Goal: Information Seeking & Learning: Learn about a topic

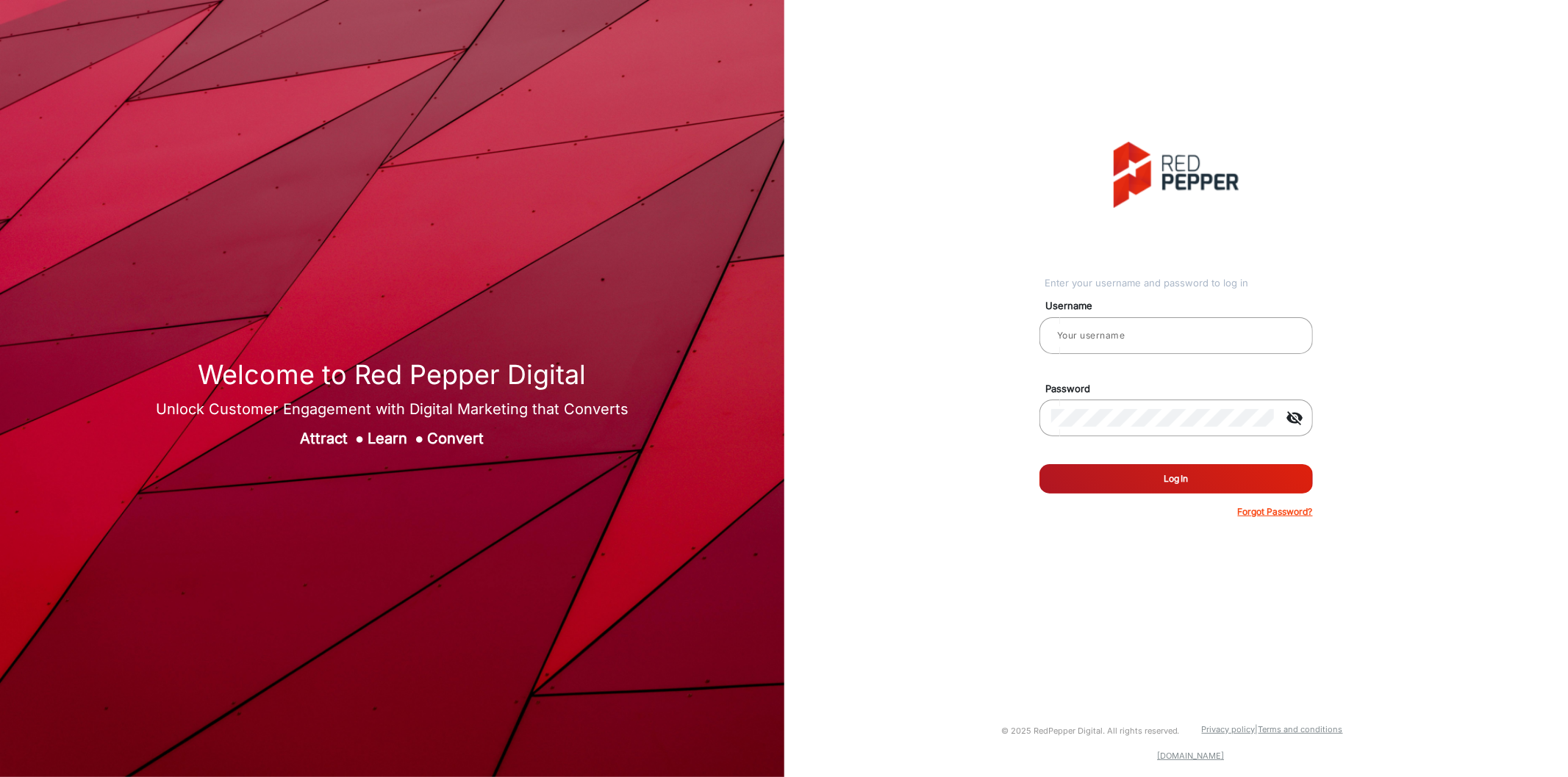
type input "[PERSON_NAME]"
click at [1107, 476] on button "Log In" at bounding box center [1176, 479] width 274 height 29
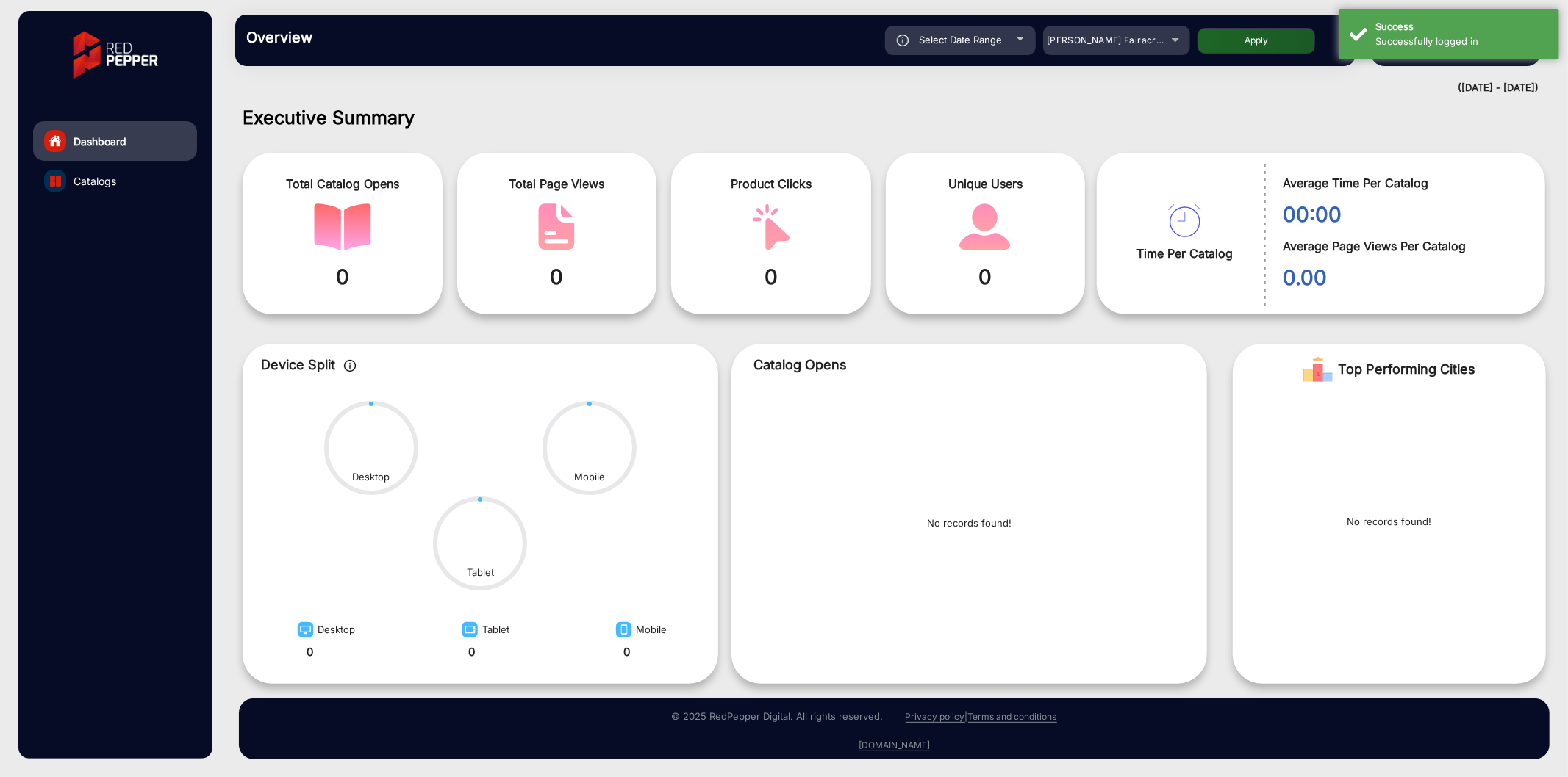
scroll to position [3, 0]
click at [1178, 46] on div "[PERSON_NAME] Fairacre Farms" at bounding box center [1116, 41] width 147 height 18
click at [1134, 41] on div at bounding box center [784, 388] width 1568 height 777
click at [1134, 41] on span "[PERSON_NAME] Fairacre Farms" at bounding box center [1120, 40] width 145 height 11
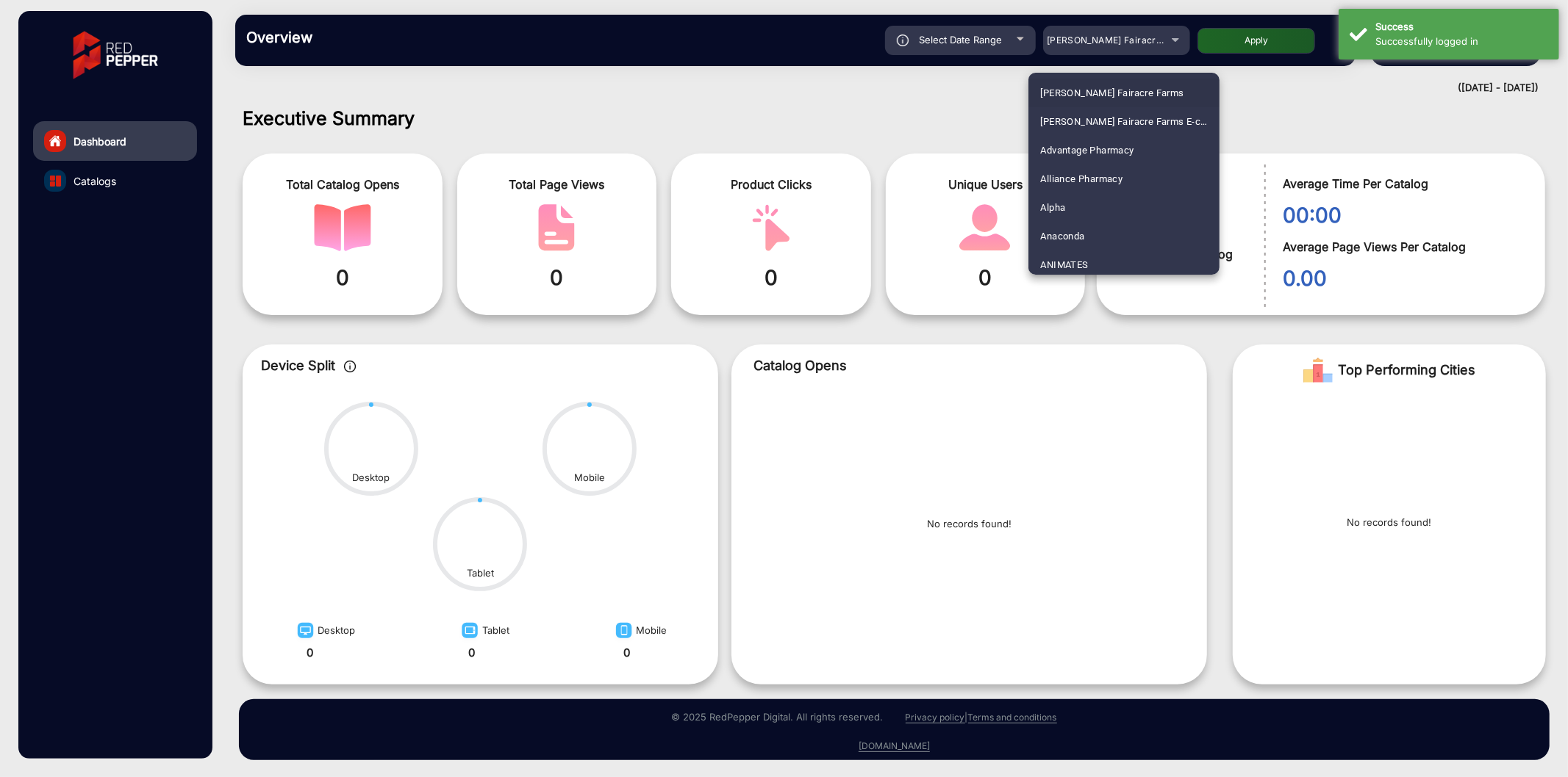
scroll to position [2898, 0]
click at [1078, 197] on span "[GEOGRAPHIC_DATA]" at bounding box center [1088, 202] width 95 height 29
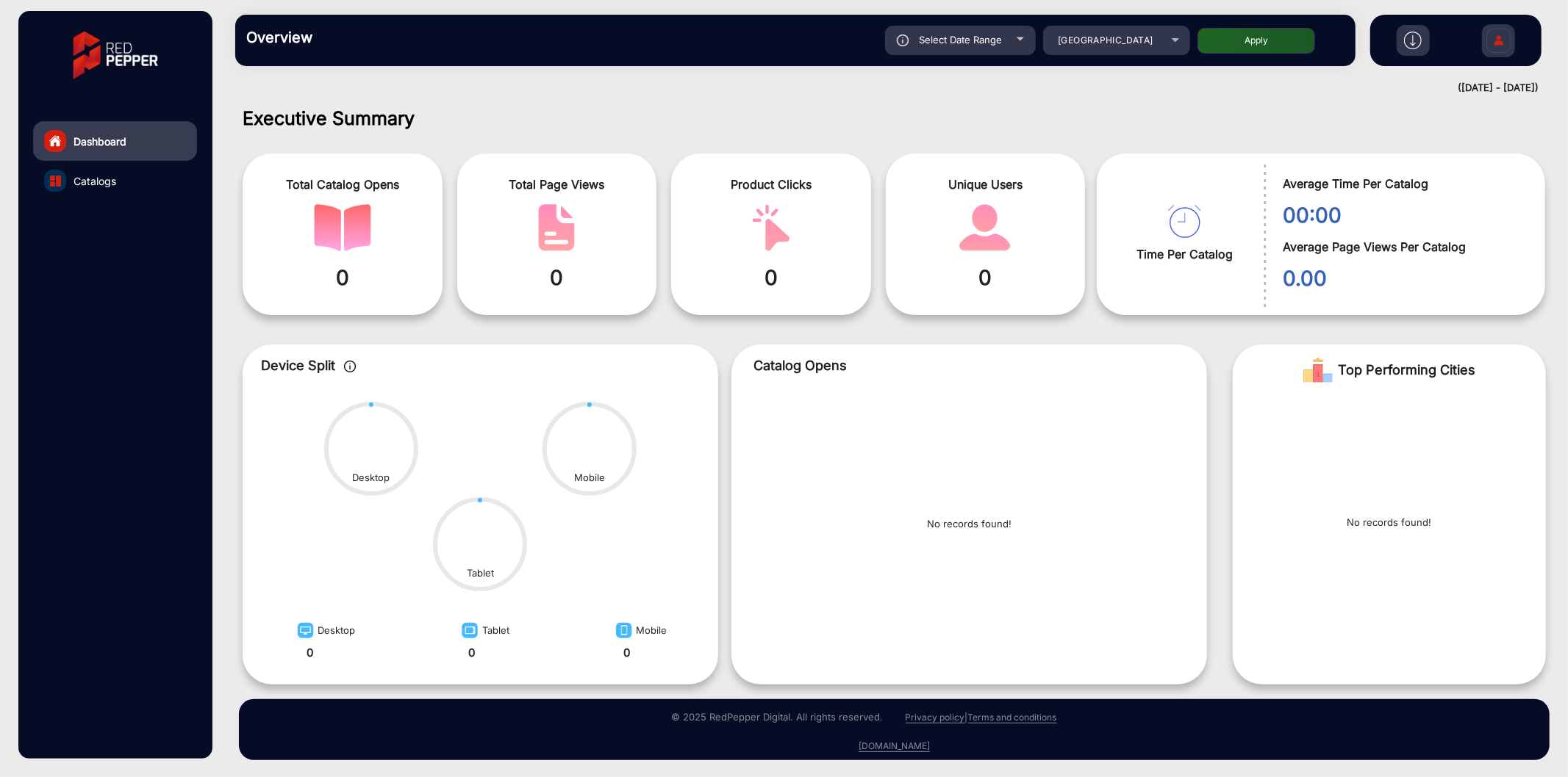
click at [1209, 42] on button "Apply" at bounding box center [1256, 41] width 118 height 26
type input "[DATE]"
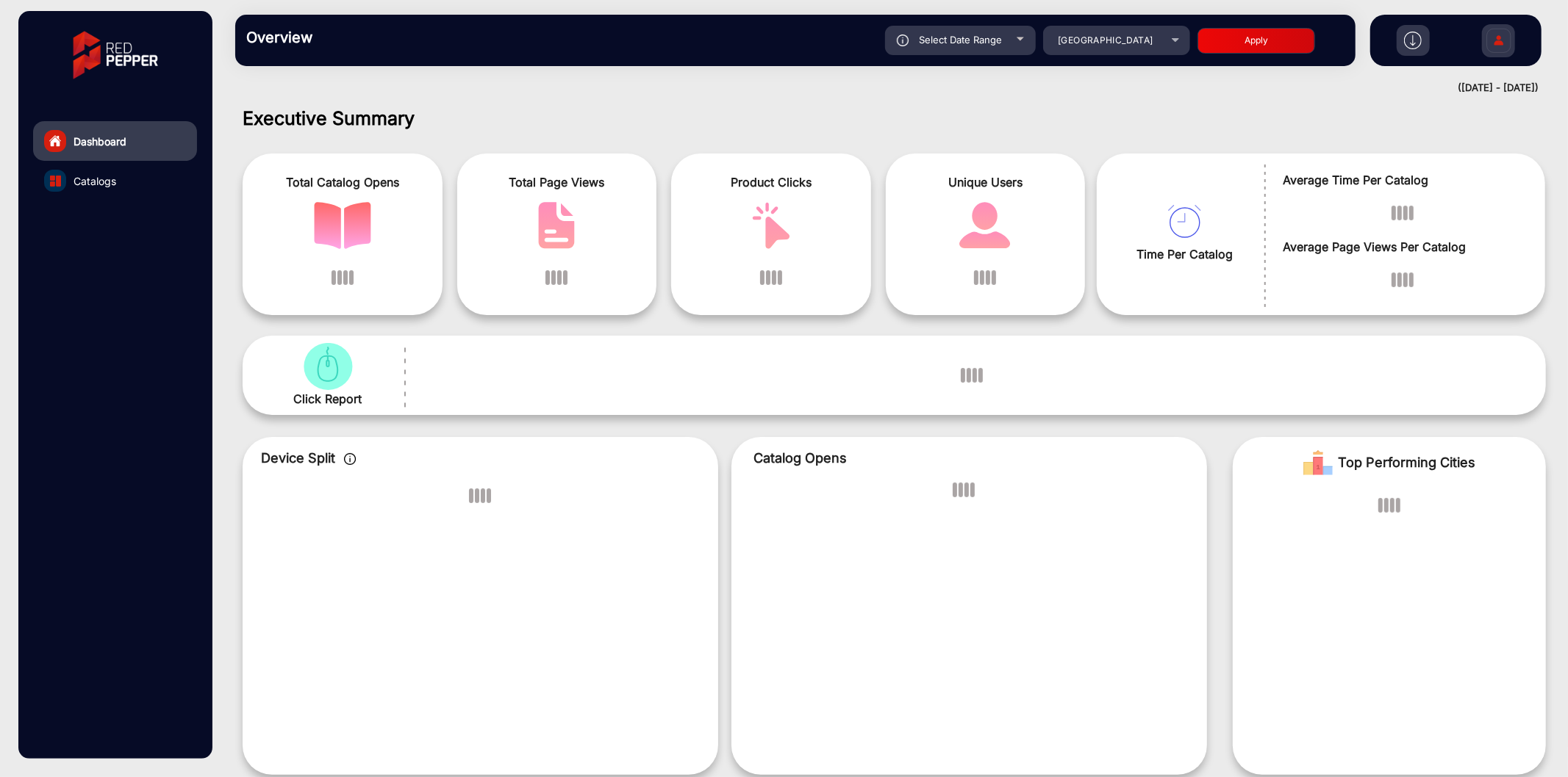
scroll to position [11, 0]
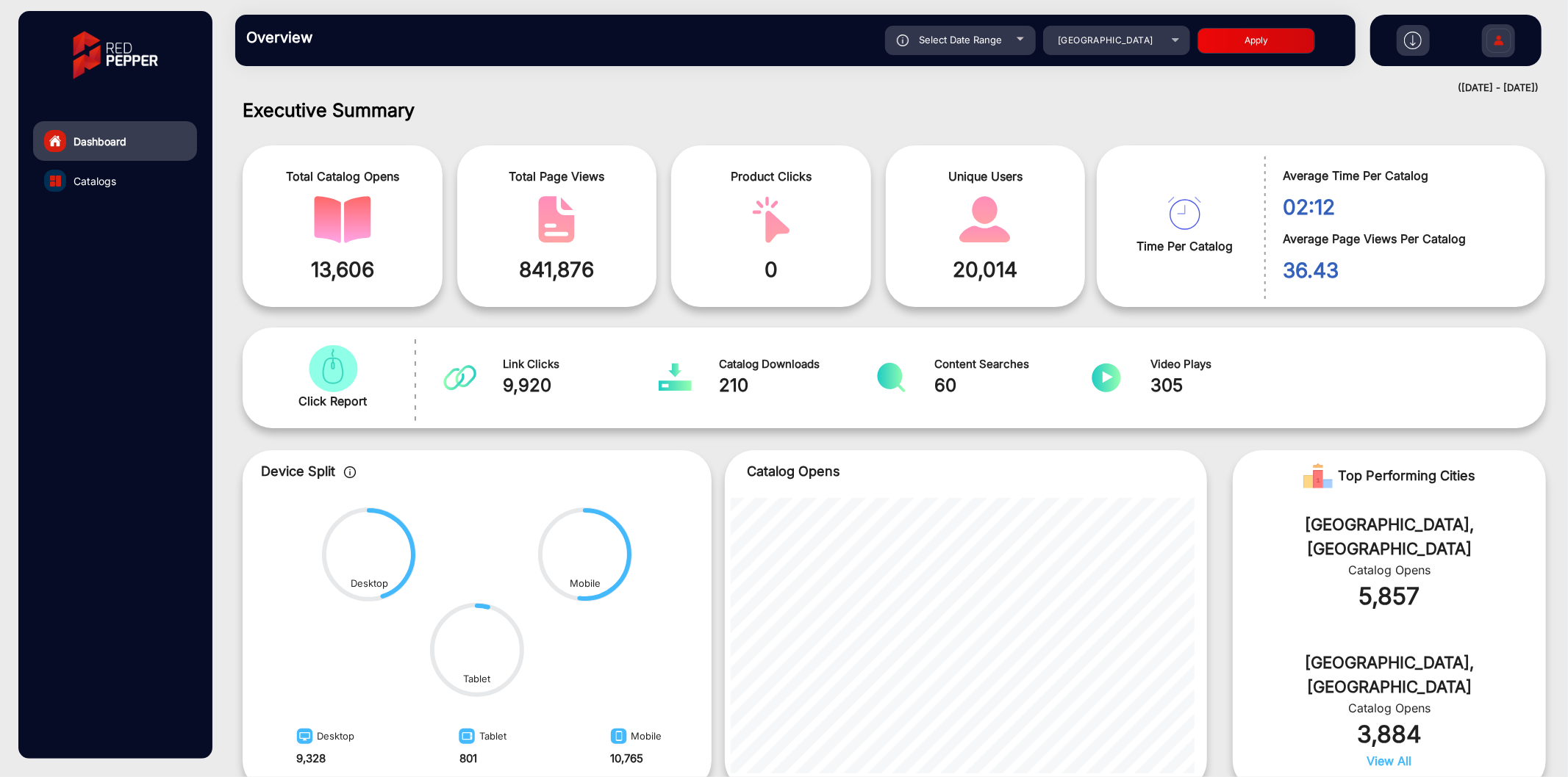
click at [1013, 39] on div "Select Date Range" at bounding box center [960, 41] width 151 height 29
type input "[DATE]"
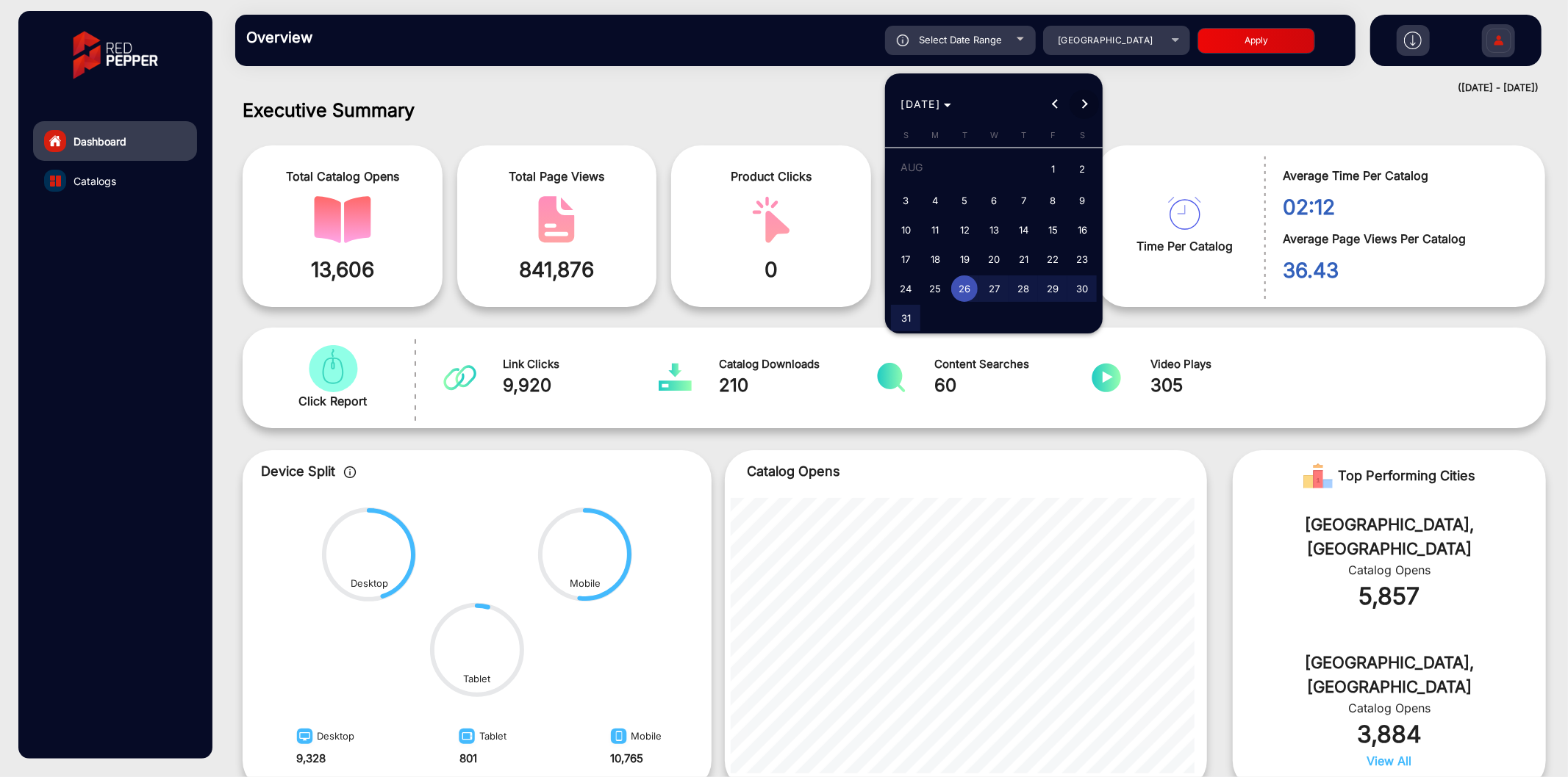
click at [1091, 106] on span "Next month" at bounding box center [1085, 104] width 29 height 29
click at [930, 195] on span "1" at bounding box center [935, 197] width 26 height 26
type input "[DATE]"
click at [931, 195] on span "1" at bounding box center [935, 197] width 26 height 26
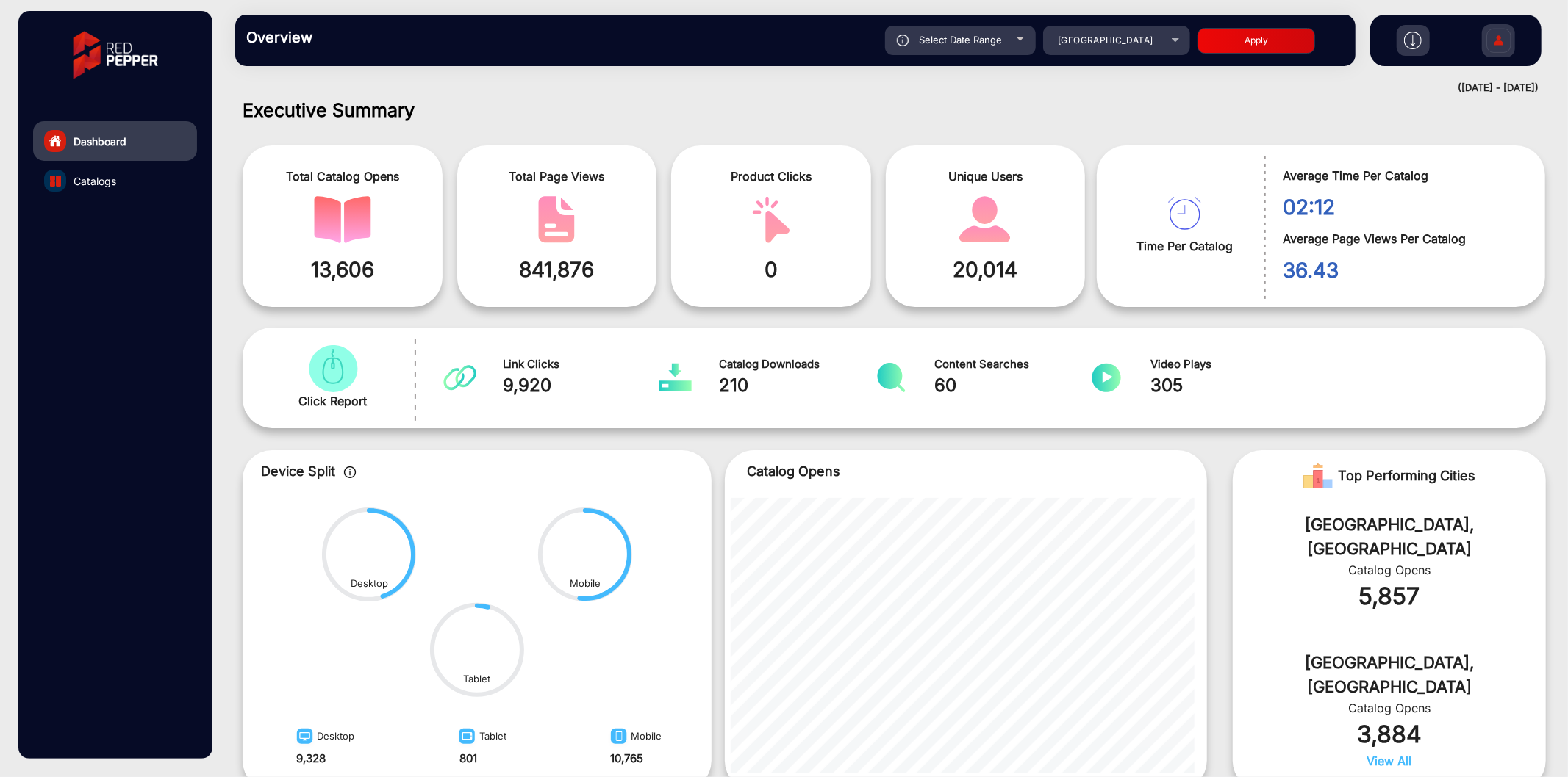
type input "[DATE]"
click at [1236, 53] on button "Apply" at bounding box center [1256, 41] width 118 height 26
type input "[DATE]"
click at [973, 33] on span "Select Date Range" at bounding box center [960, 39] width 83 height 11
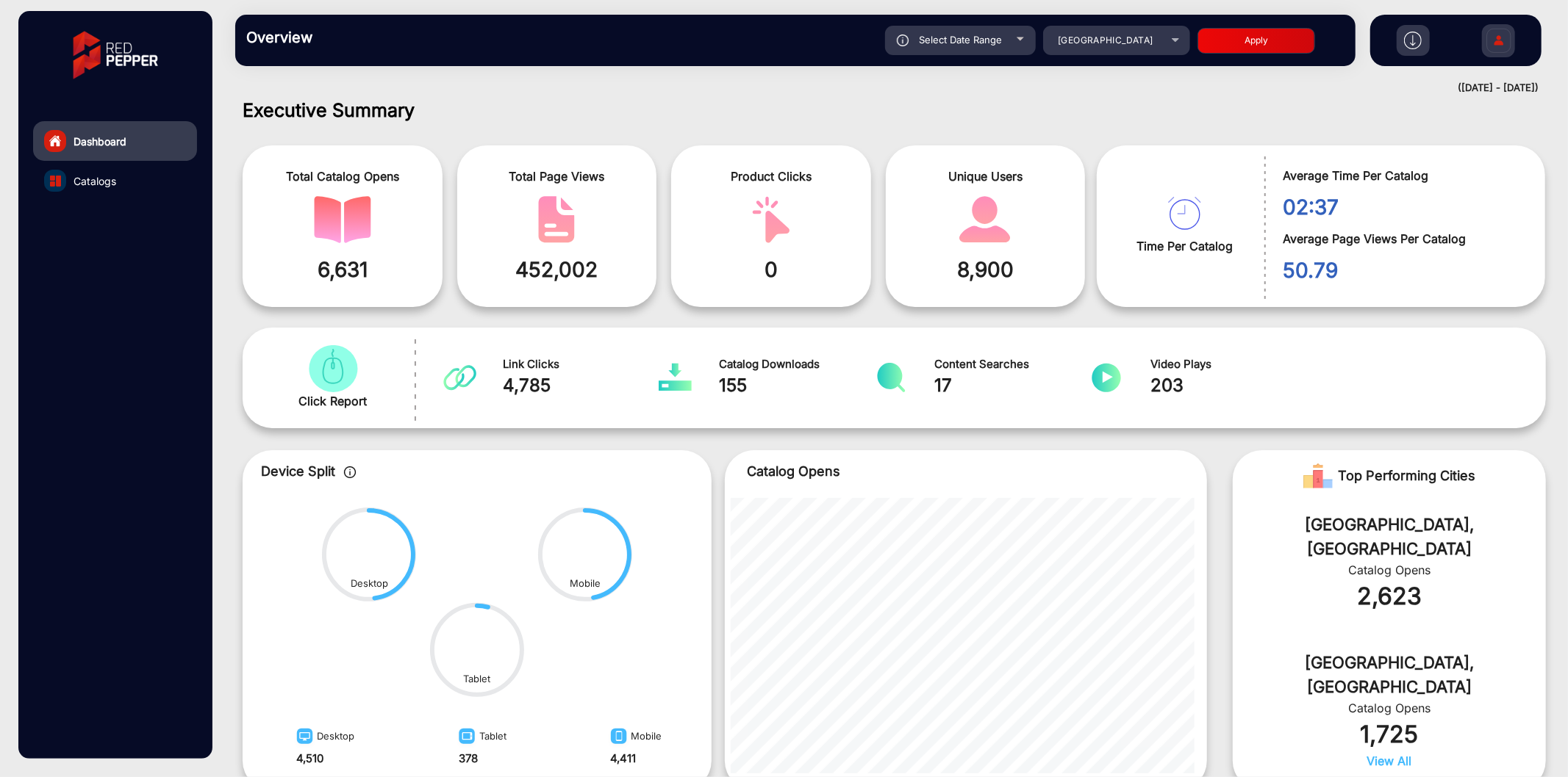
type input "[DATE]"
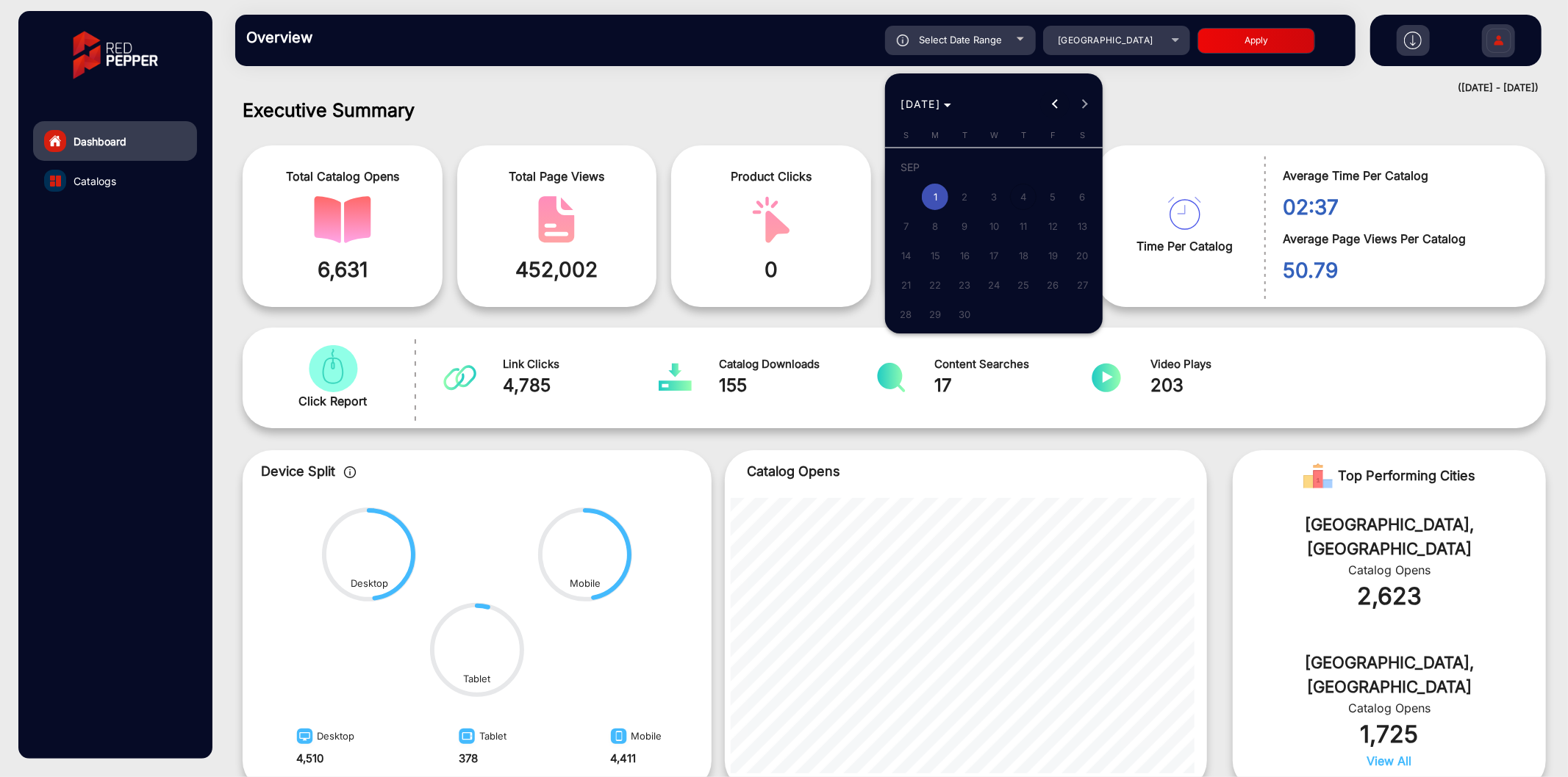
click at [1050, 107] on span "Previous month" at bounding box center [1055, 104] width 29 height 29
click at [914, 313] on span "31" at bounding box center [906, 318] width 26 height 26
type input "[DATE]"
click at [914, 313] on span "31" at bounding box center [906, 318] width 26 height 26
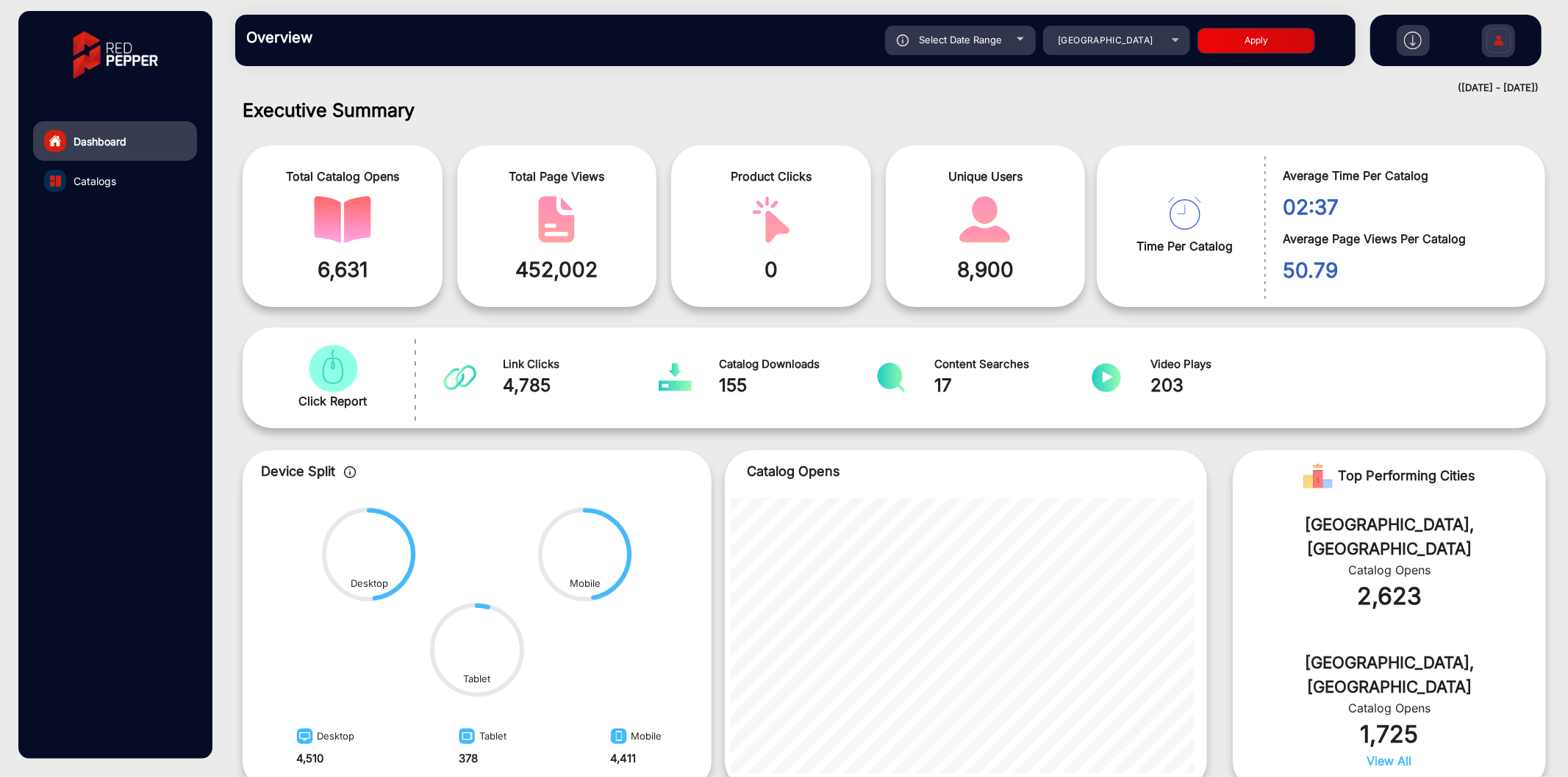
type input "[DATE]"
click at [1261, 47] on button "Apply" at bounding box center [1256, 41] width 118 height 26
type input "[DATE]"
click at [1067, 46] on div "[GEOGRAPHIC_DATA]" at bounding box center [1106, 41] width 118 height 18
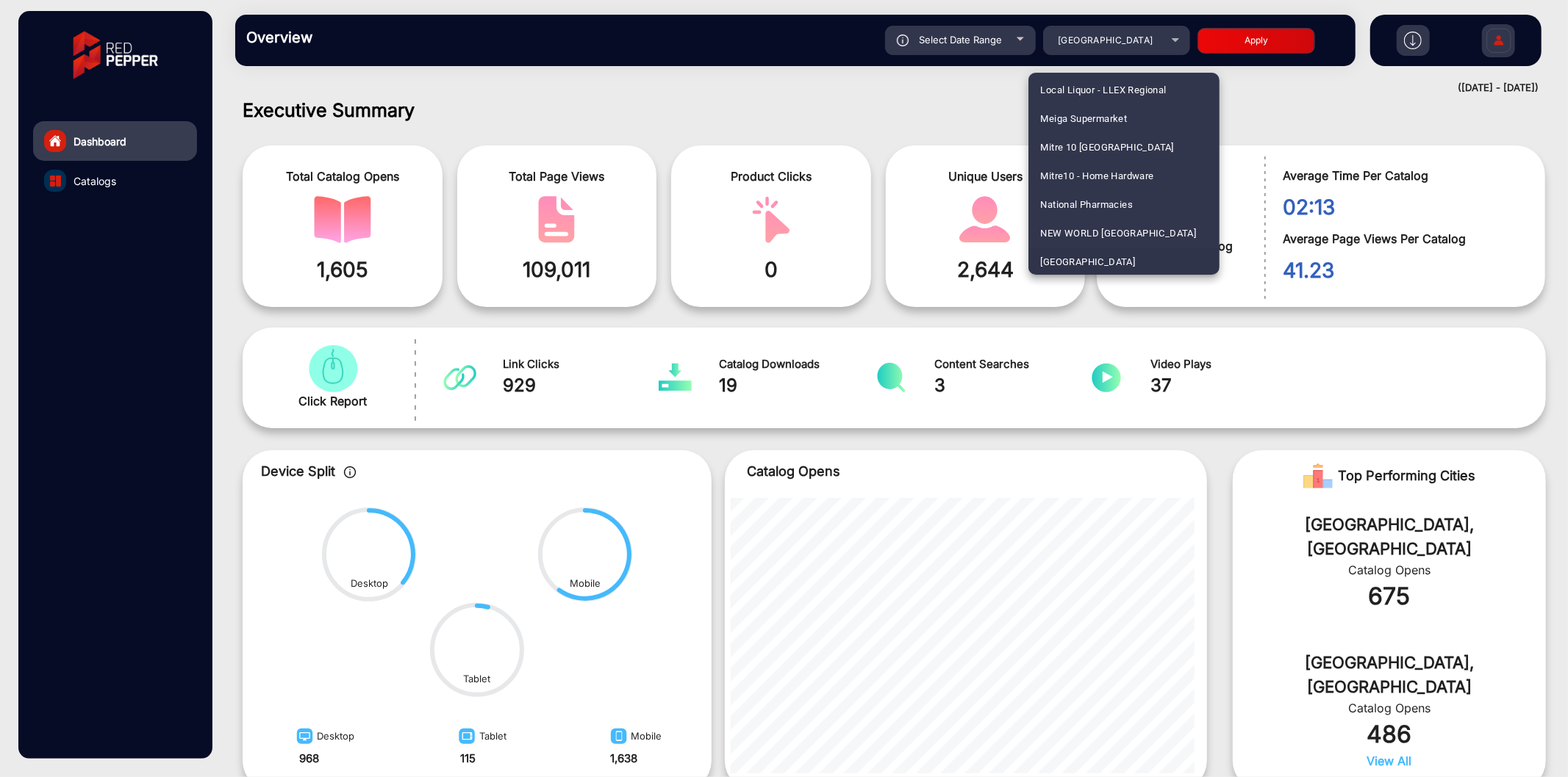
scroll to position [3586, 0]
click at [1088, 202] on span "[PERSON_NAME] SHOP [GEOGRAPHIC_DATA]" at bounding box center [1124, 202] width 167 height 29
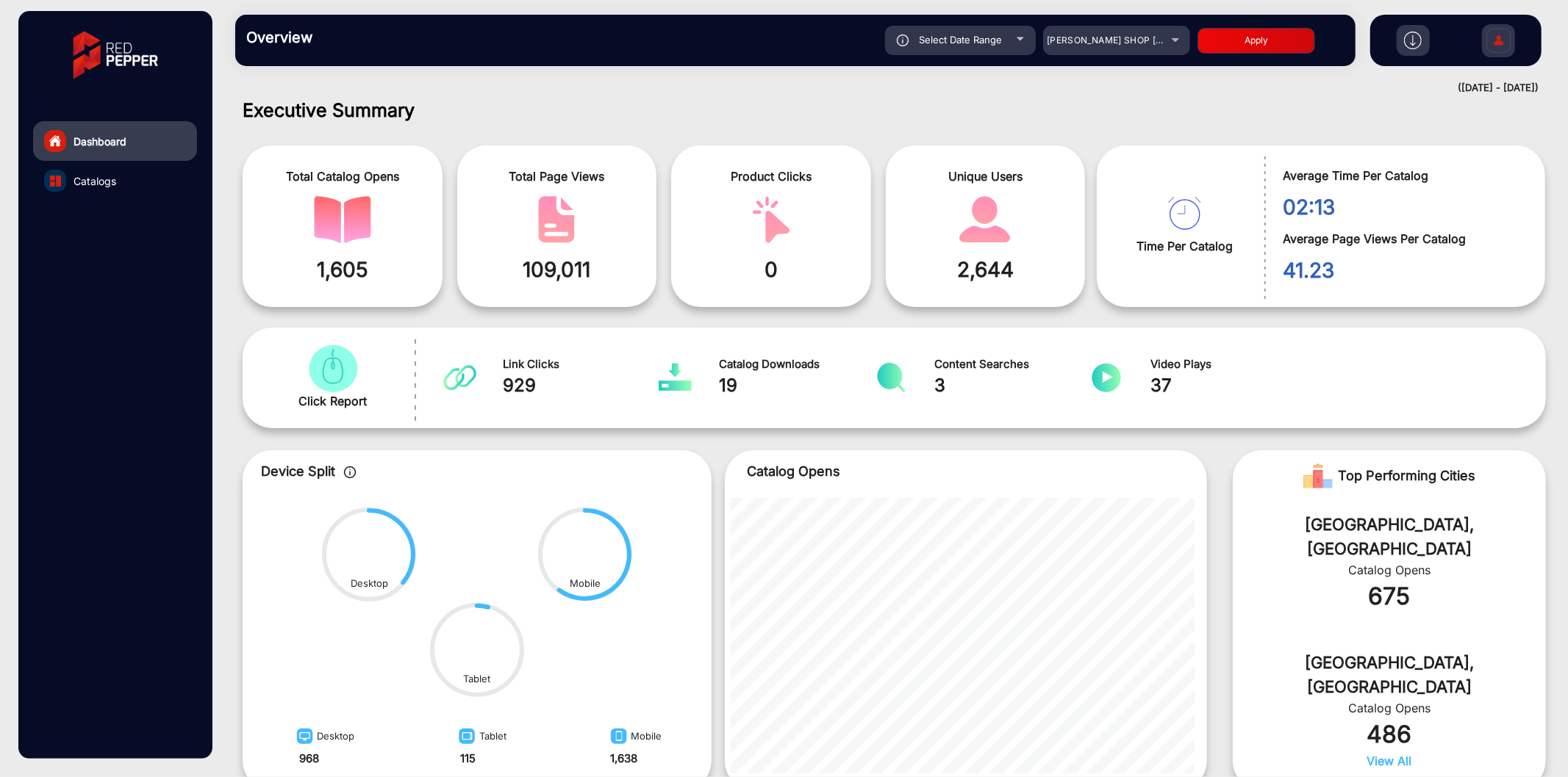
click at [1236, 40] on button "Apply" at bounding box center [1256, 41] width 118 height 26
type input "[DATE]"
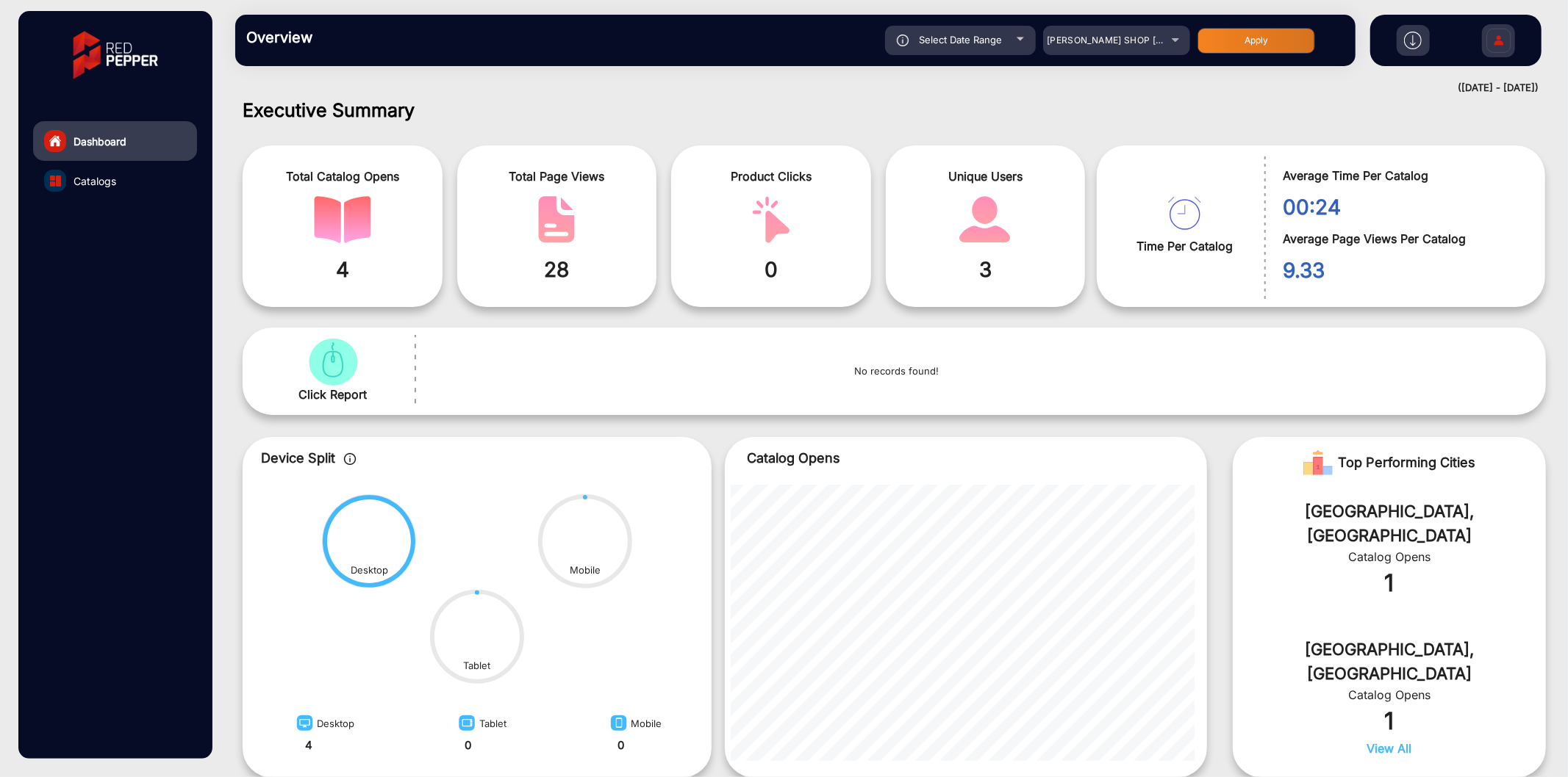
click at [987, 23] on div "Overview Reports Understand what makes your customers tick and learn how they a…" at bounding box center [795, 40] width 1120 height 51
click at [989, 45] on span "Select Date Range" at bounding box center [960, 39] width 83 height 11
type input "[DATE]"
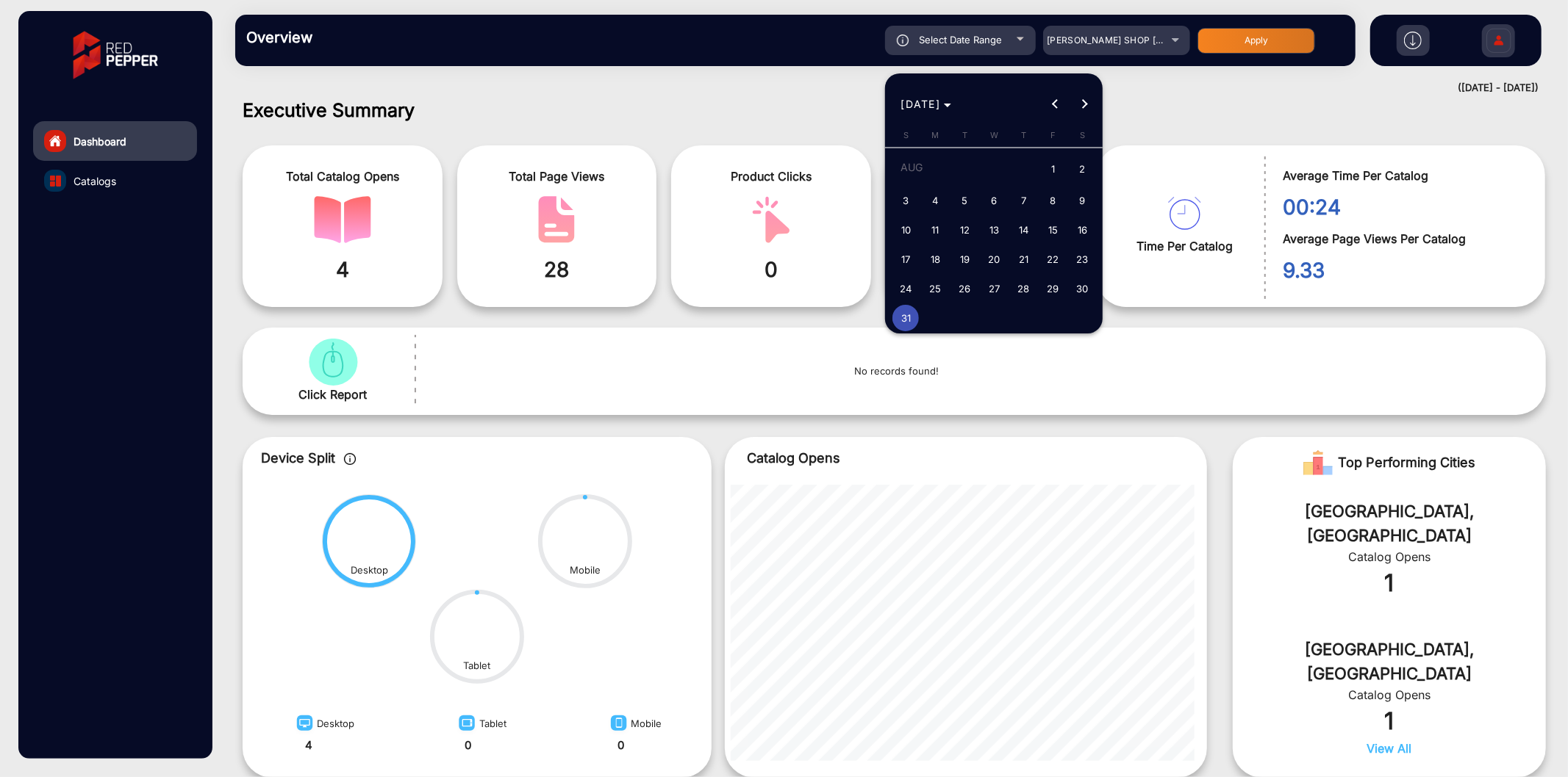
click at [1080, 119] on mat-calendar "[DATE] [DATE] [DATE] S [DATE] M [DATE] T [DATE] W [DATE] T [DATE] F [DATE] S [D…" at bounding box center [994, 203] width 217 height 260
click at [1080, 108] on span "Next month" at bounding box center [1085, 104] width 29 height 29
click at [936, 191] on span "1" at bounding box center [935, 197] width 26 height 26
type input "[DATE]"
click at [936, 191] on span "1" at bounding box center [935, 197] width 26 height 26
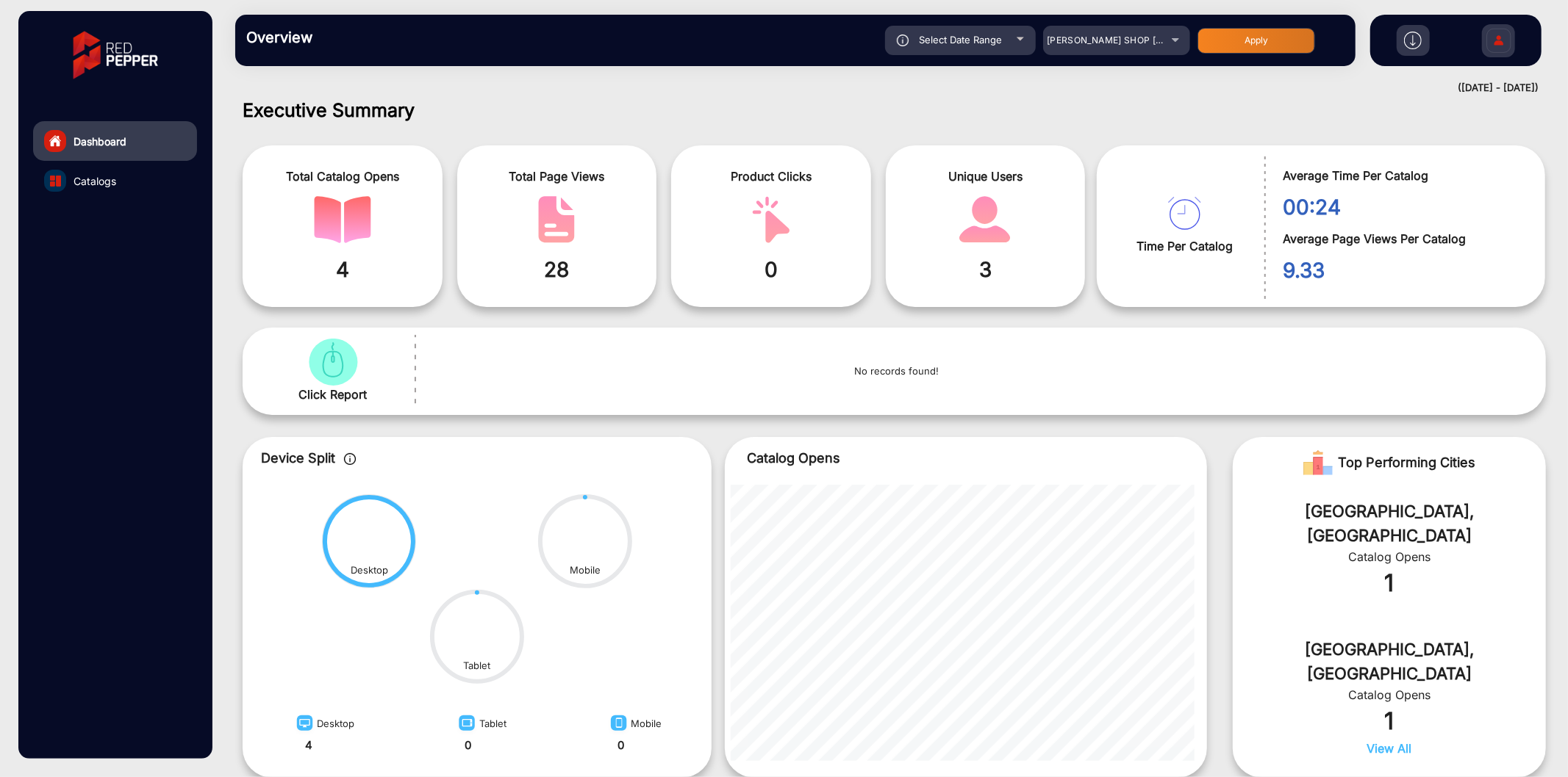
type input "[DATE]"
click at [1239, 41] on button "Apply" at bounding box center [1256, 41] width 118 height 26
type input "[DATE]"
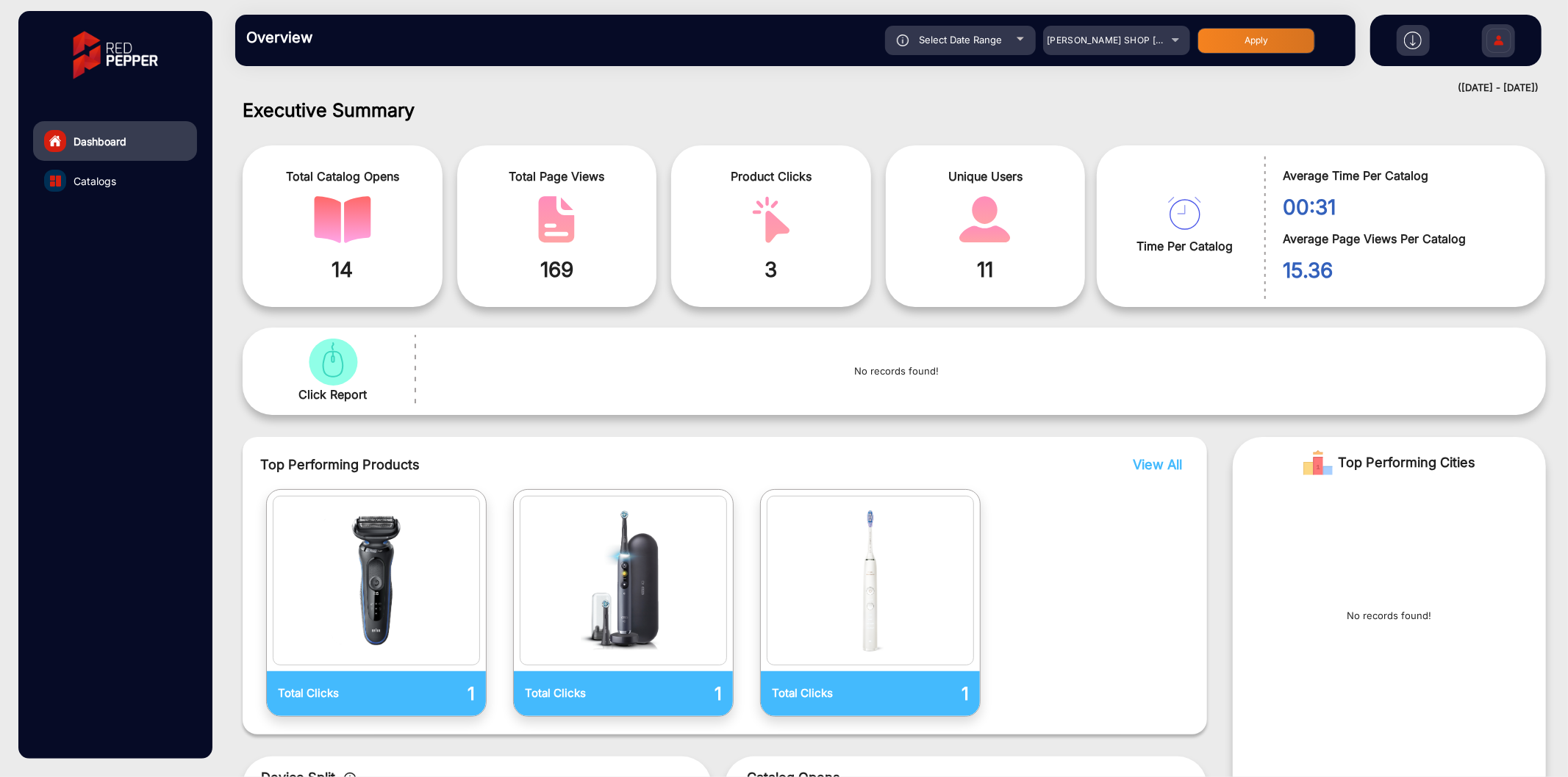
scroll to position [11, 0]
click at [1120, 49] on mat-select "[PERSON_NAME] SHOP [GEOGRAPHIC_DATA]" at bounding box center [1116, 41] width 147 height 29
click at [1129, 42] on span "[PERSON_NAME] SHOP [GEOGRAPHIC_DATA]" at bounding box center [1147, 40] width 202 height 11
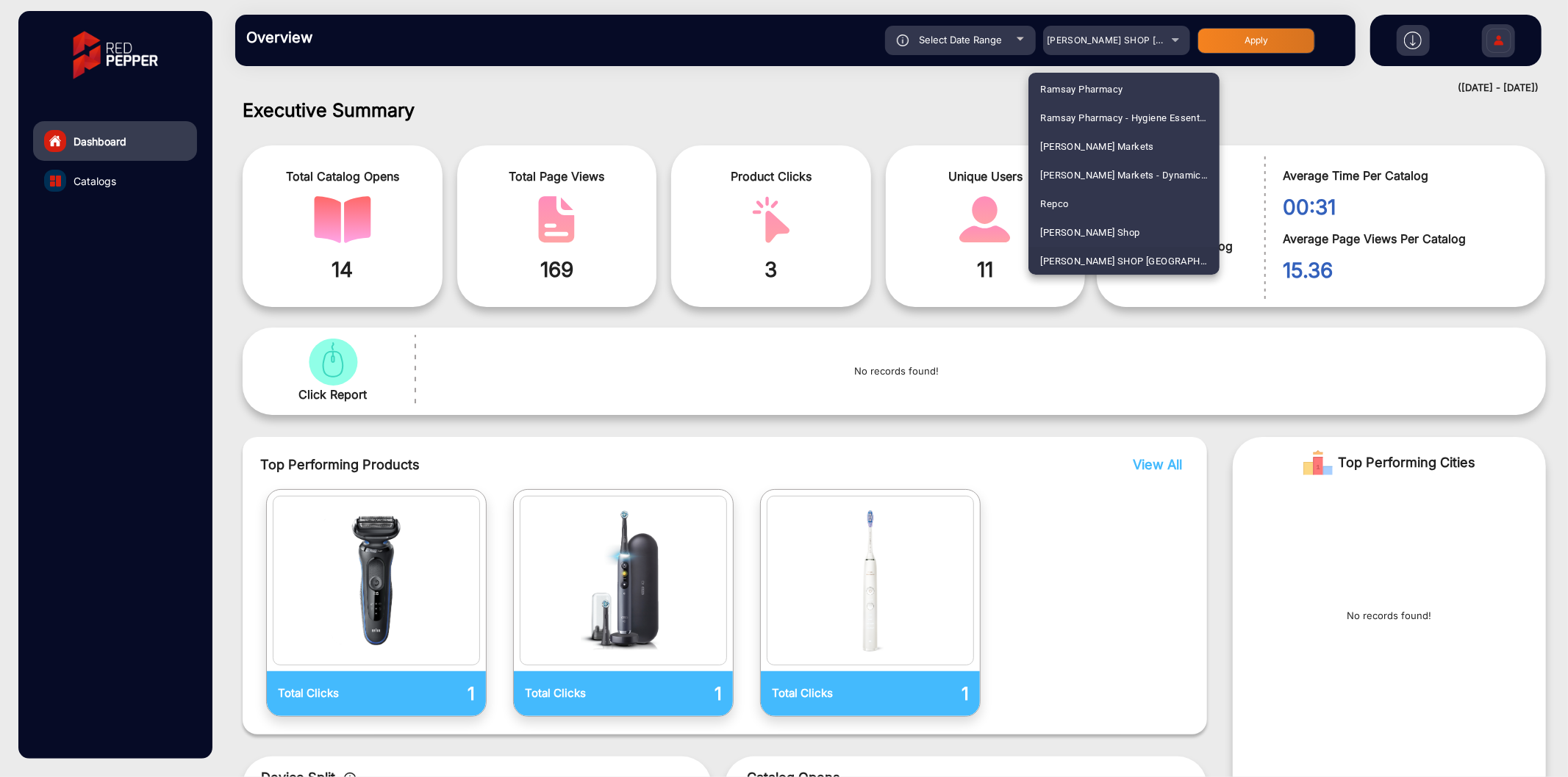
scroll to position [1007, 0]
click at [1120, 166] on mat-option "[PERSON_NAME] [PERSON_NAME] T-[PERSON_NAME]" at bounding box center [1124, 174] width 191 height 29
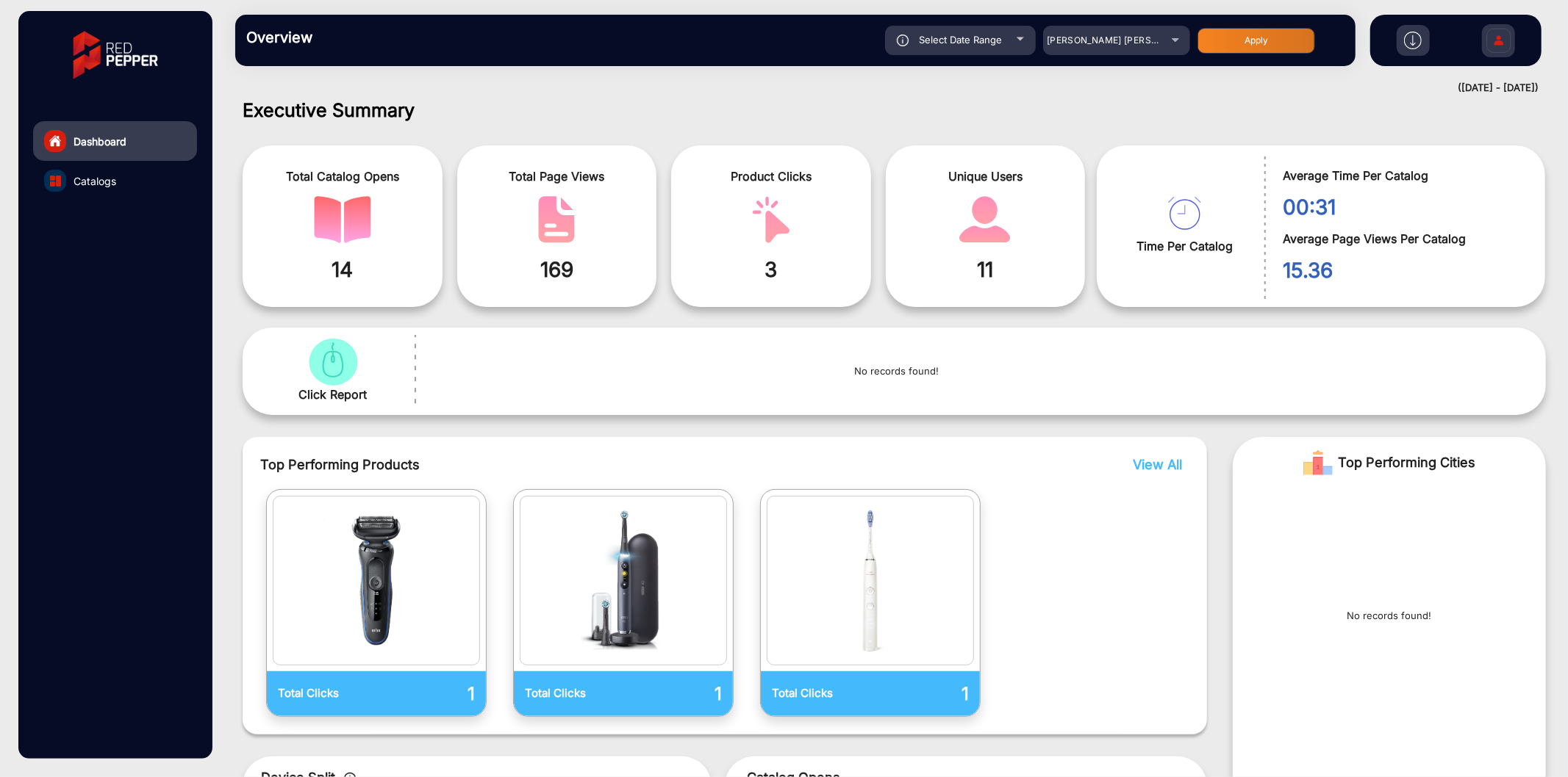
click at [1238, 39] on button "Apply" at bounding box center [1256, 41] width 118 height 26
type input "[DATE]"
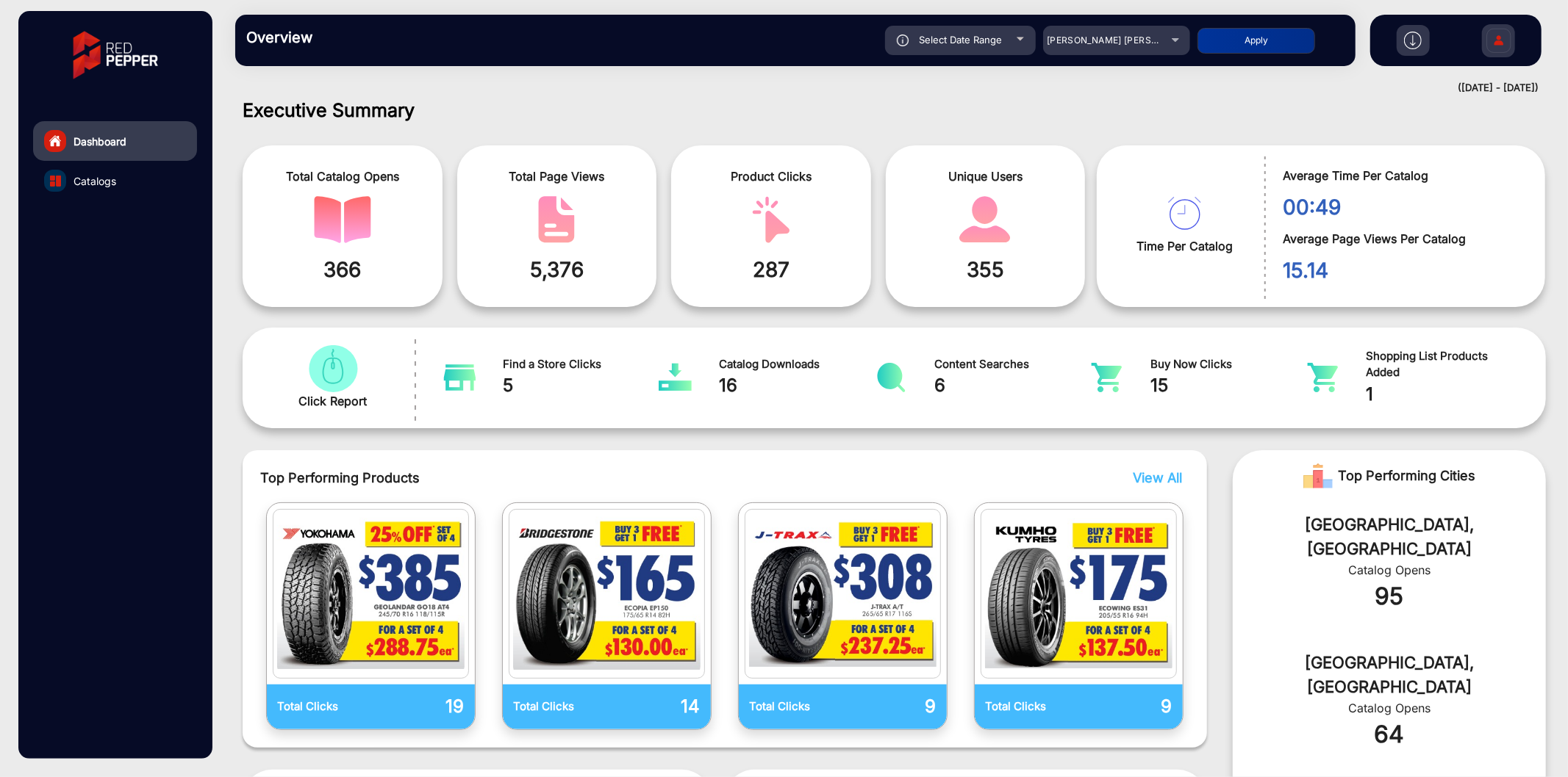
click at [964, 46] on div "Select Date Range" at bounding box center [960, 41] width 151 height 29
type input "[DATE]"
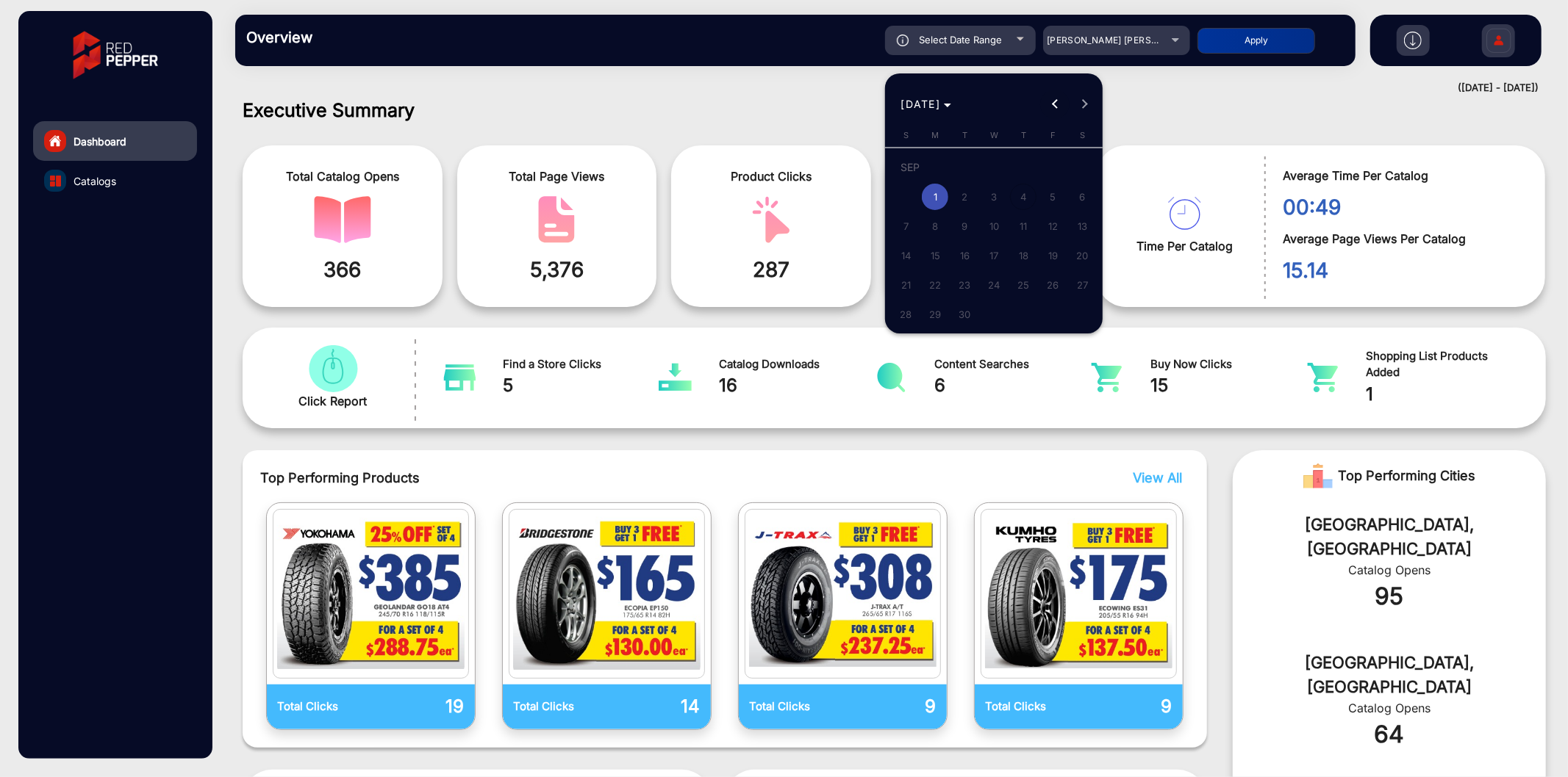
click at [1054, 108] on span "Previous month" at bounding box center [1055, 104] width 29 height 29
click at [1027, 162] on span "1" at bounding box center [1023, 170] width 26 height 30
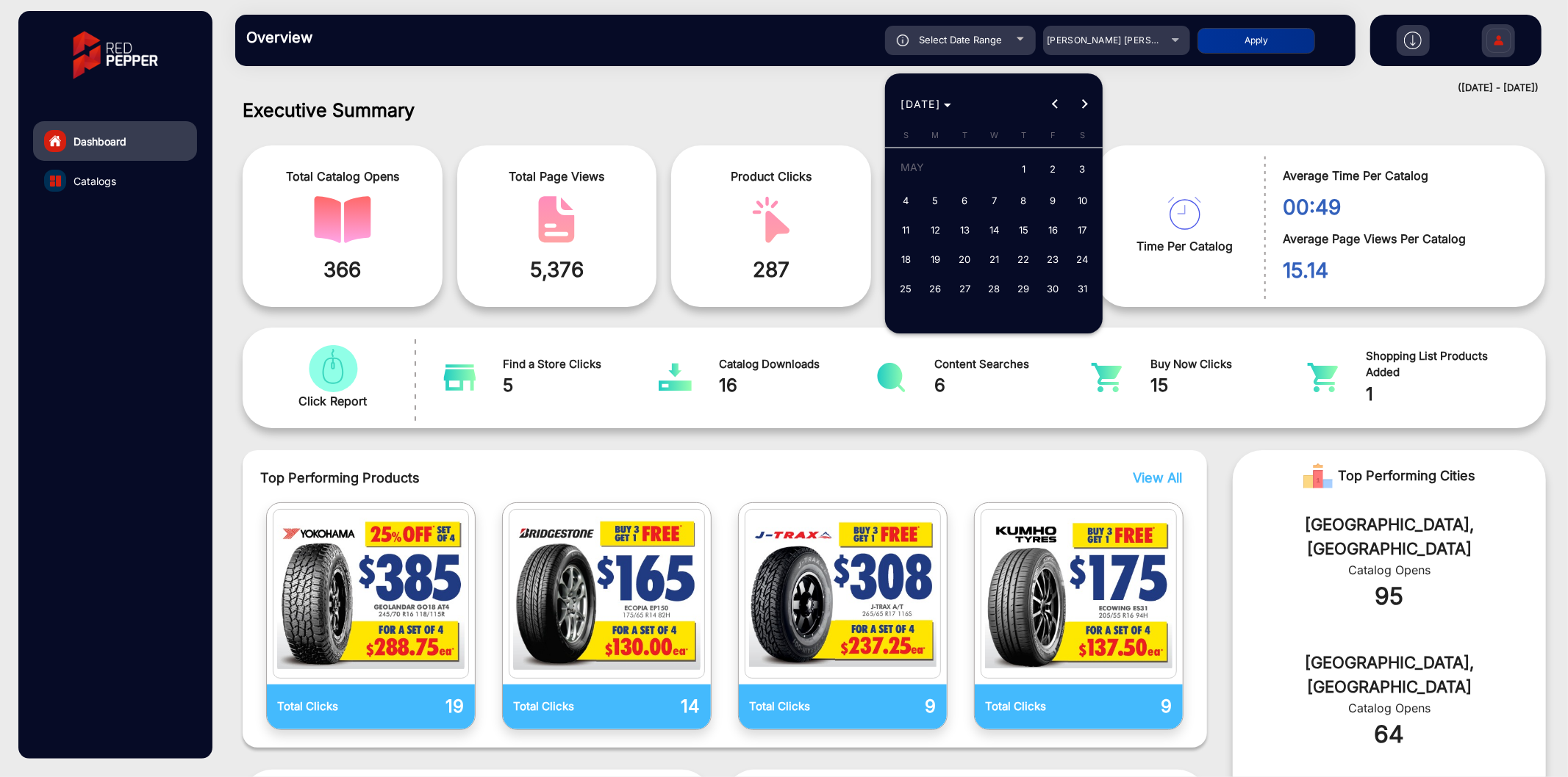
type input "[DATE]"
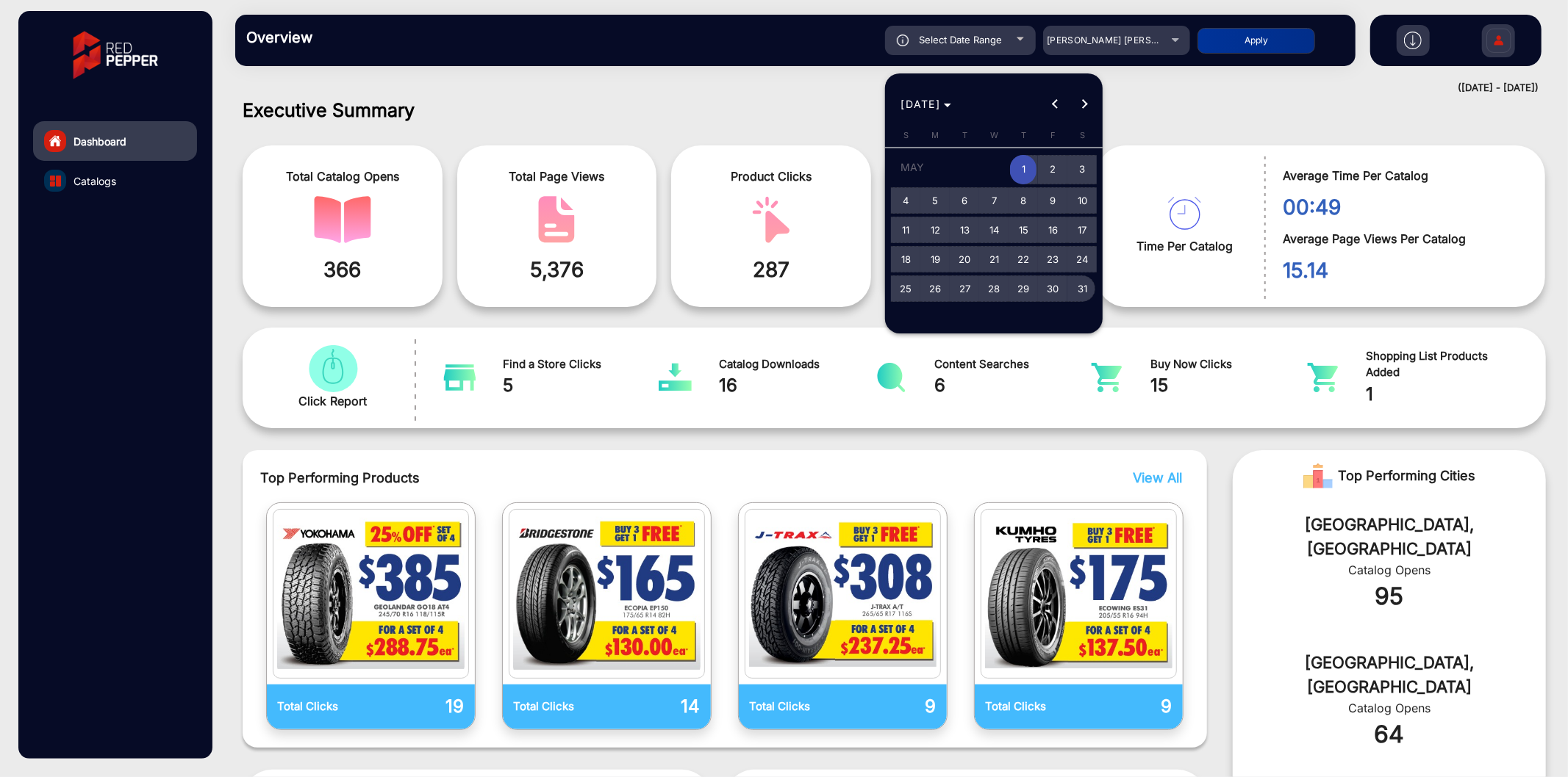
click at [1081, 278] on span "31" at bounding box center [1082, 289] width 26 height 26
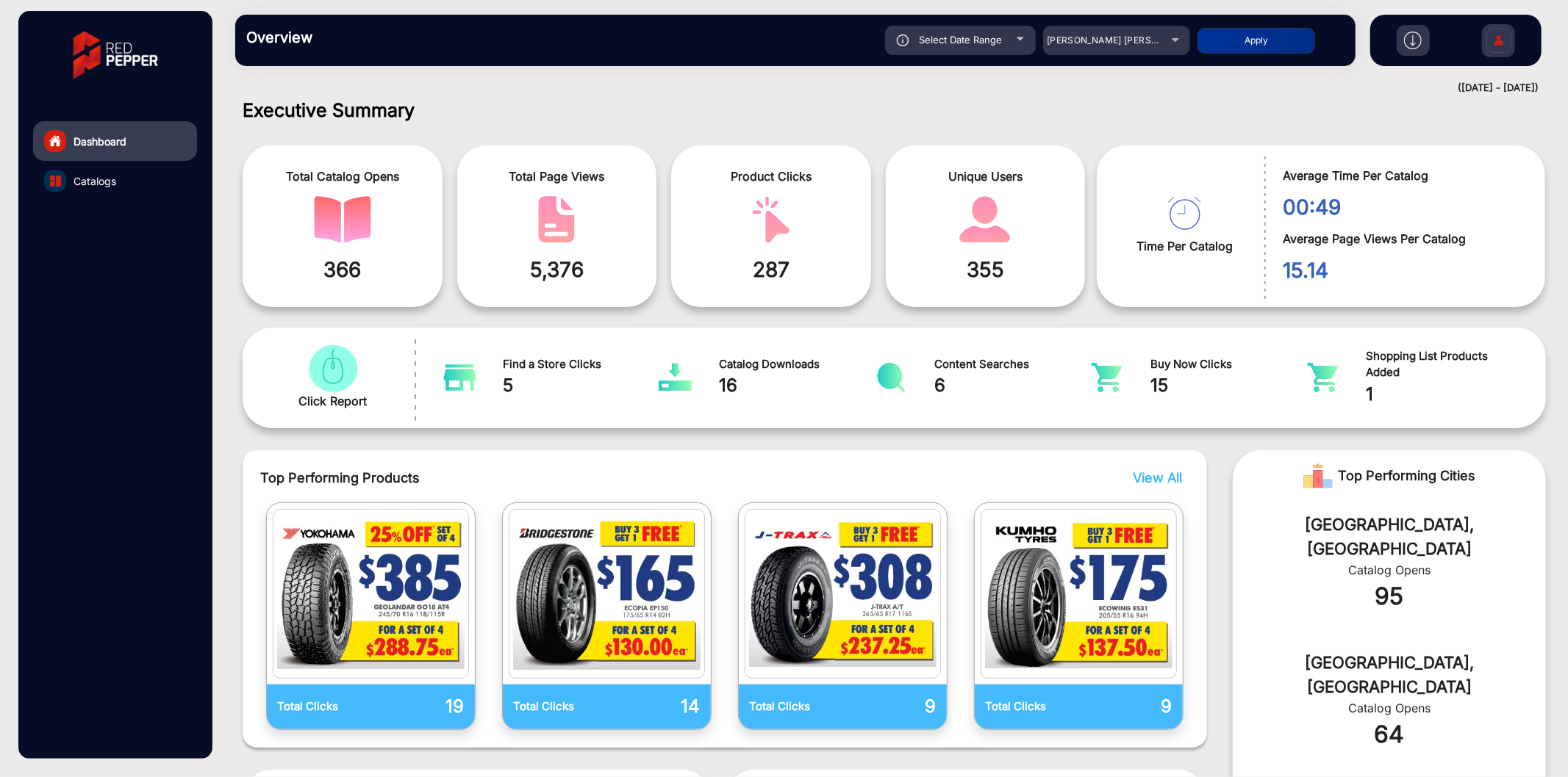
type input "[DATE]"
click at [1227, 48] on button "Apply" at bounding box center [1256, 41] width 118 height 26
type input "[DATE]"
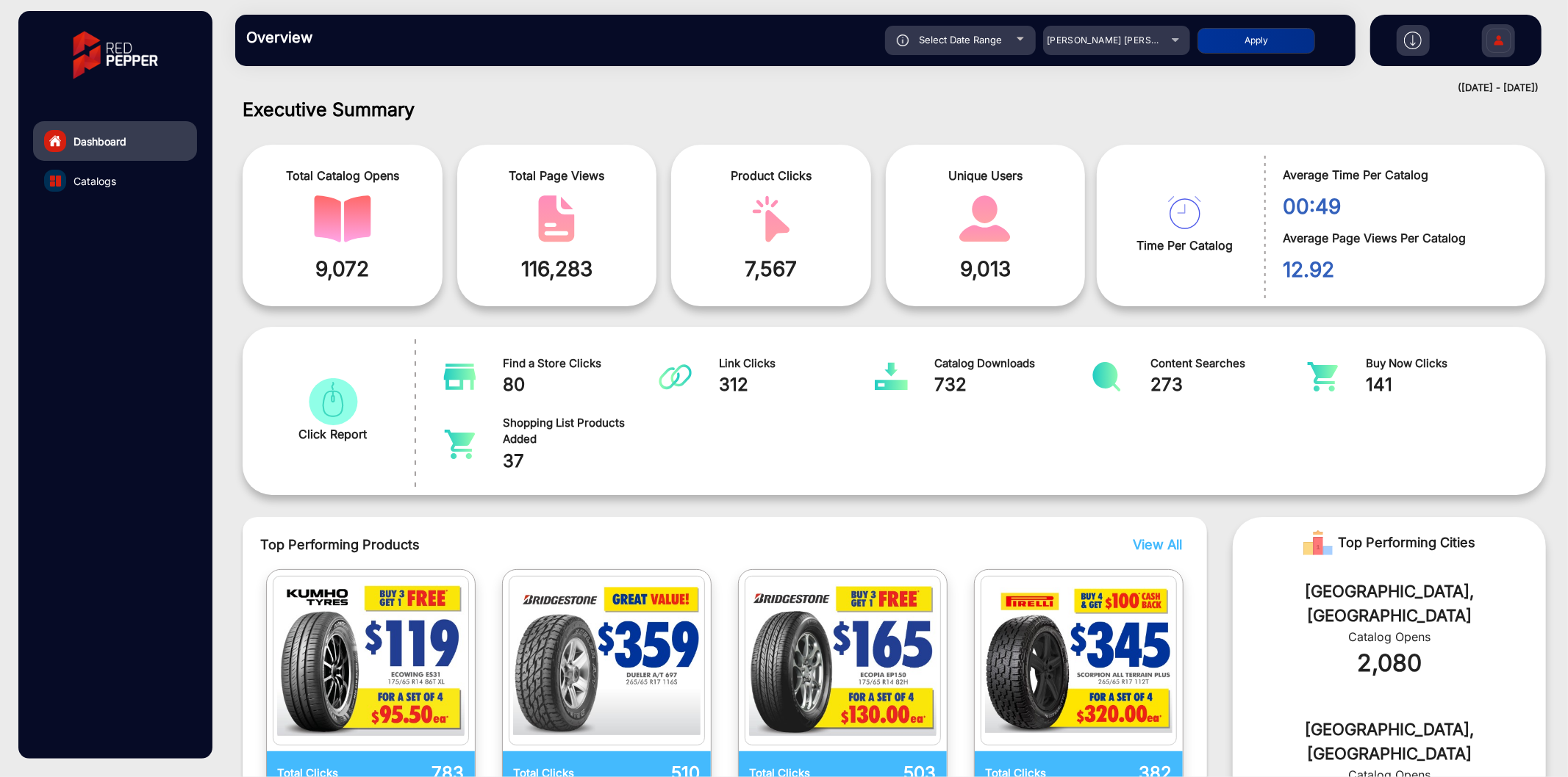
scroll to position [0, 0]
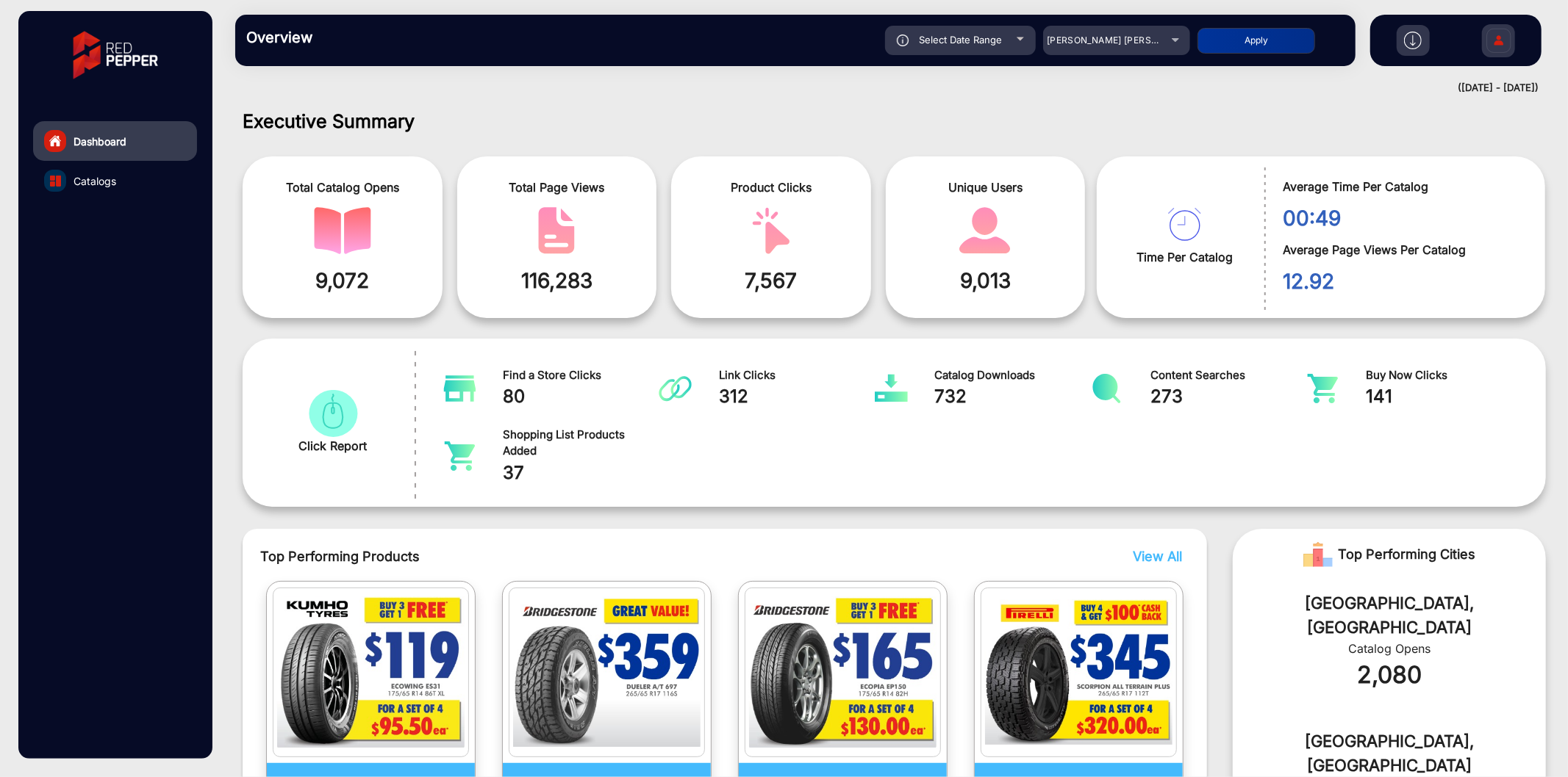
click at [98, 171] on link "Catalogs" at bounding box center [115, 180] width 164 height 40
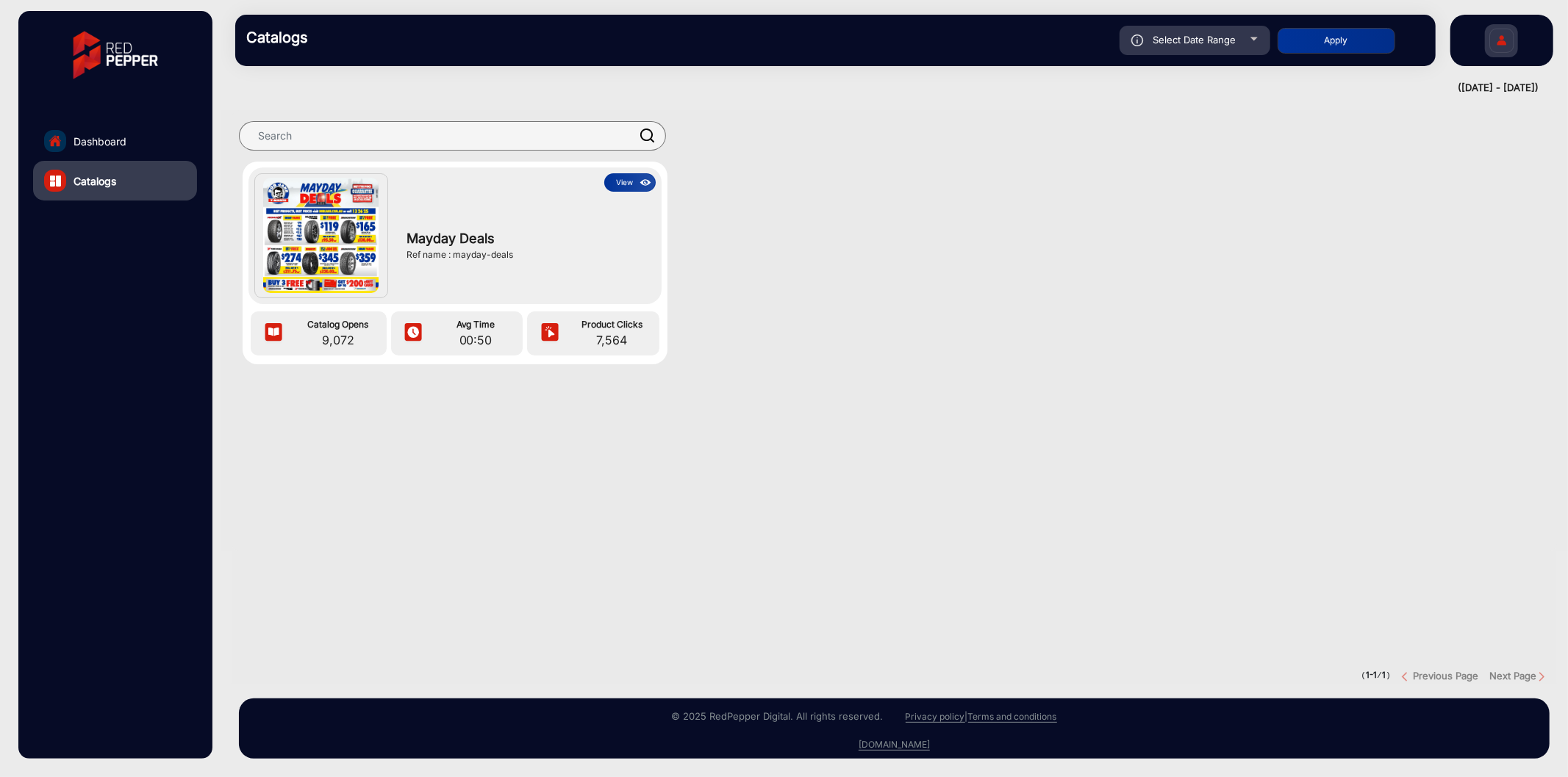
drag, startPoint x: 452, startPoint y: 257, endPoint x: 537, endPoint y: 251, distance: 85.2
click at [537, 251] on div "Ref name : mayday-deals" at bounding box center [528, 255] width 242 height 13
copy div "mayday-deals"
click at [648, 188] on img at bounding box center [646, 183] width 17 height 16
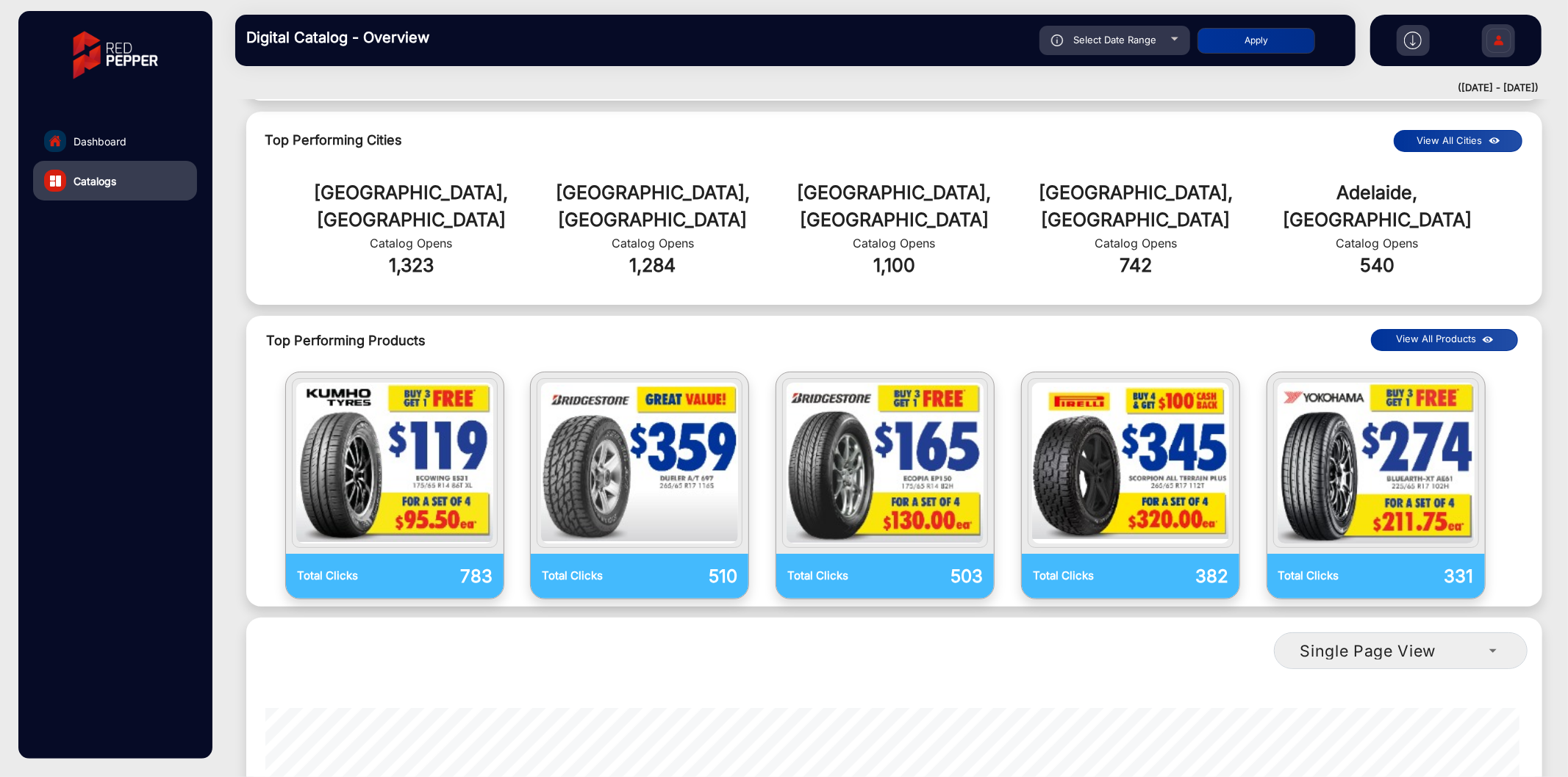
scroll to position [1334, 0]
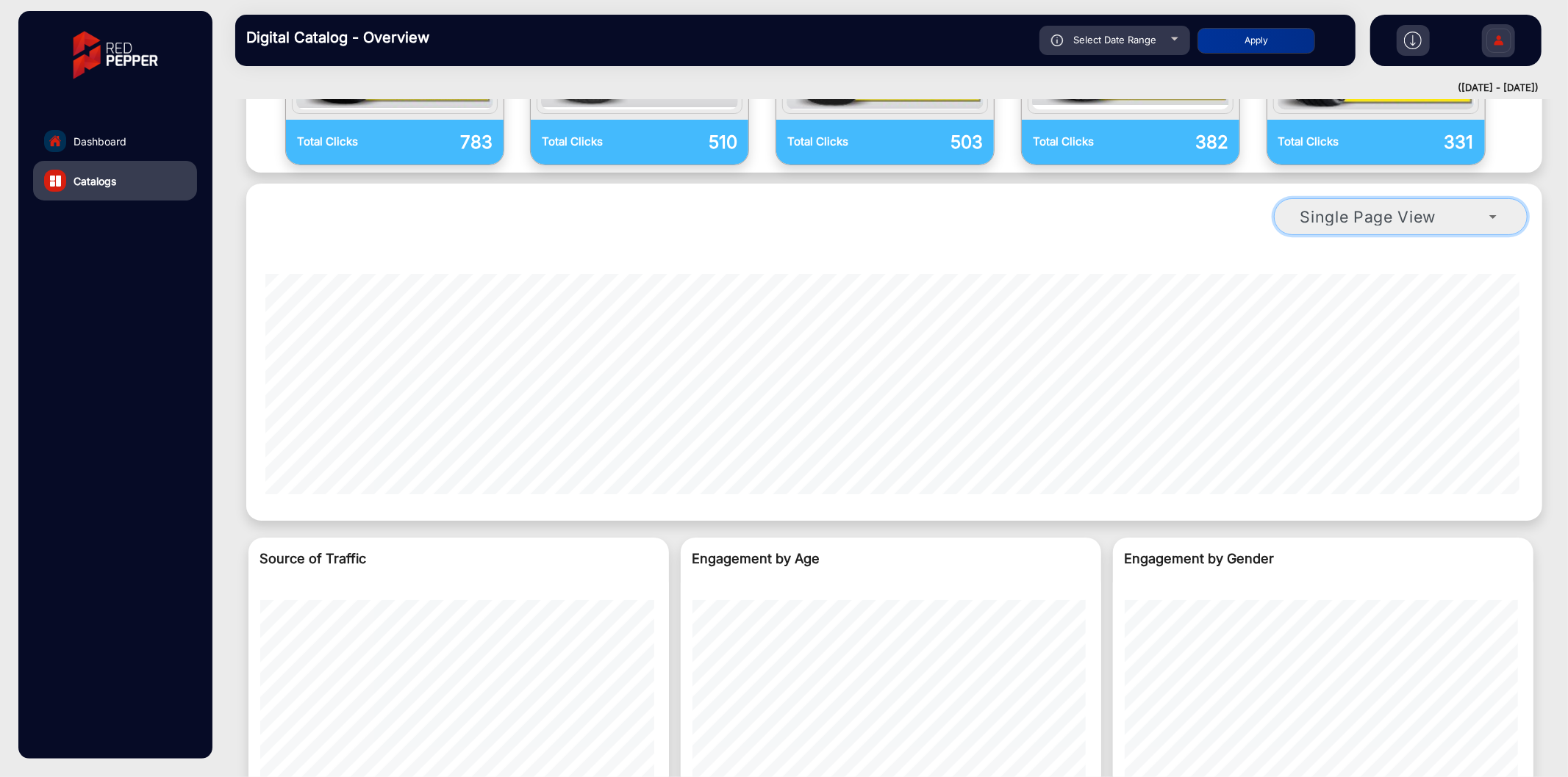
click at [1417, 199] on mat-select "Single Page View" at bounding box center [1401, 216] width 254 height 37
click at [1425, 207] on span "Single Page View" at bounding box center [1369, 216] width 136 height 19
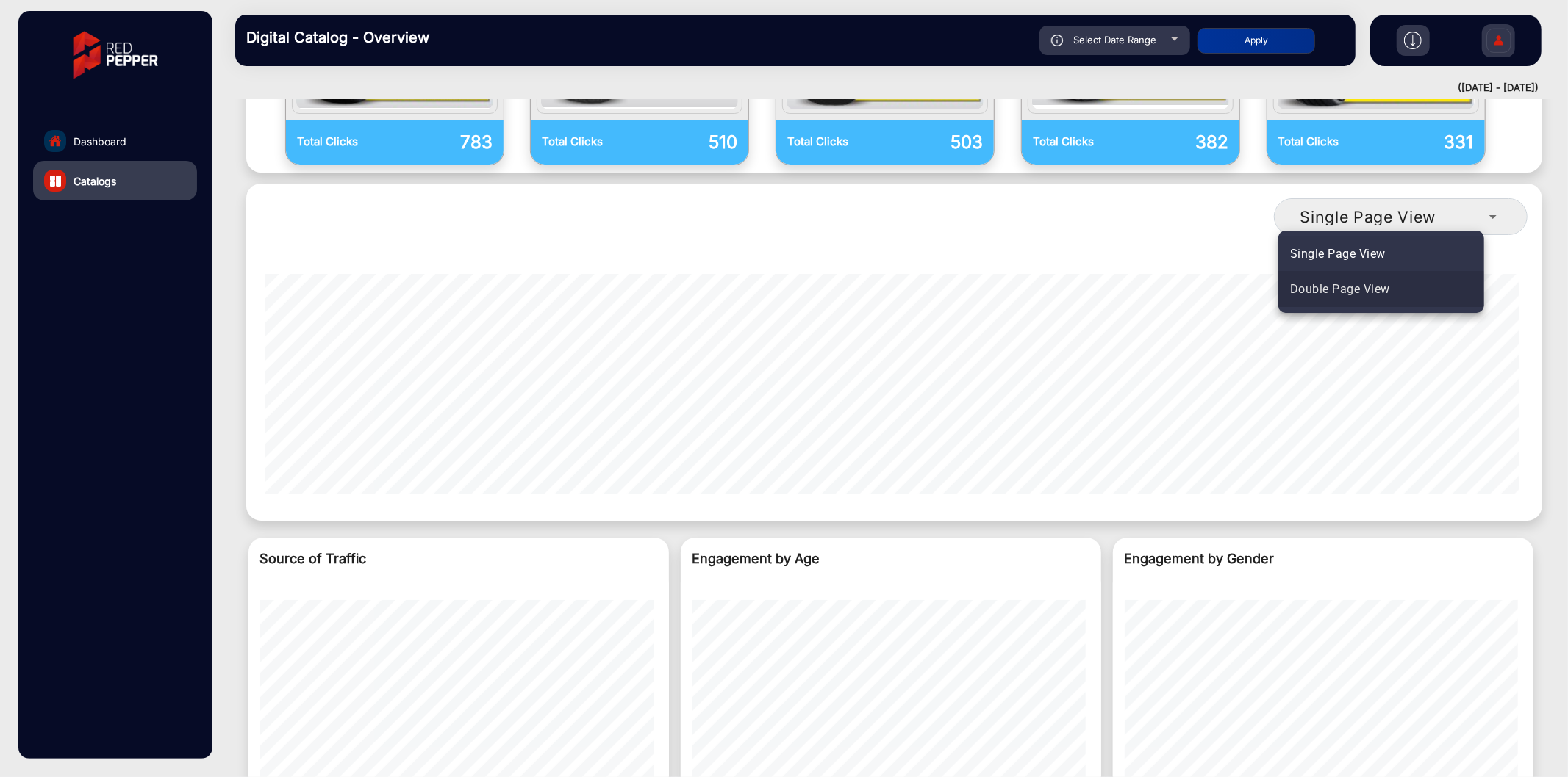
click at [1341, 292] on span "Double Page View" at bounding box center [1340, 290] width 100 height 18
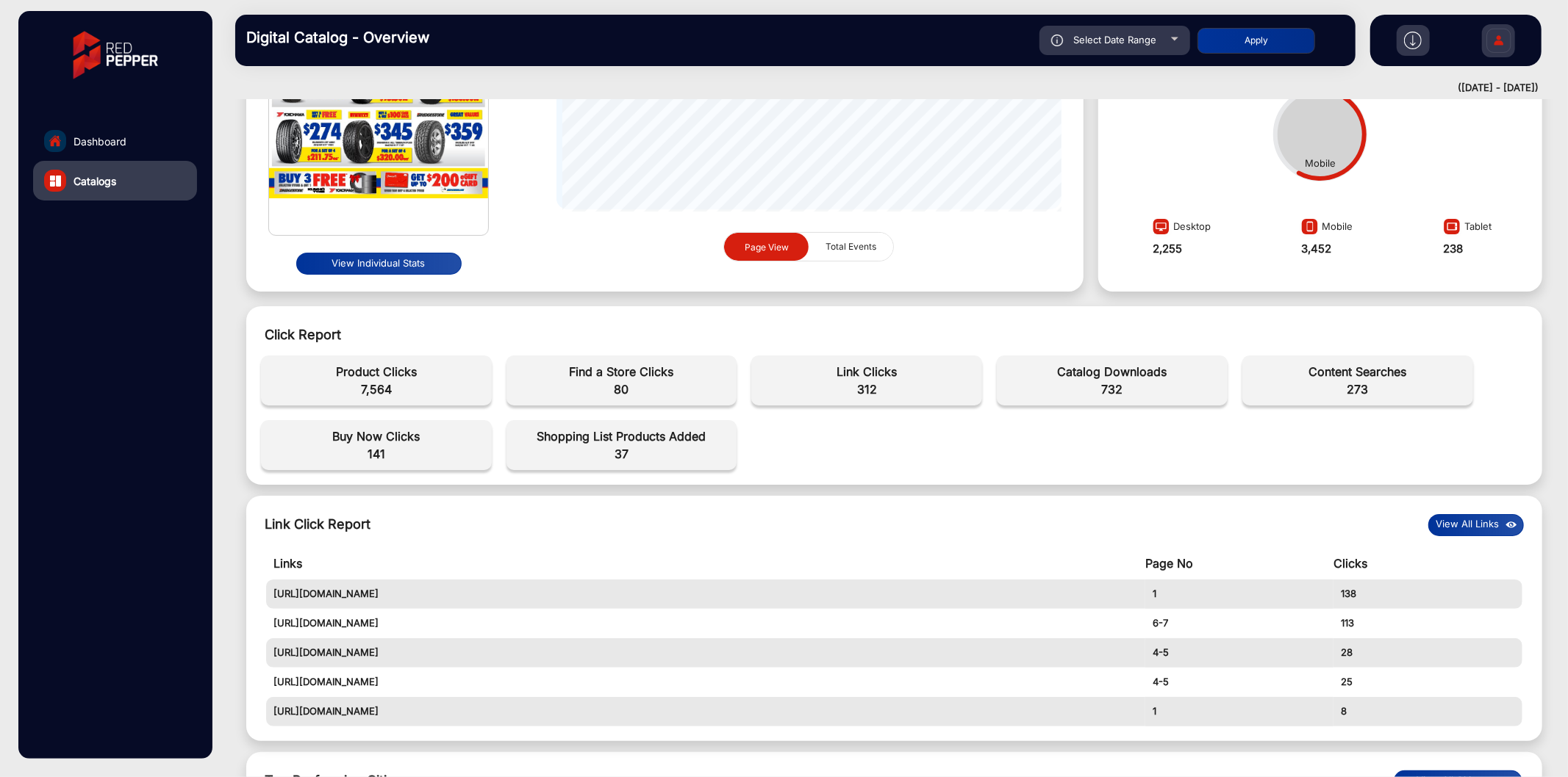
scroll to position [27, 0]
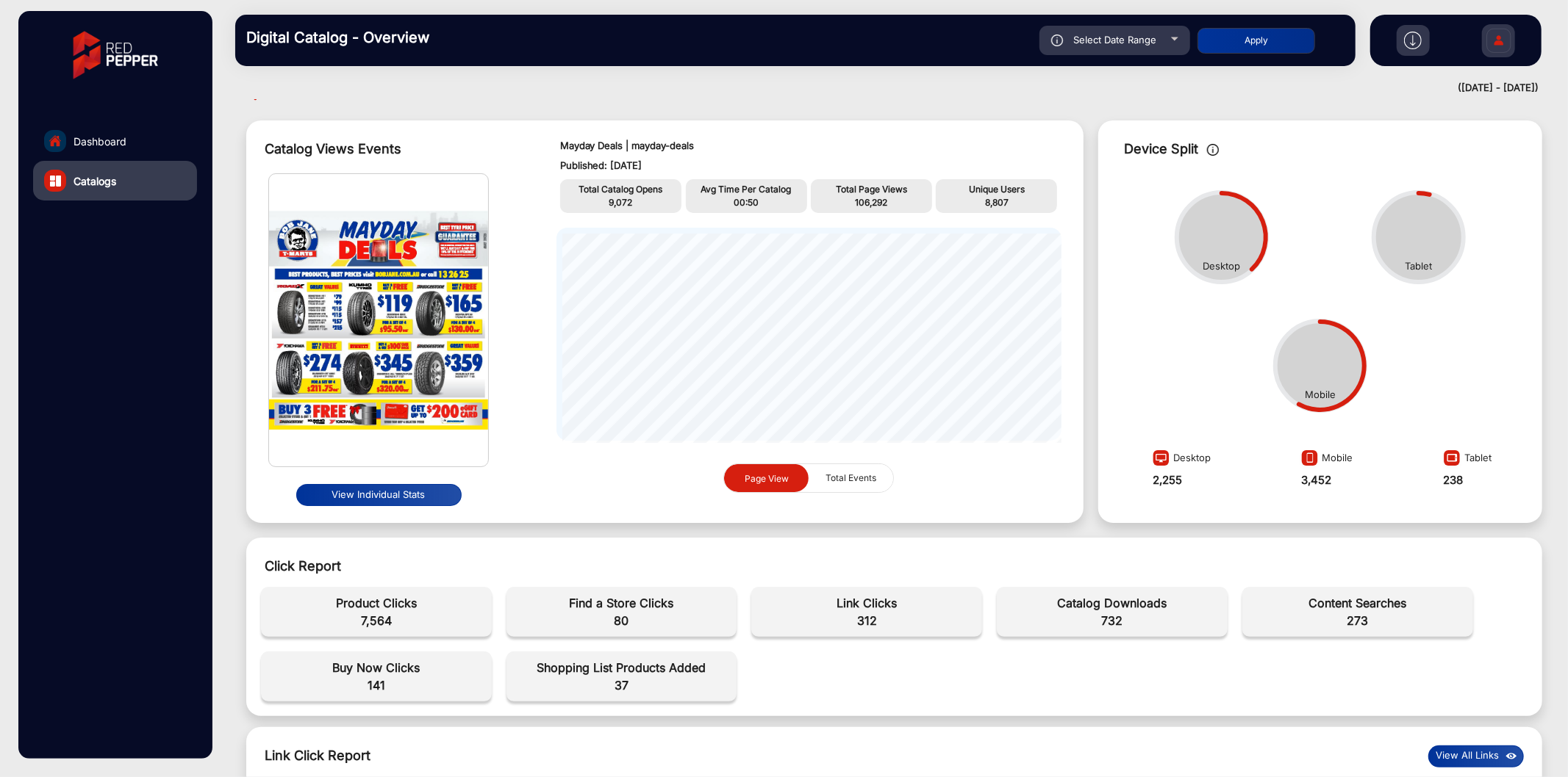
click at [378, 490] on button "View Individual Stats" at bounding box center [379, 495] width 166 height 22
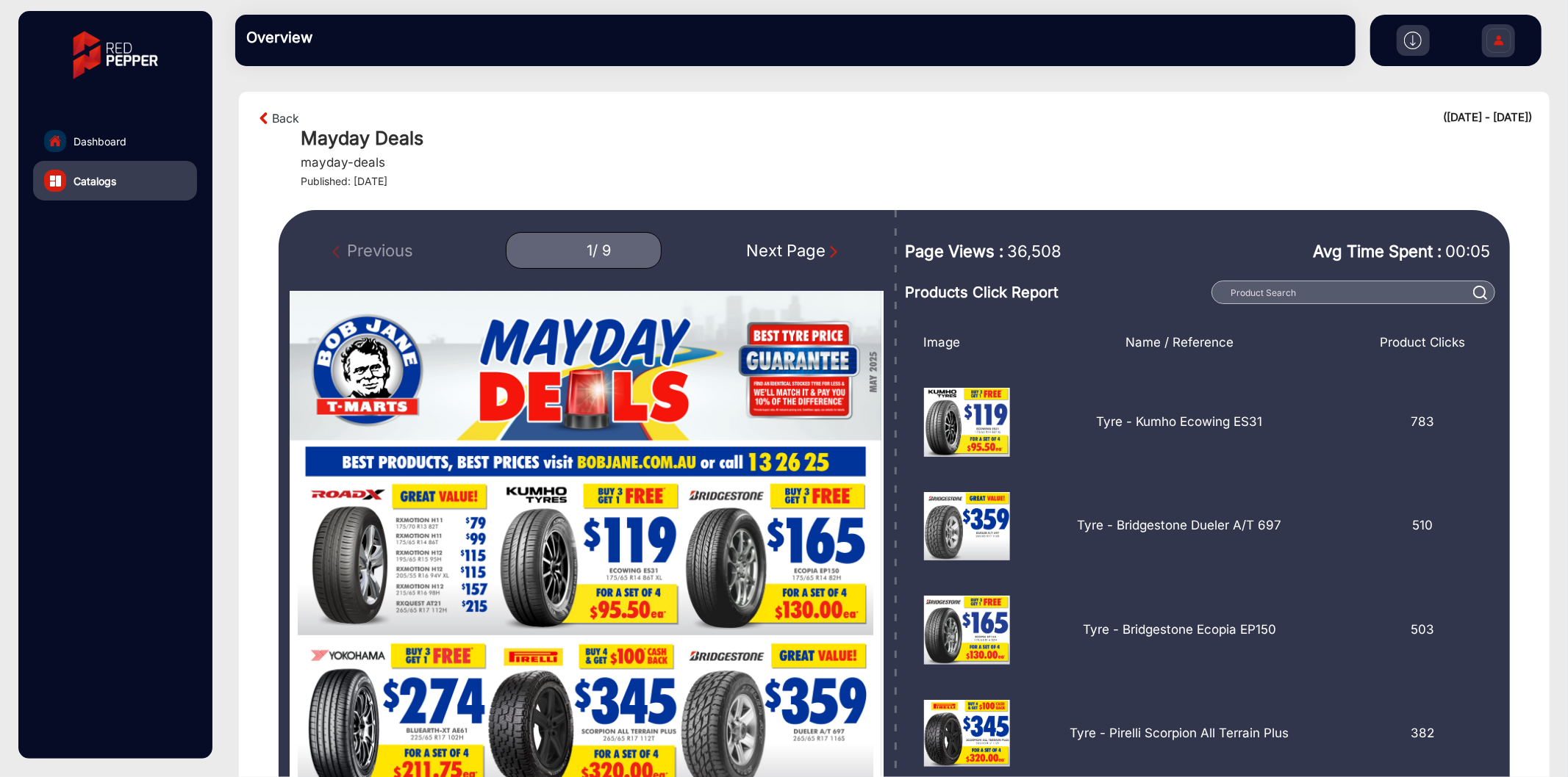
click at [772, 239] on div "Next Page" at bounding box center [794, 251] width 94 height 24
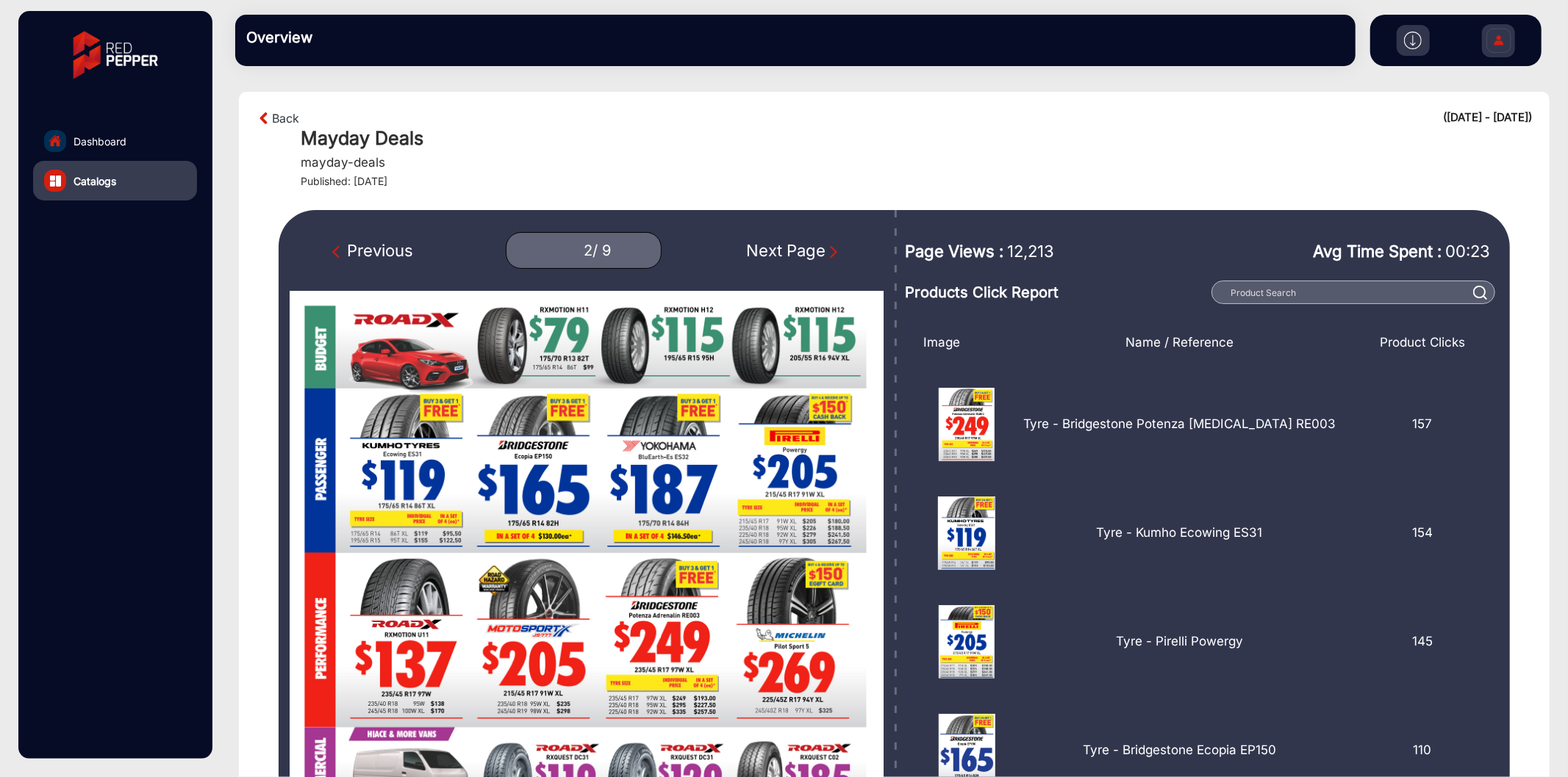
click at [772, 239] on div "Next Page" at bounding box center [794, 251] width 94 height 24
type input "3"
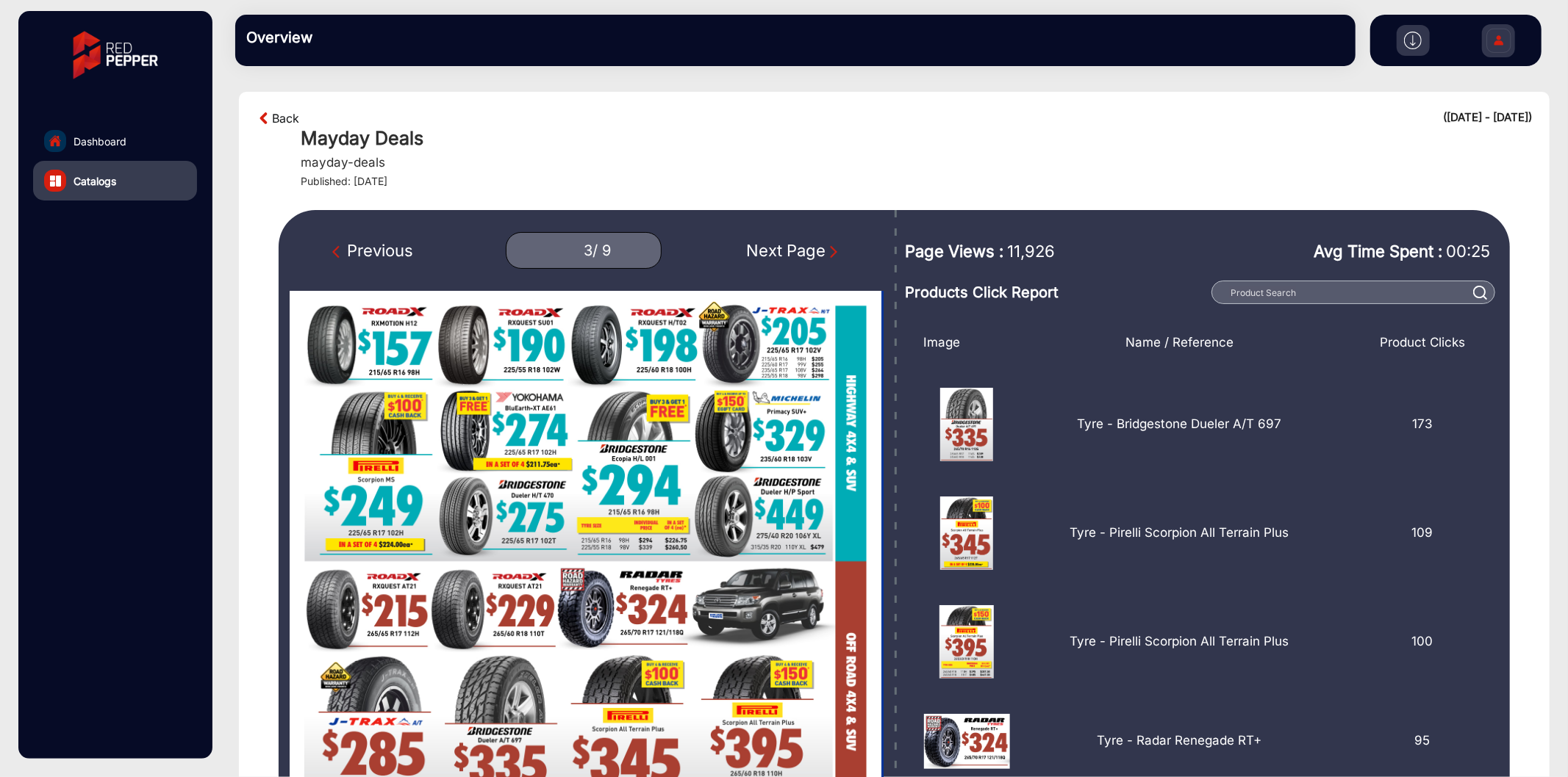
click at [274, 119] on link "Back" at bounding box center [285, 118] width 27 height 18
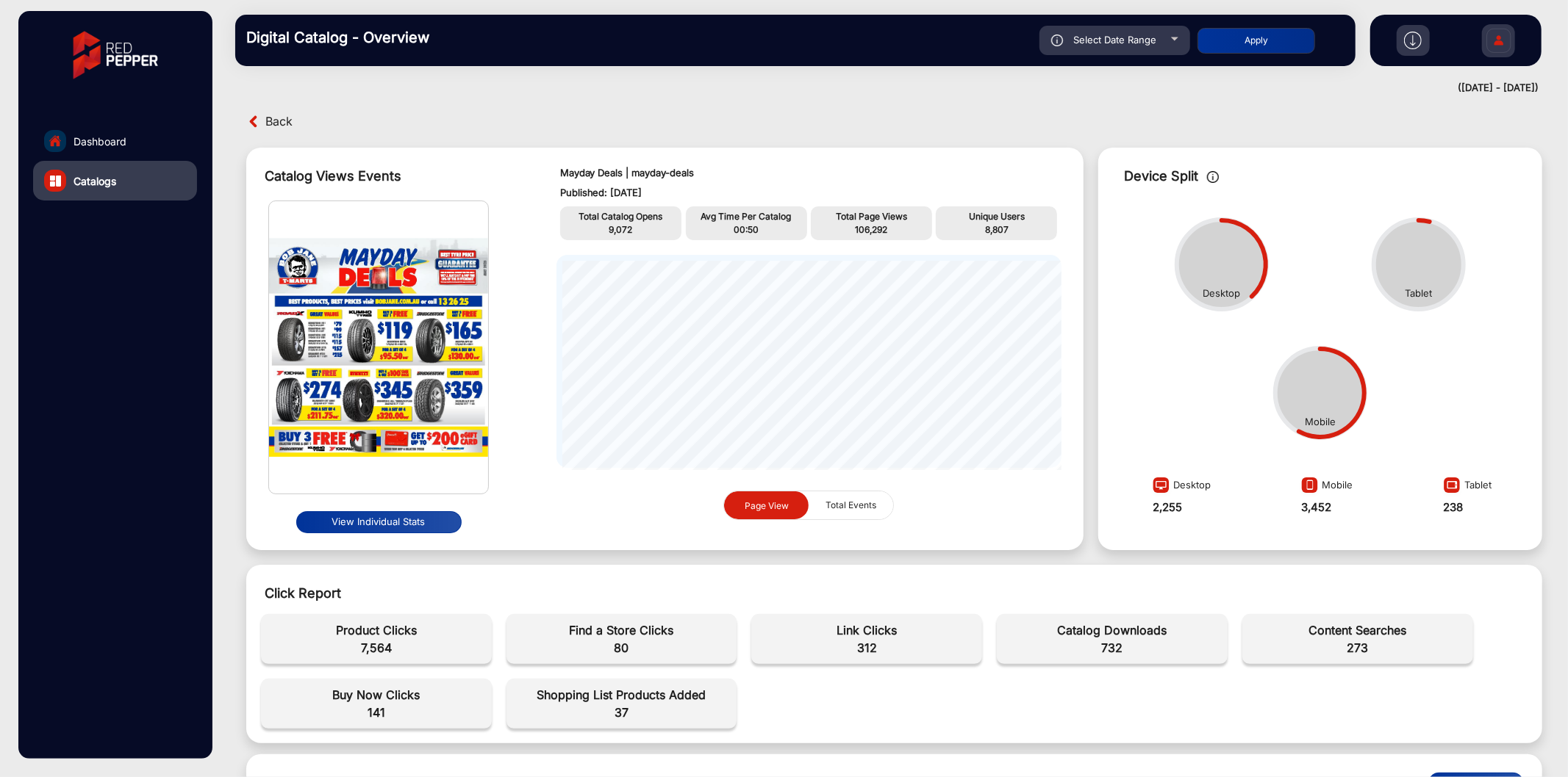
click at [274, 115] on span "Back" at bounding box center [278, 122] width 27 height 23
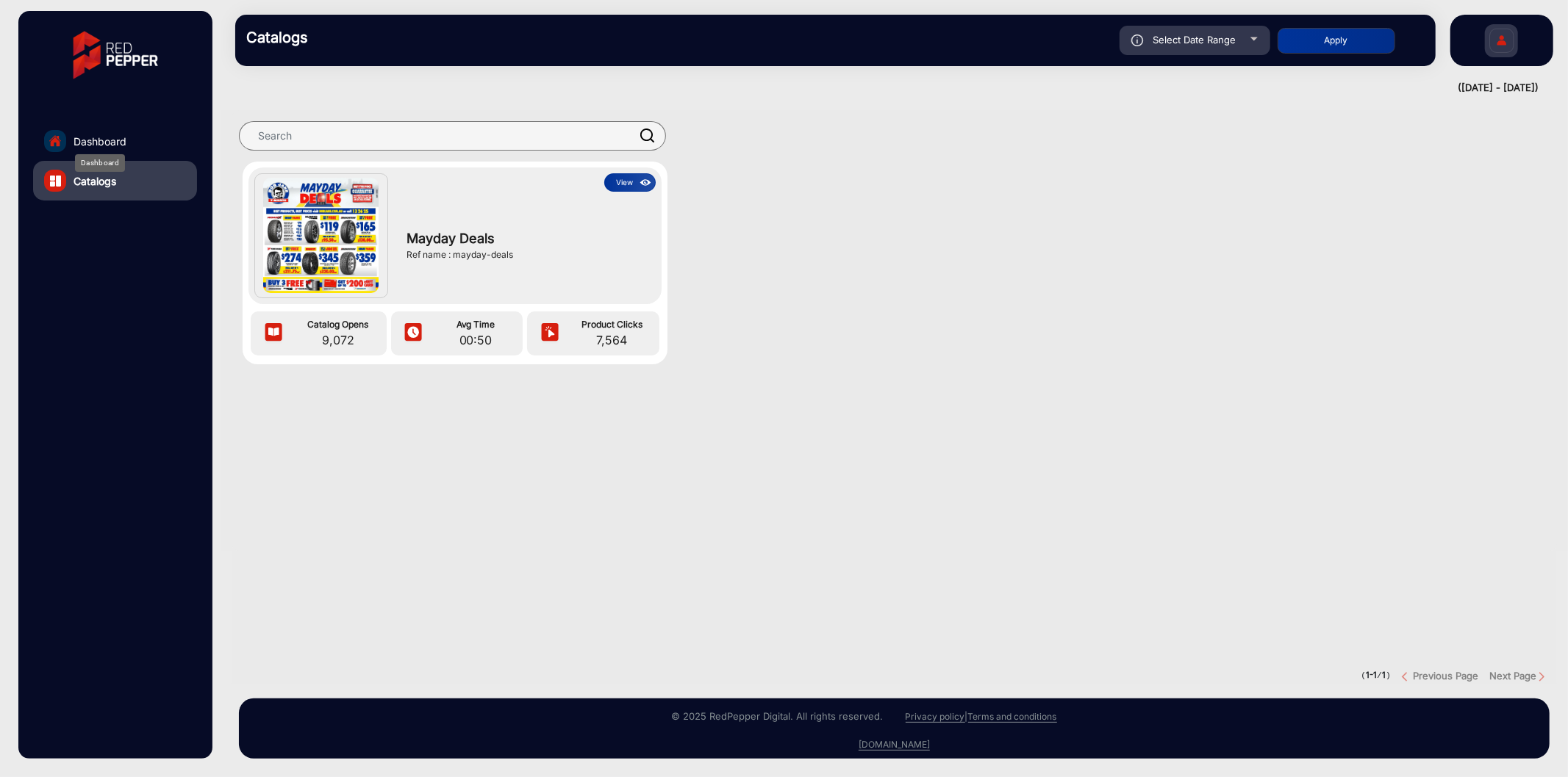
click at [94, 141] on span "Dashboard" at bounding box center [100, 141] width 53 height 16
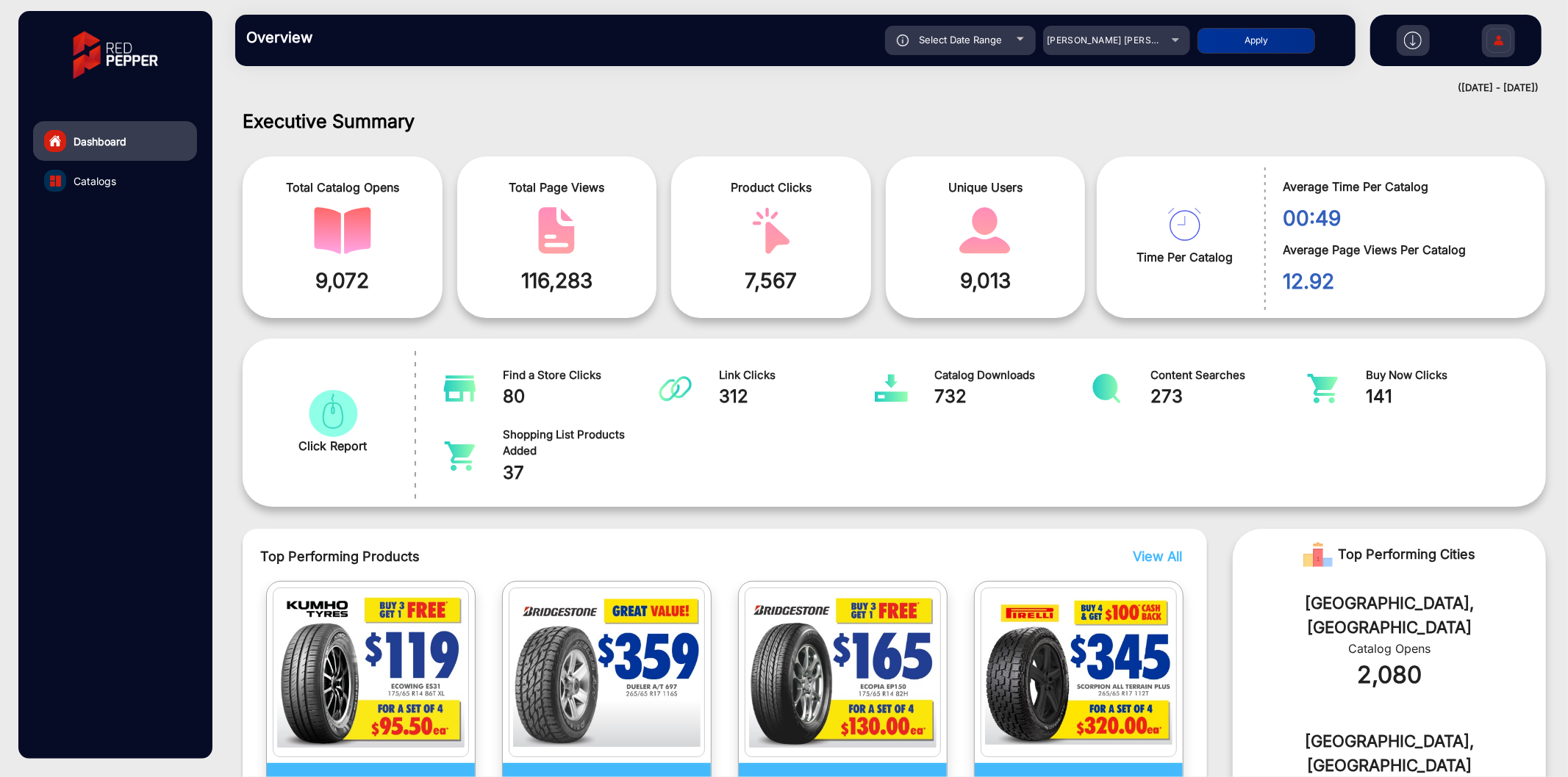
scroll to position [11, 0]
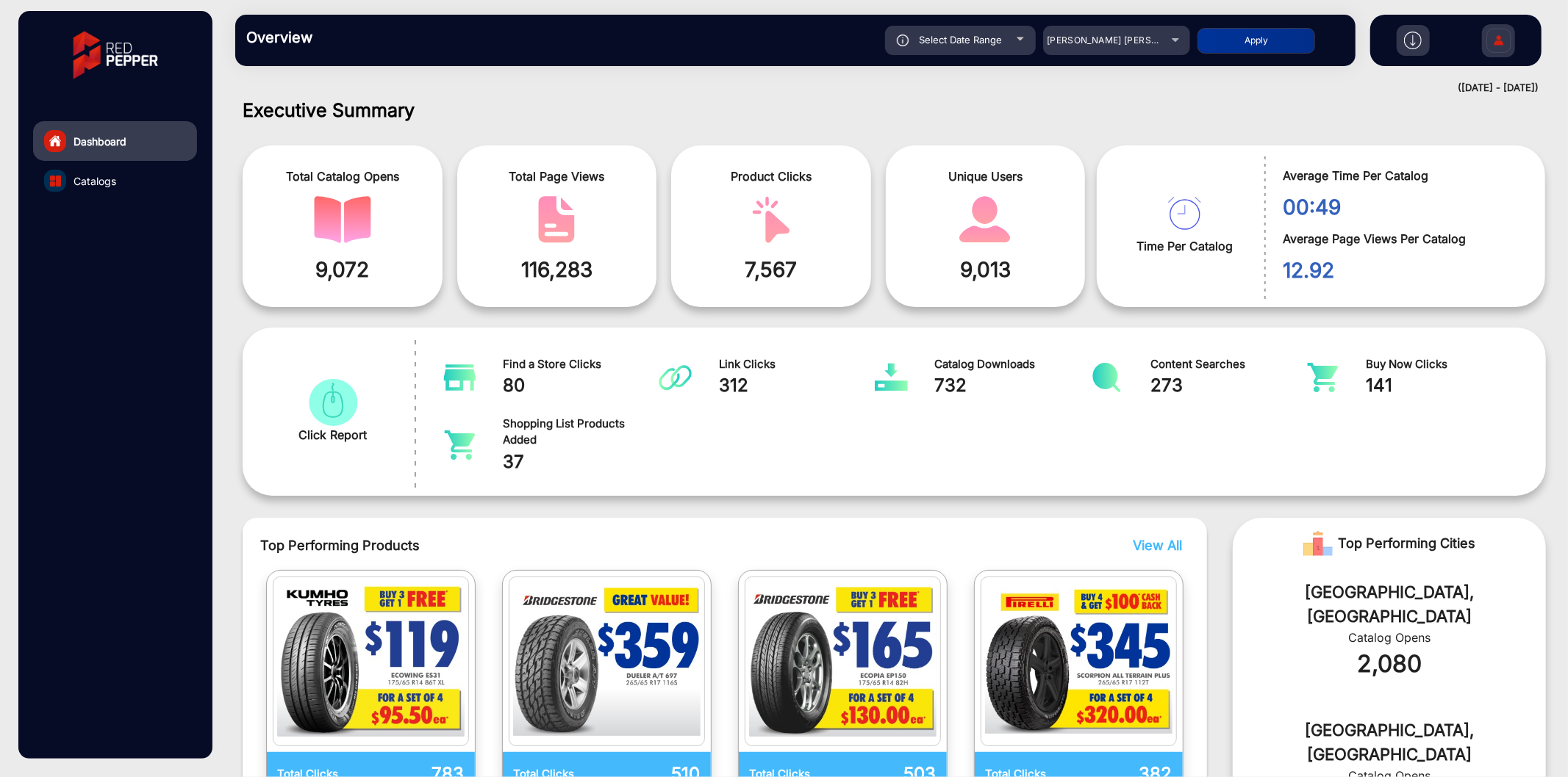
click at [991, 32] on div "Select Date Range" at bounding box center [960, 41] width 151 height 29
type input "[DATE]"
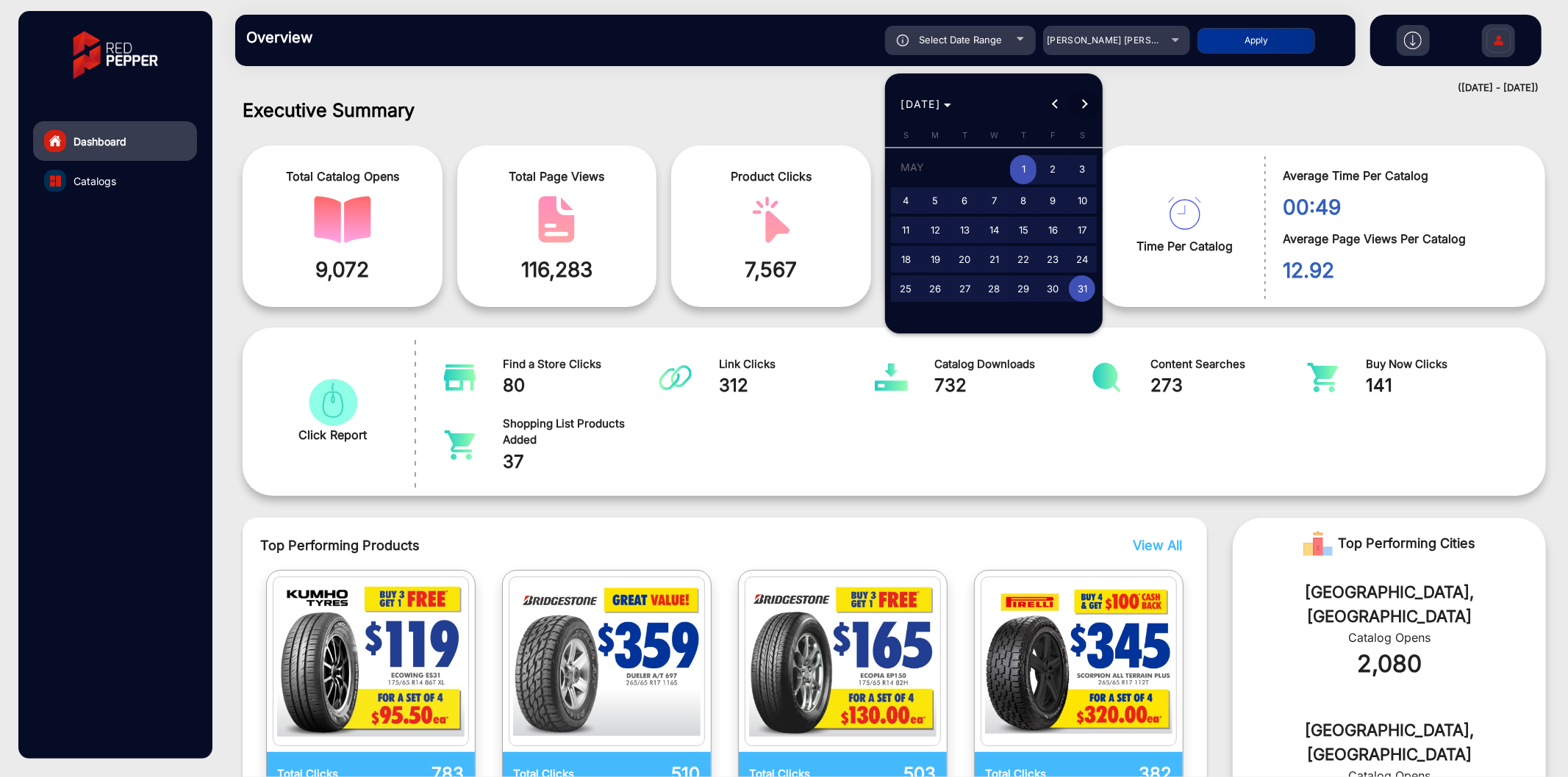
click at [1077, 97] on span "Next month" at bounding box center [1085, 104] width 29 height 29
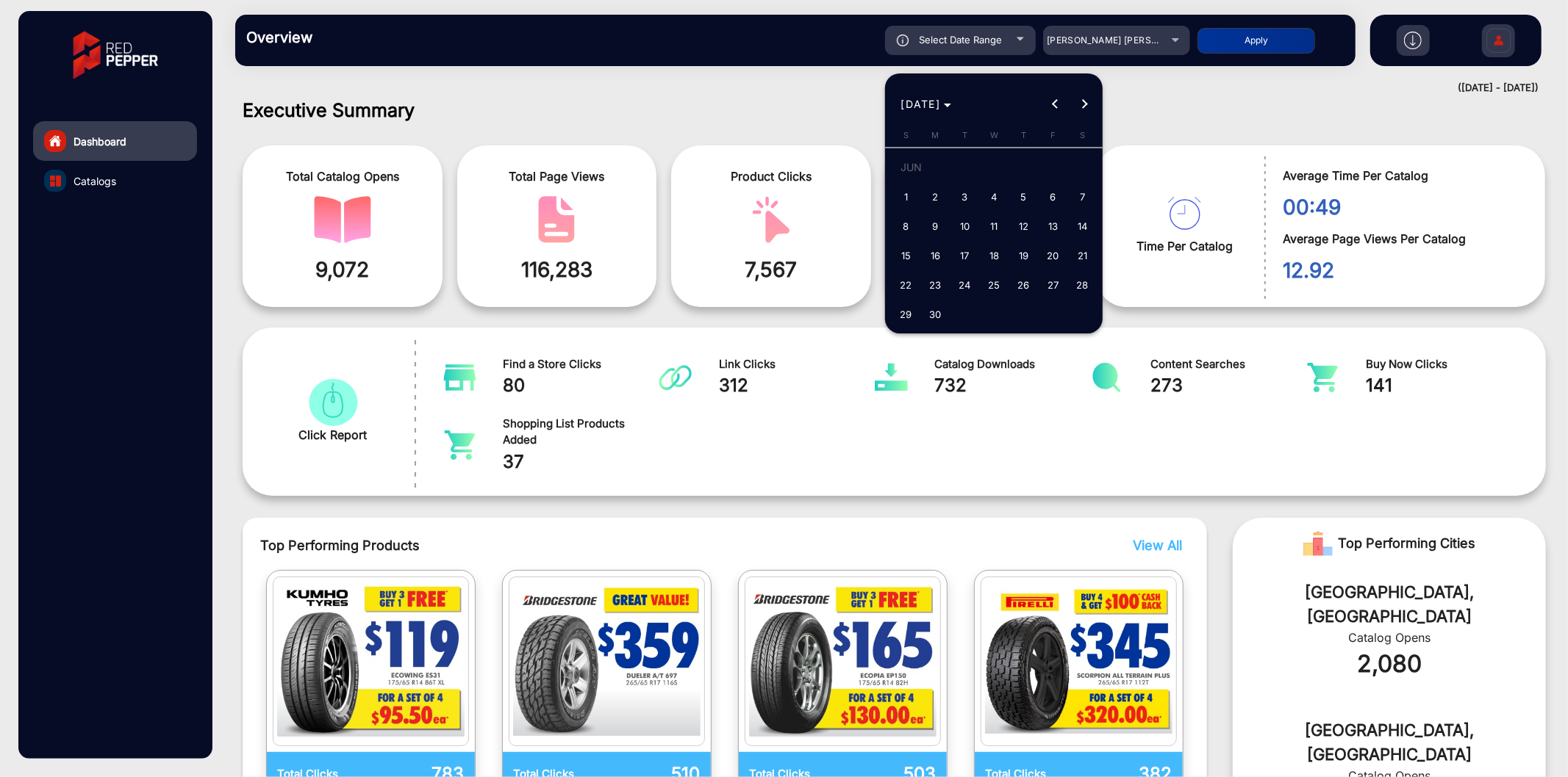
click at [909, 188] on span "1" at bounding box center [906, 197] width 26 height 26
type input "[DATE]"
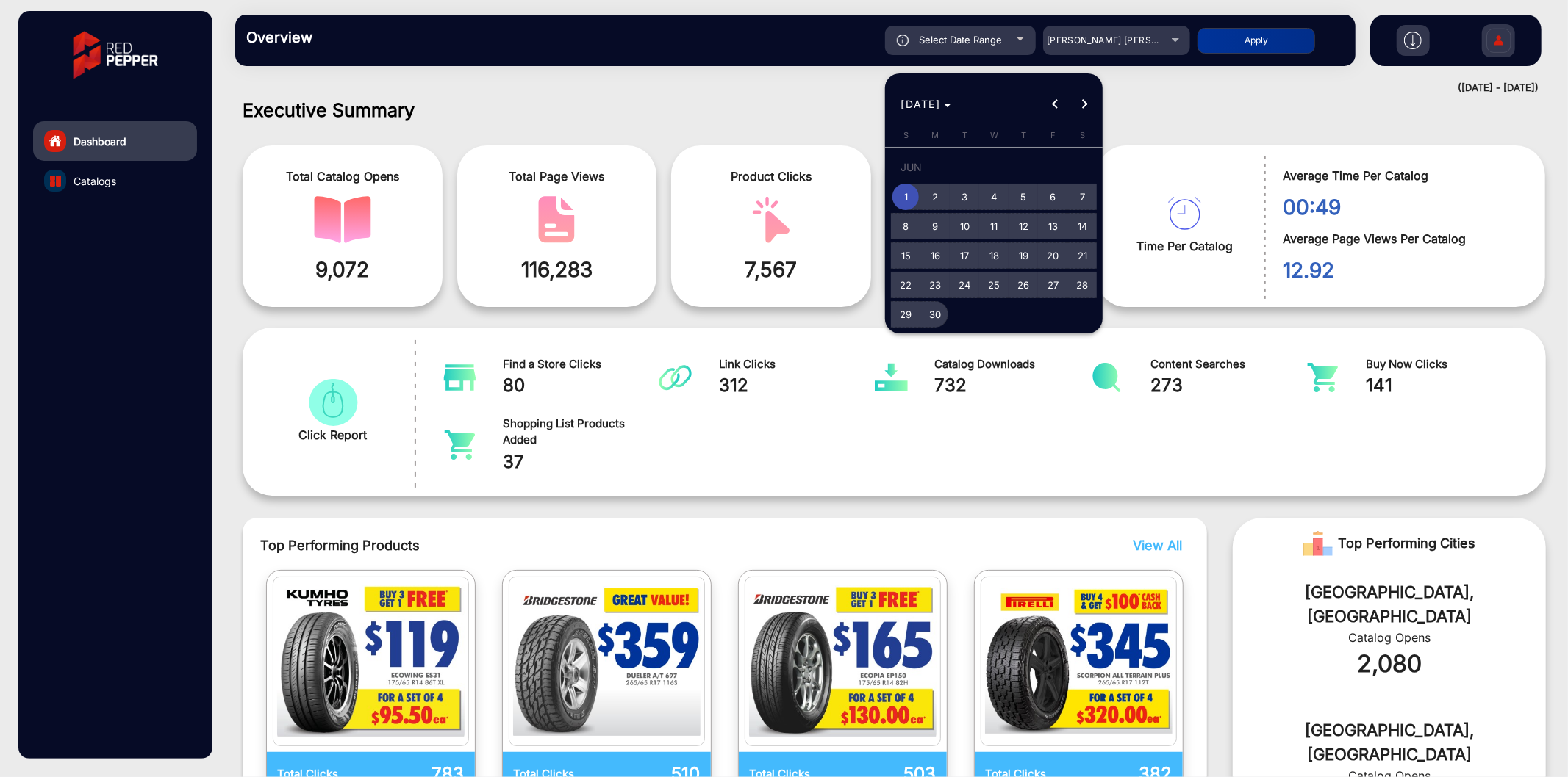
click at [934, 311] on span "30" at bounding box center [935, 314] width 26 height 26
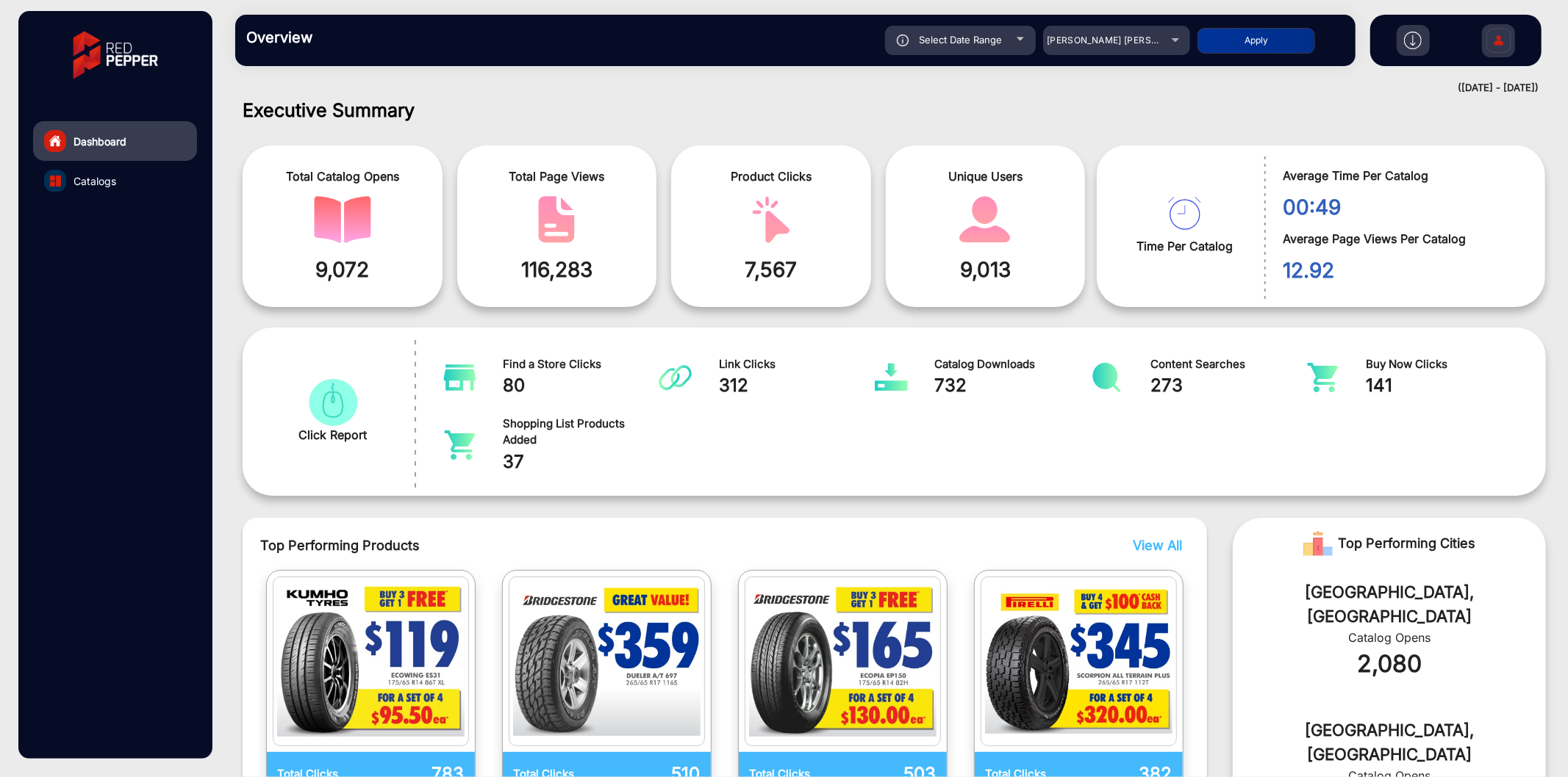
type input "[DATE]"
click at [1232, 39] on button "Apply" at bounding box center [1256, 41] width 118 height 26
type input "[DATE]"
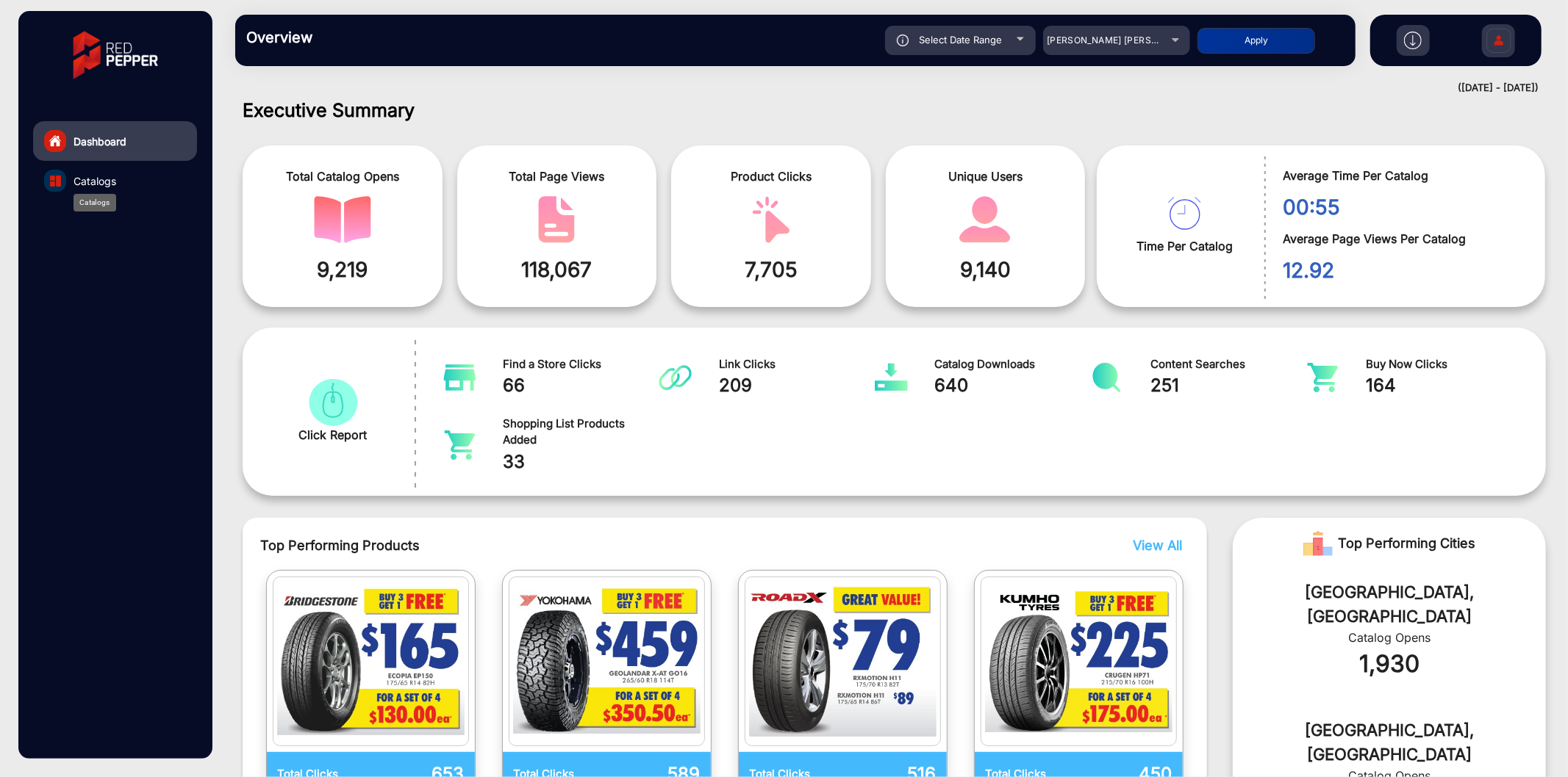
click at [82, 194] on div "Catalogs" at bounding box center [95, 203] width 42 height 18
click at [96, 179] on span "Catalogs" at bounding box center [95, 180] width 42 height 16
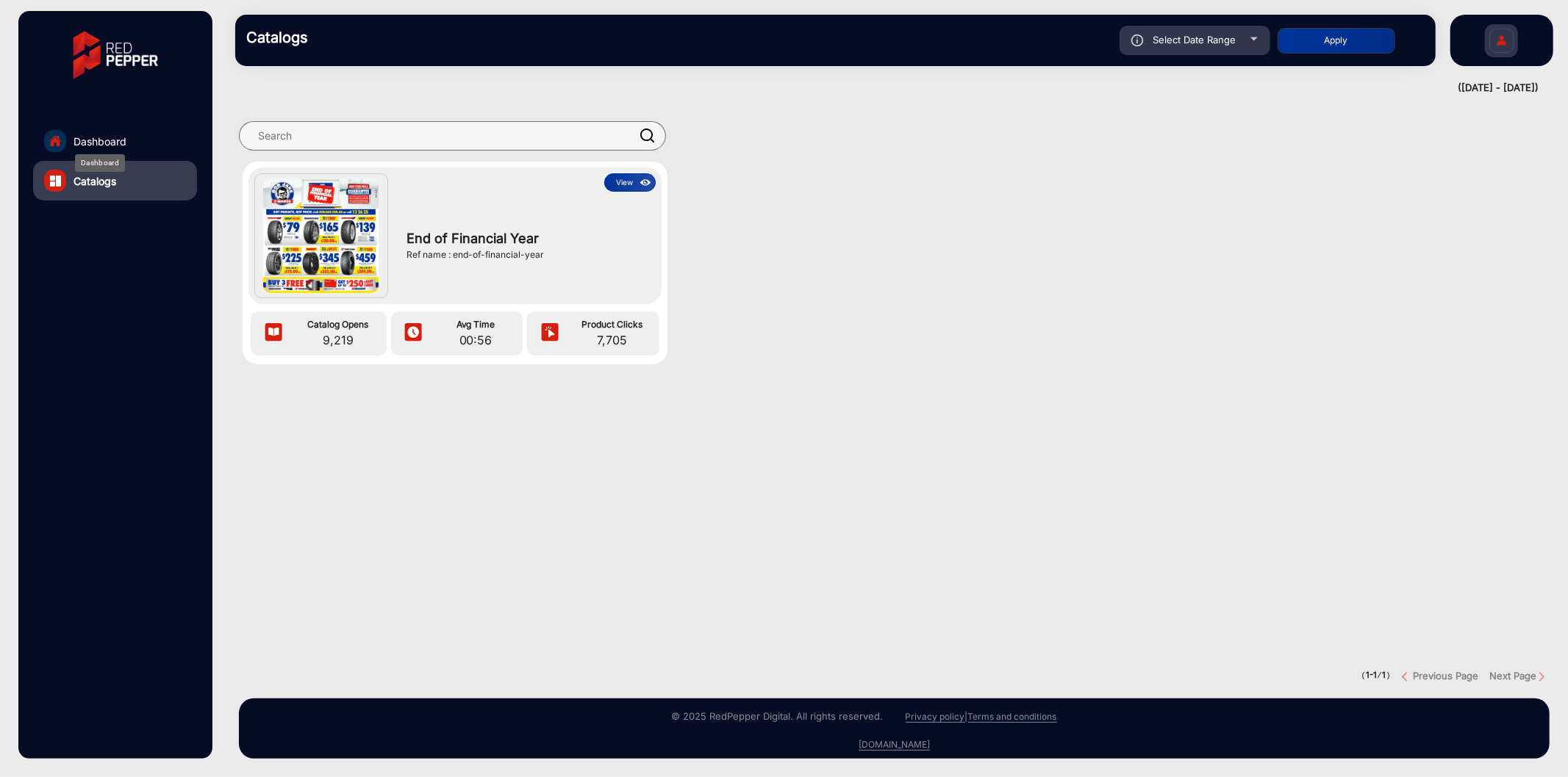
click at [123, 144] on span "Dashboard" at bounding box center [100, 141] width 53 height 16
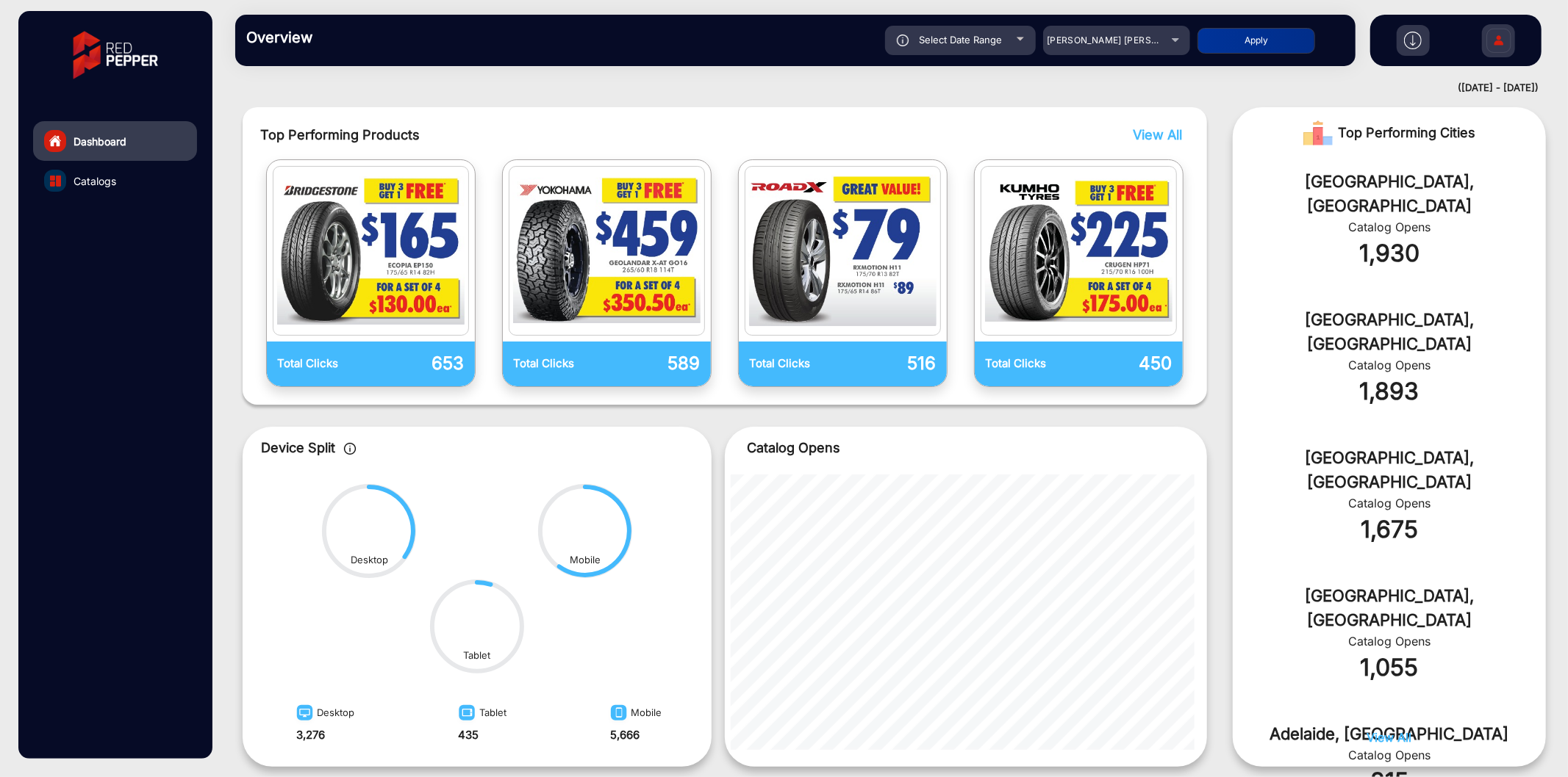
scroll to position [504, 0]
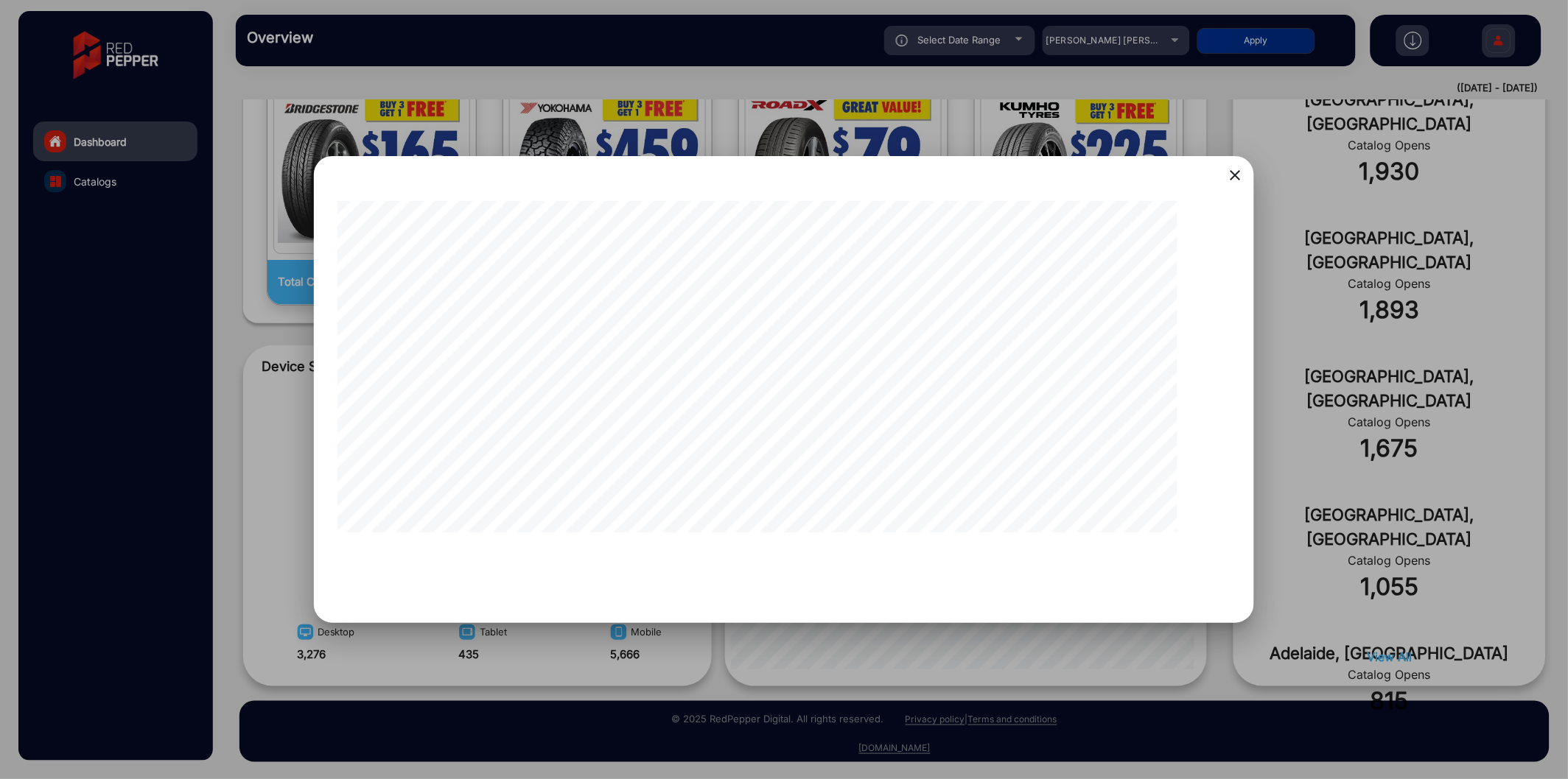
click at [207, 457] on div at bounding box center [784, 390] width 1568 height 779
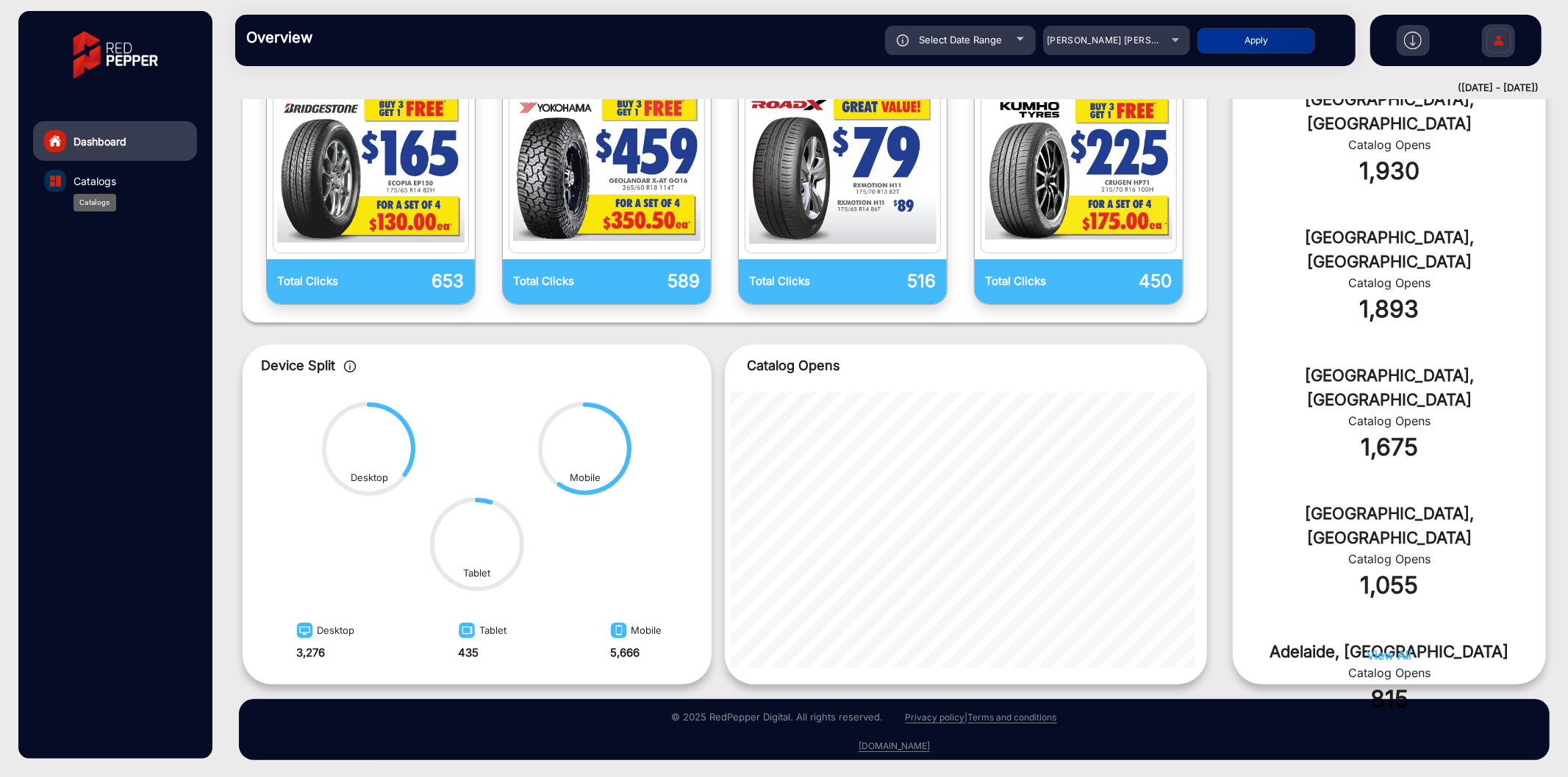
click at [89, 184] on span "Catalogs" at bounding box center [95, 180] width 42 height 16
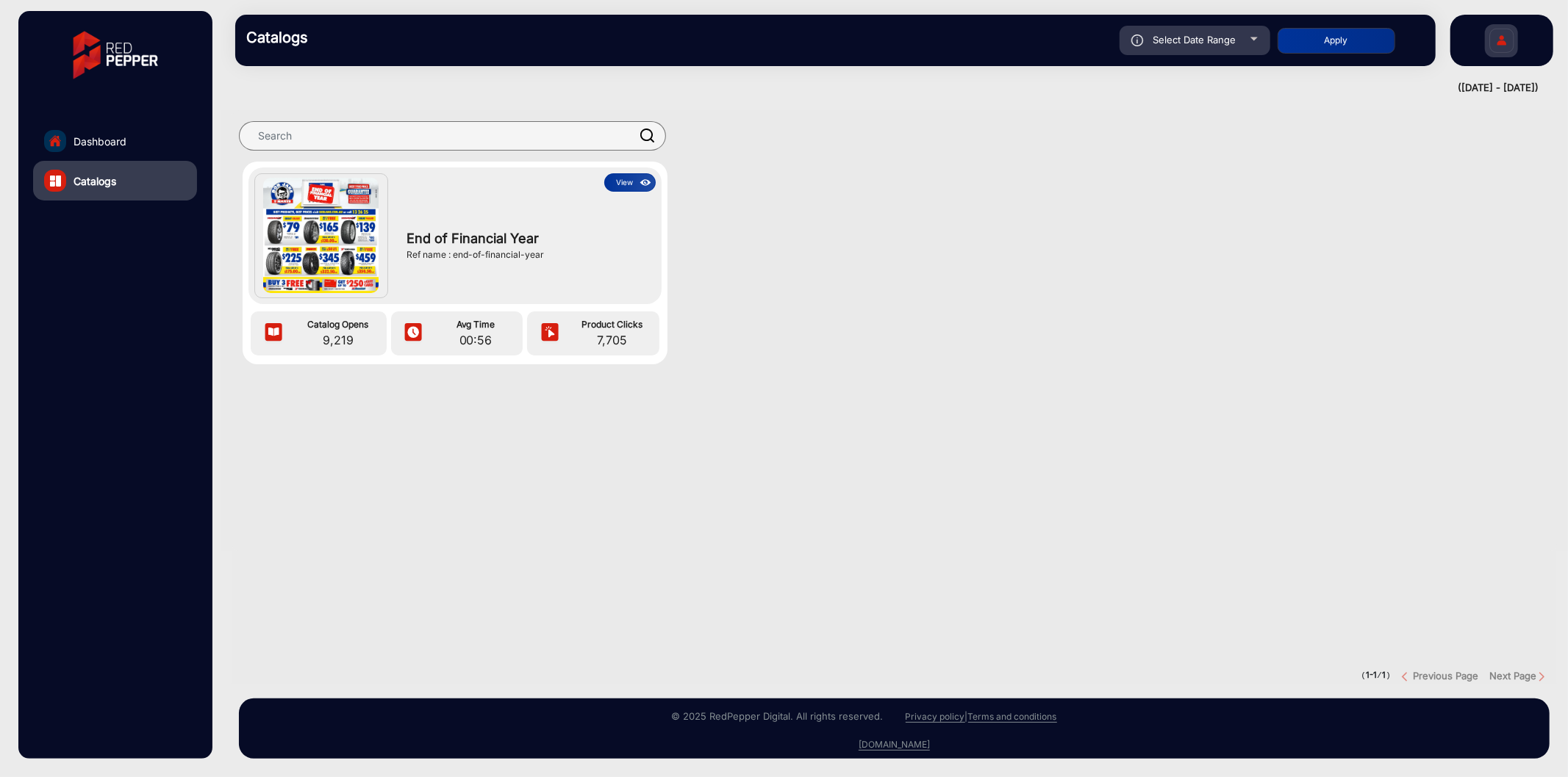
drag, startPoint x: 453, startPoint y: 252, endPoint x: 577, endPoint y: 254, distance: 124.0
click at [577, 254] on div "Ref name : end-of-financial-year" at bounding box center [528, 255] width 242 height 13
copy div "end-of-financial-year"
click at [638, 192] on div "End of Financial Year Ref name : end-of-financial-year" at bounding box center [528, 245] width 256 height 107
click at [627, 177] on button "View" at bounding box center [630, 182] width 51 height 19
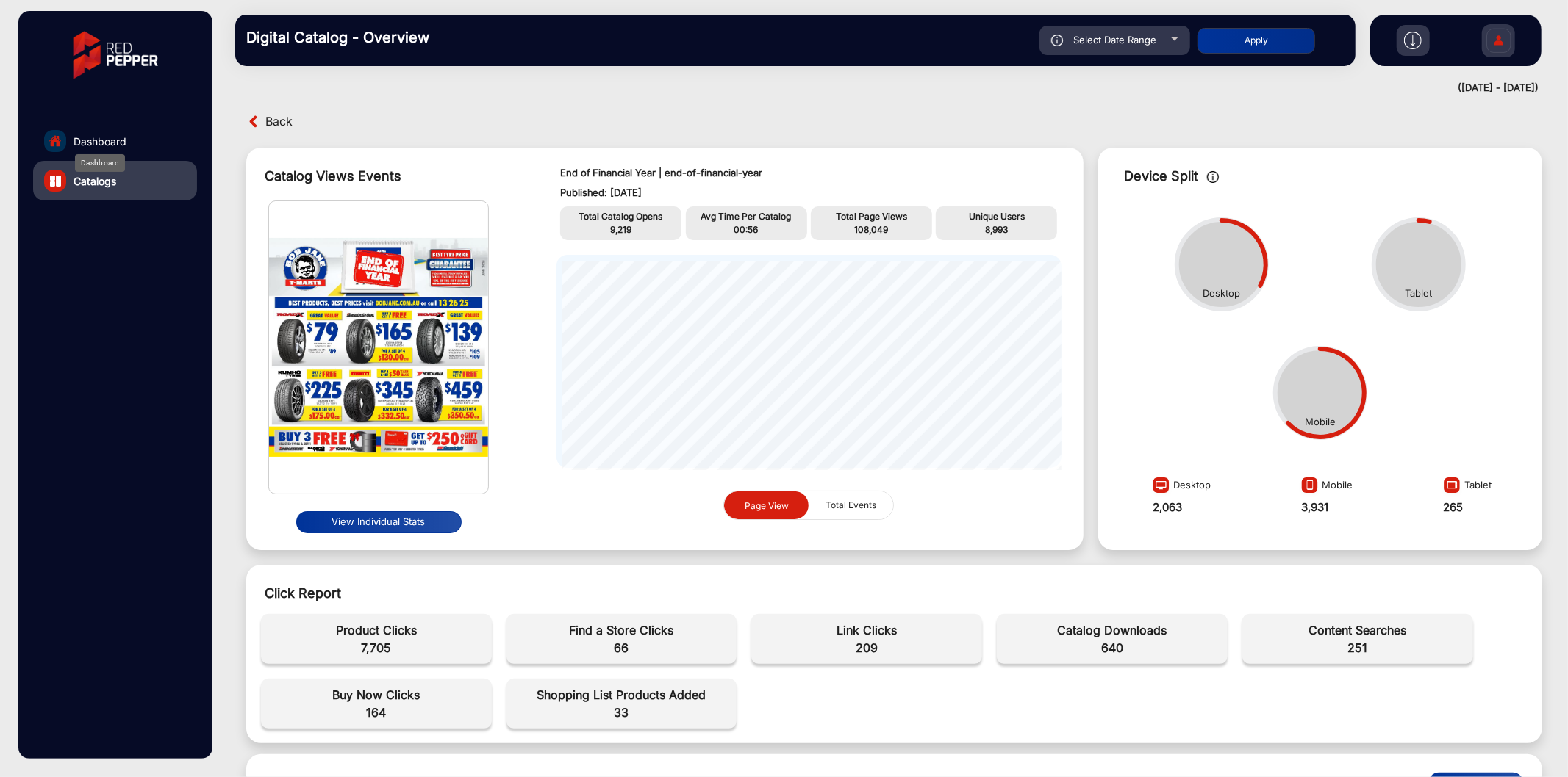
click at [82, 136] on span "Dashboard" at bounding box center [100, 141] width 53 height 16
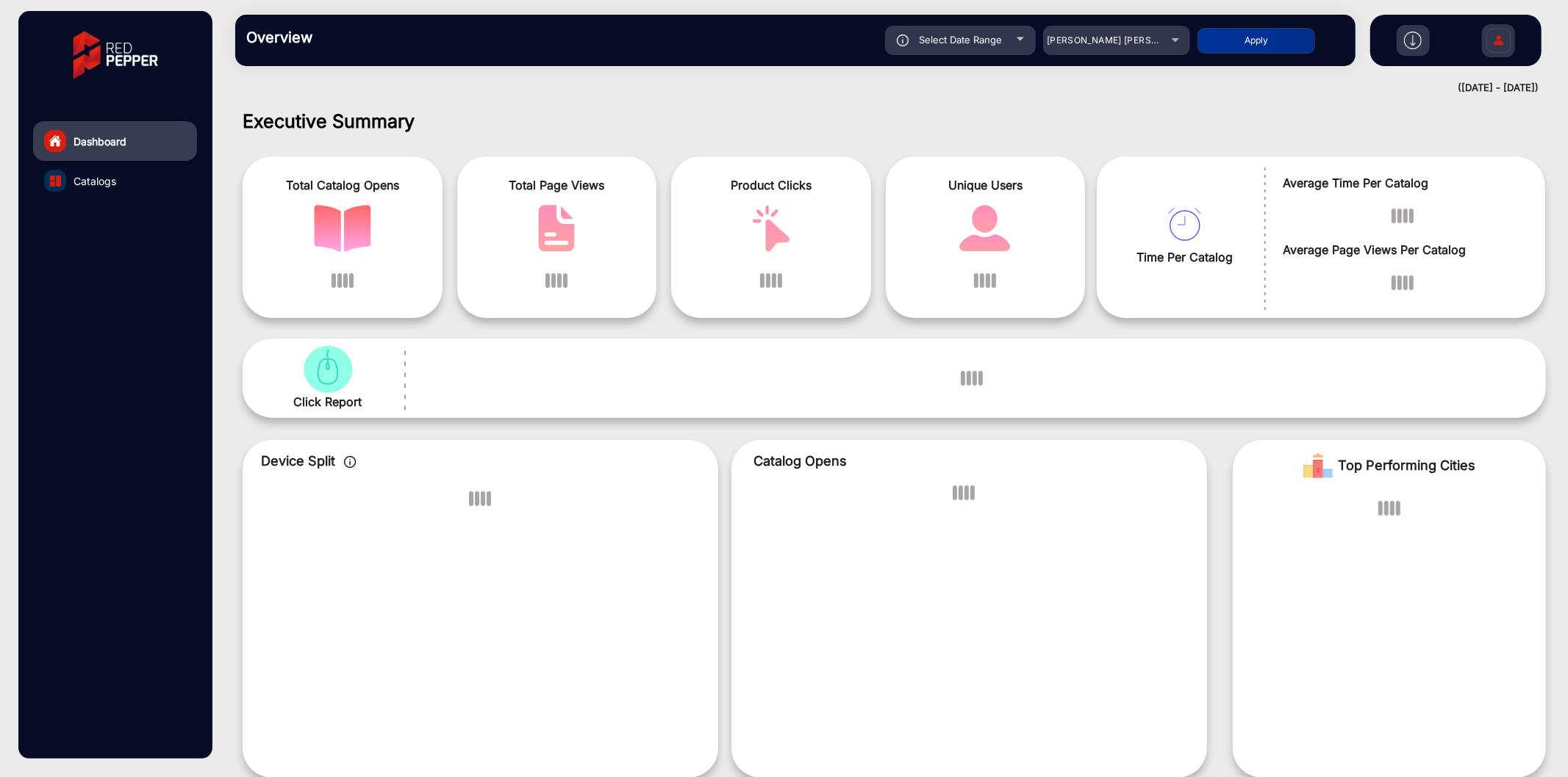
scroll to position [11, 0]
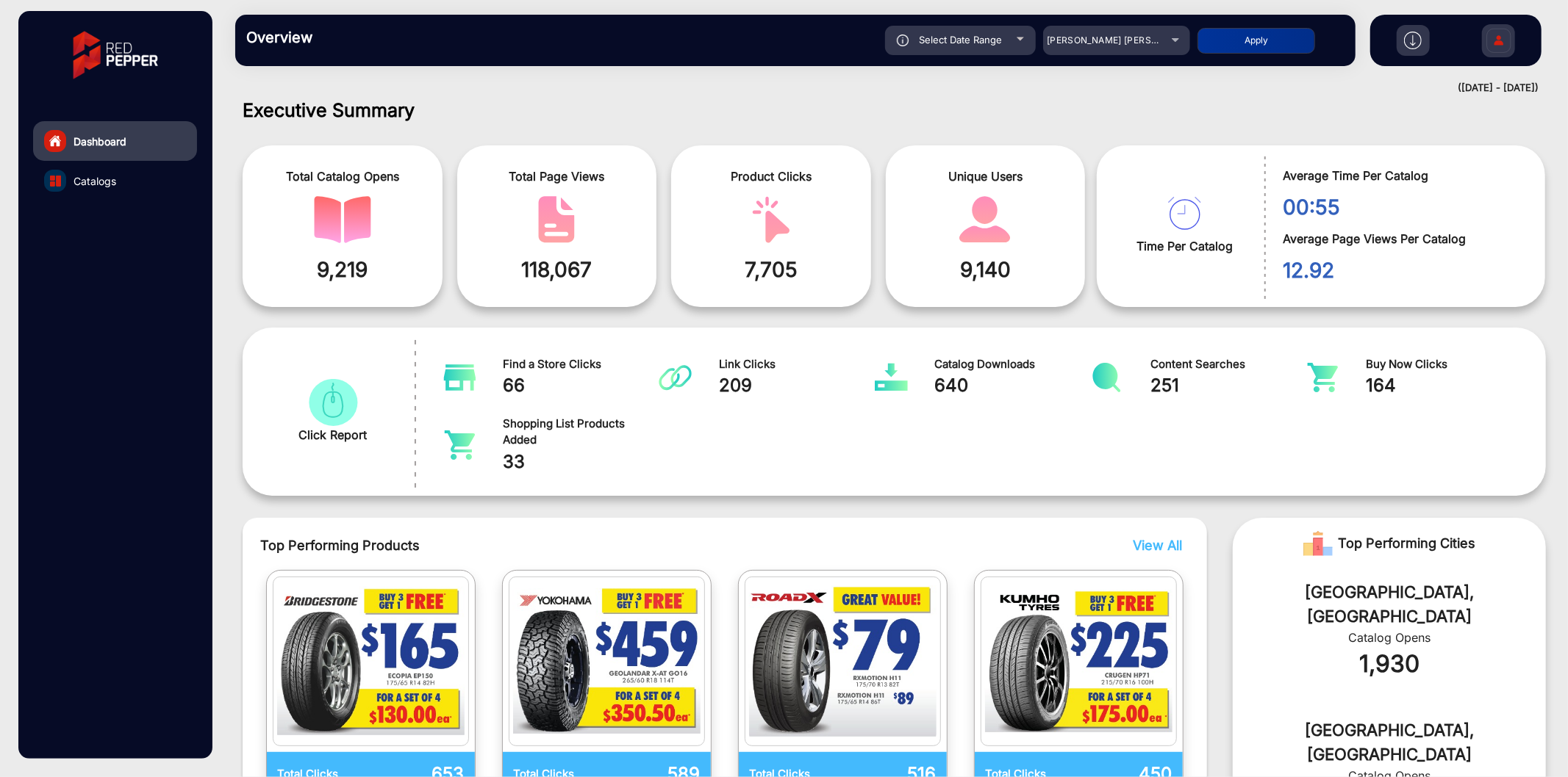
click at [979, 40] on span "Select Date Range" at bounding box center [960, 39] width 83 height 11
type input "[DATE]"
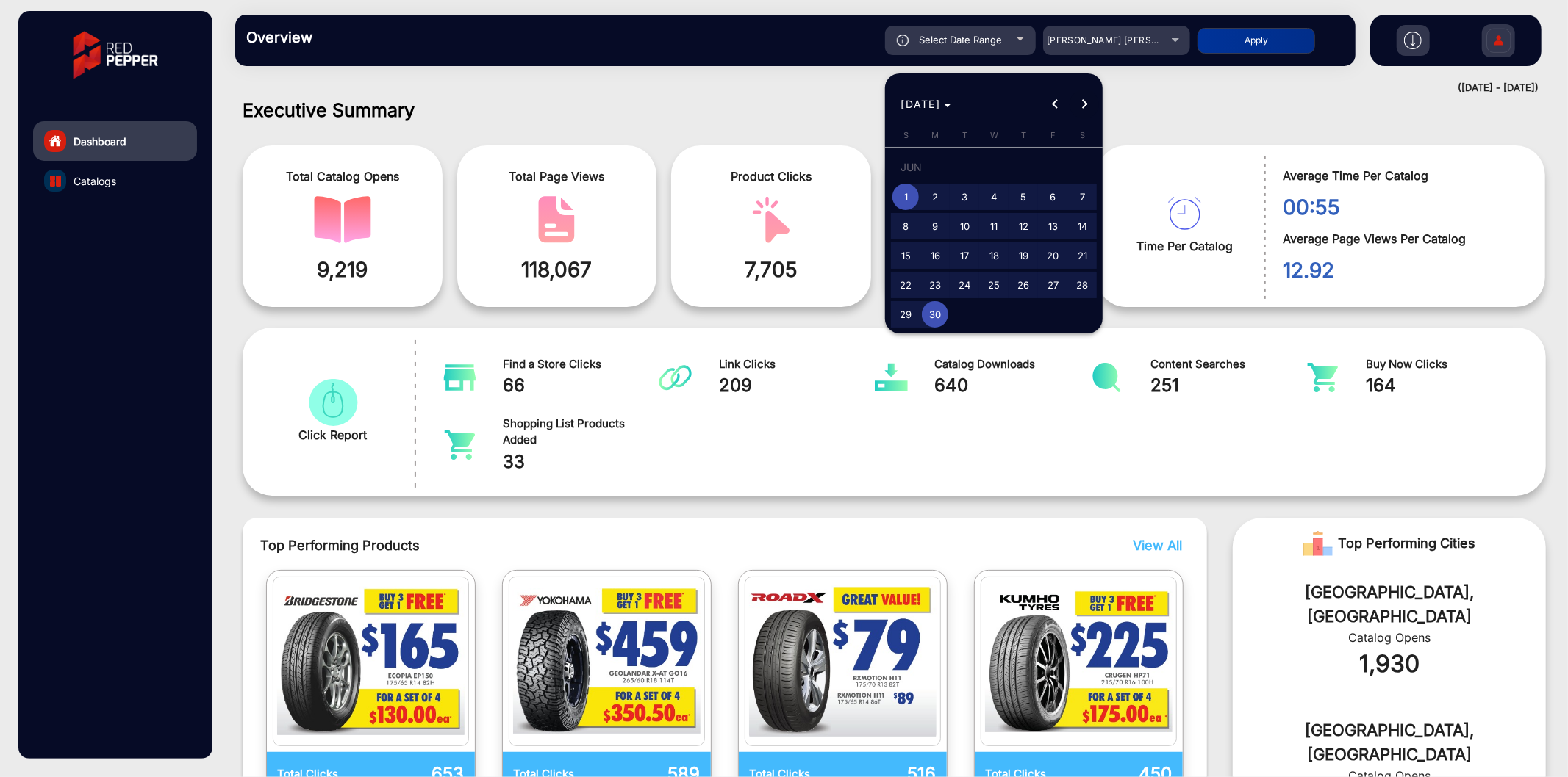
click at [1081, 107] on button "Next month" at bounding box center [1085, 104] width 29 height 29
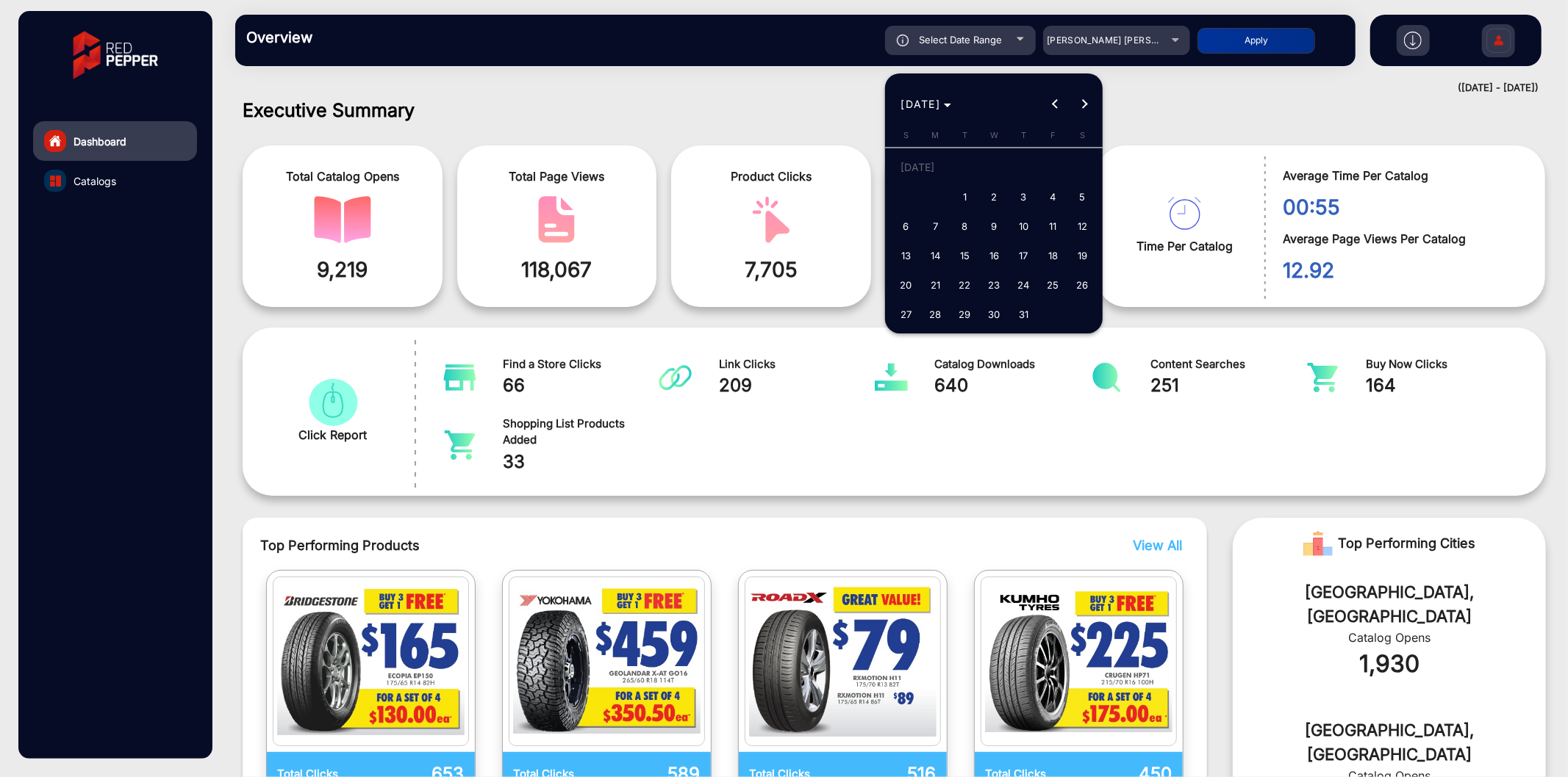
click at [962, 193] on span "1" at bounding box center [964, 197] width 26 height 26
type input "[DATE]"
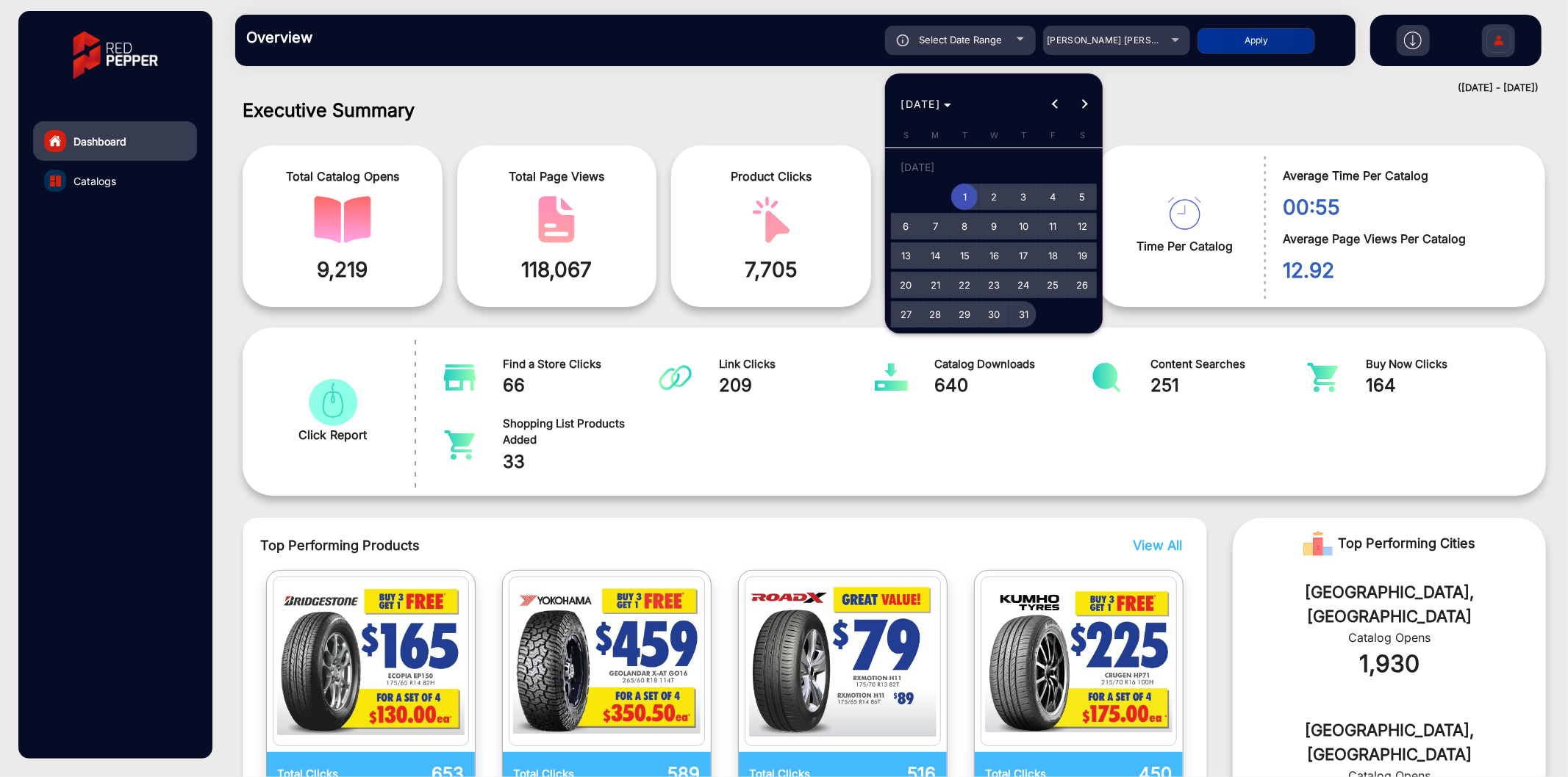
click at [1029, 316] on span "31" at bounding box center [1023, 314] width 26 height 26
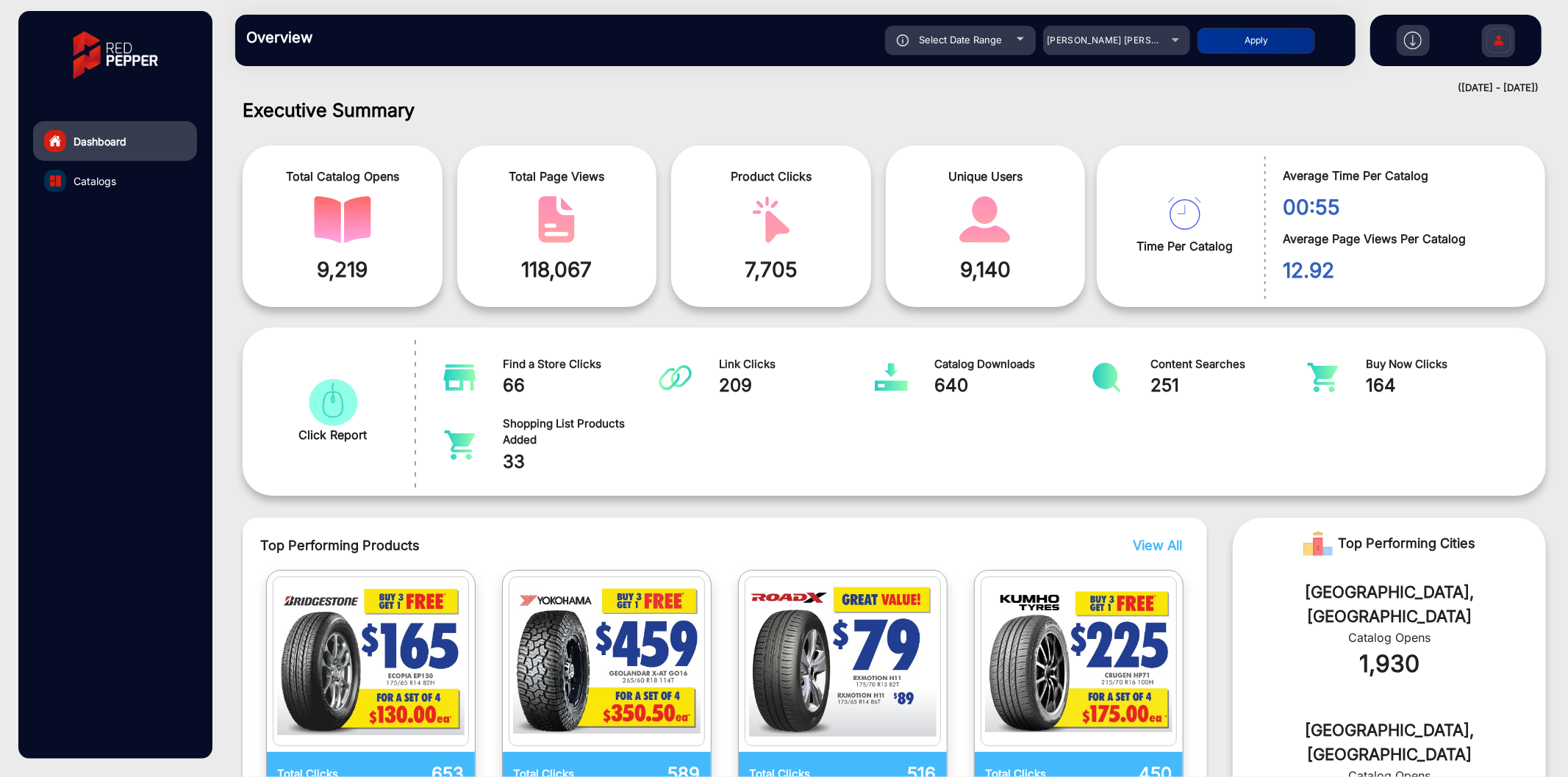
type input "[DATE]"
click at [1233, 40] on button "Apply" at bounding box center [1256, 41] width 118 height 26
type input "[DATE]"
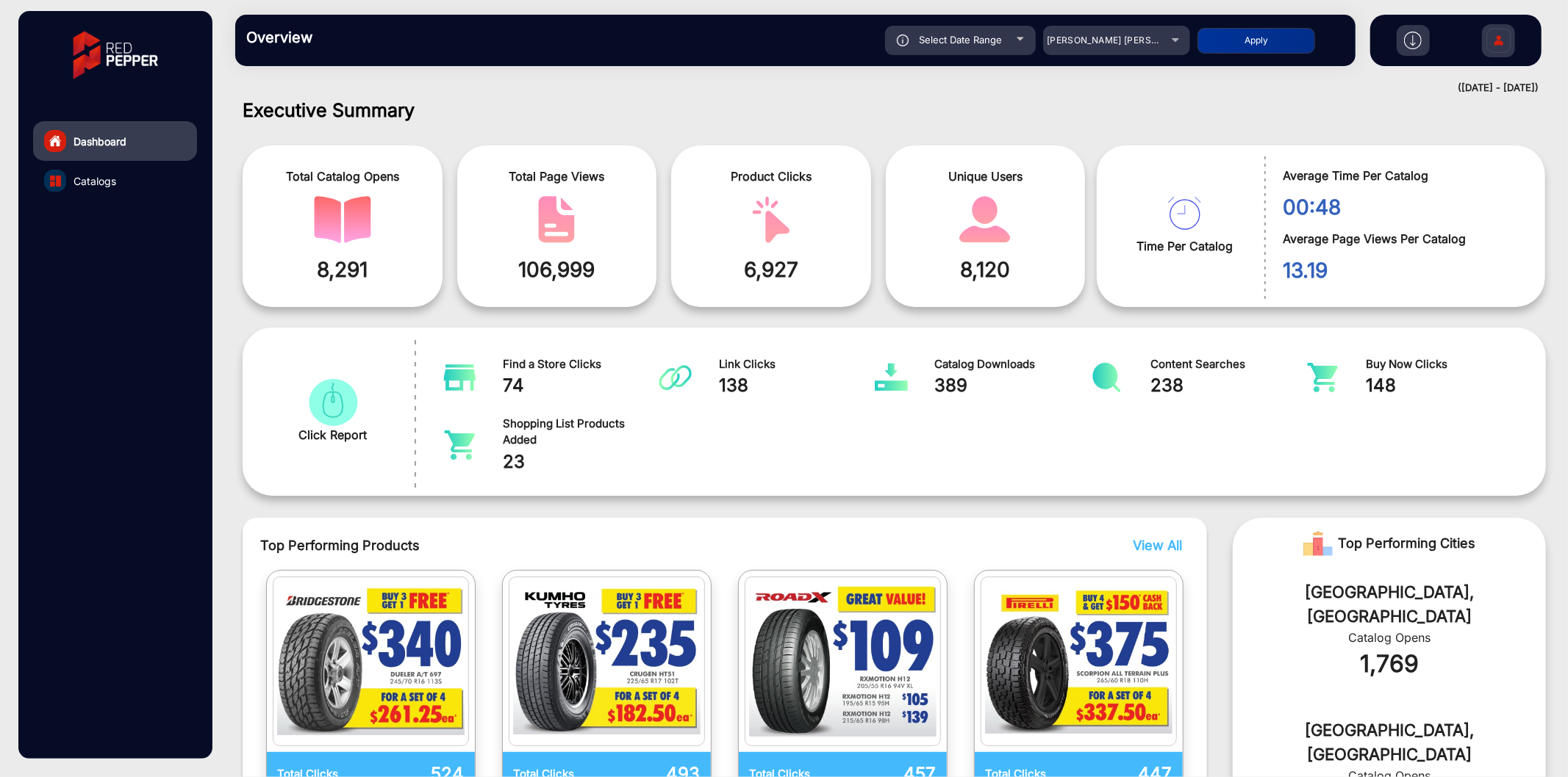
click at [122, 179] on link "Catalogs" at bounding box center [115, 180] width 164 height 40
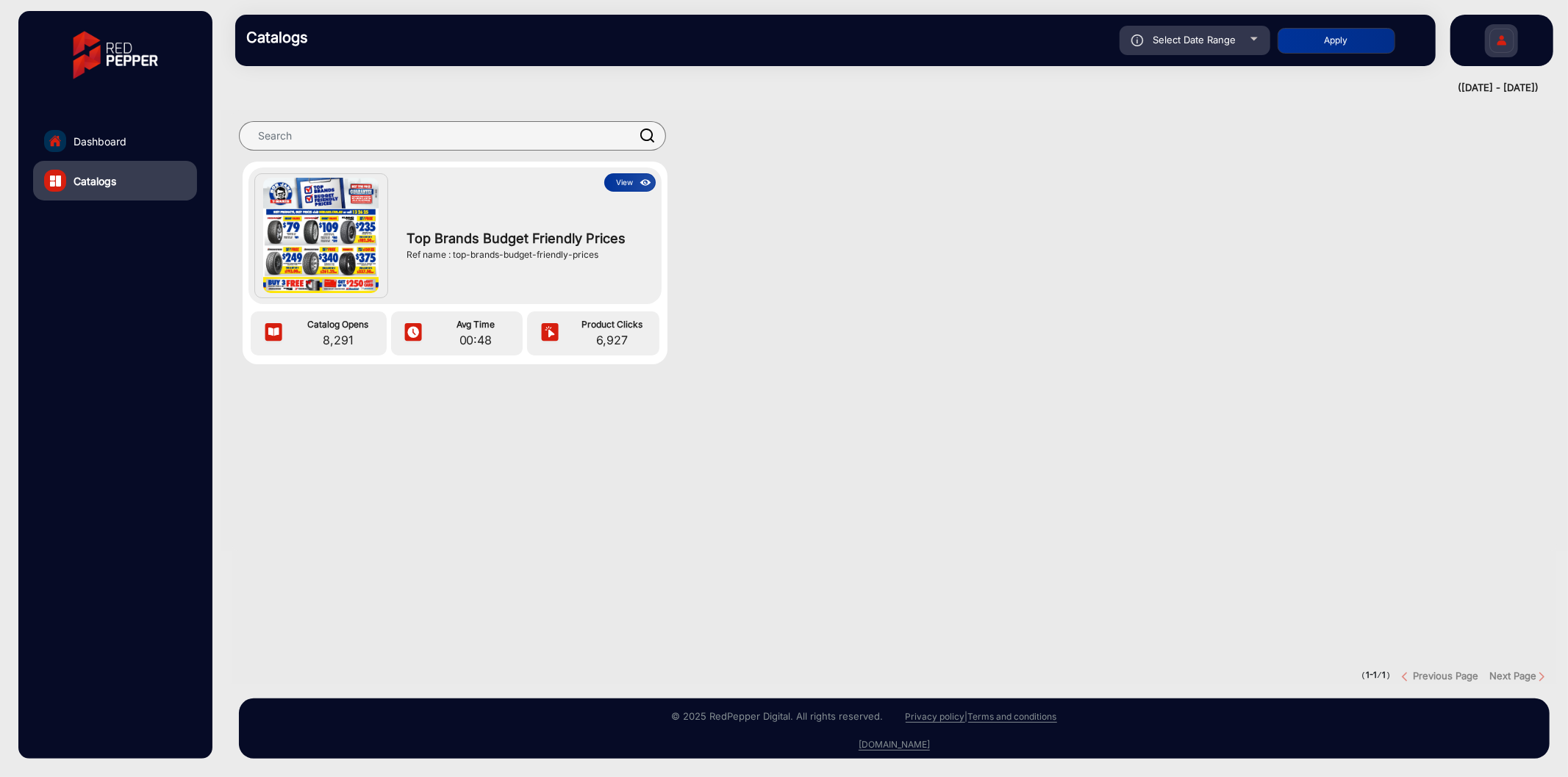
click at [633, 175] on button "View" at bounding box center [630, 182] width 51 height 19
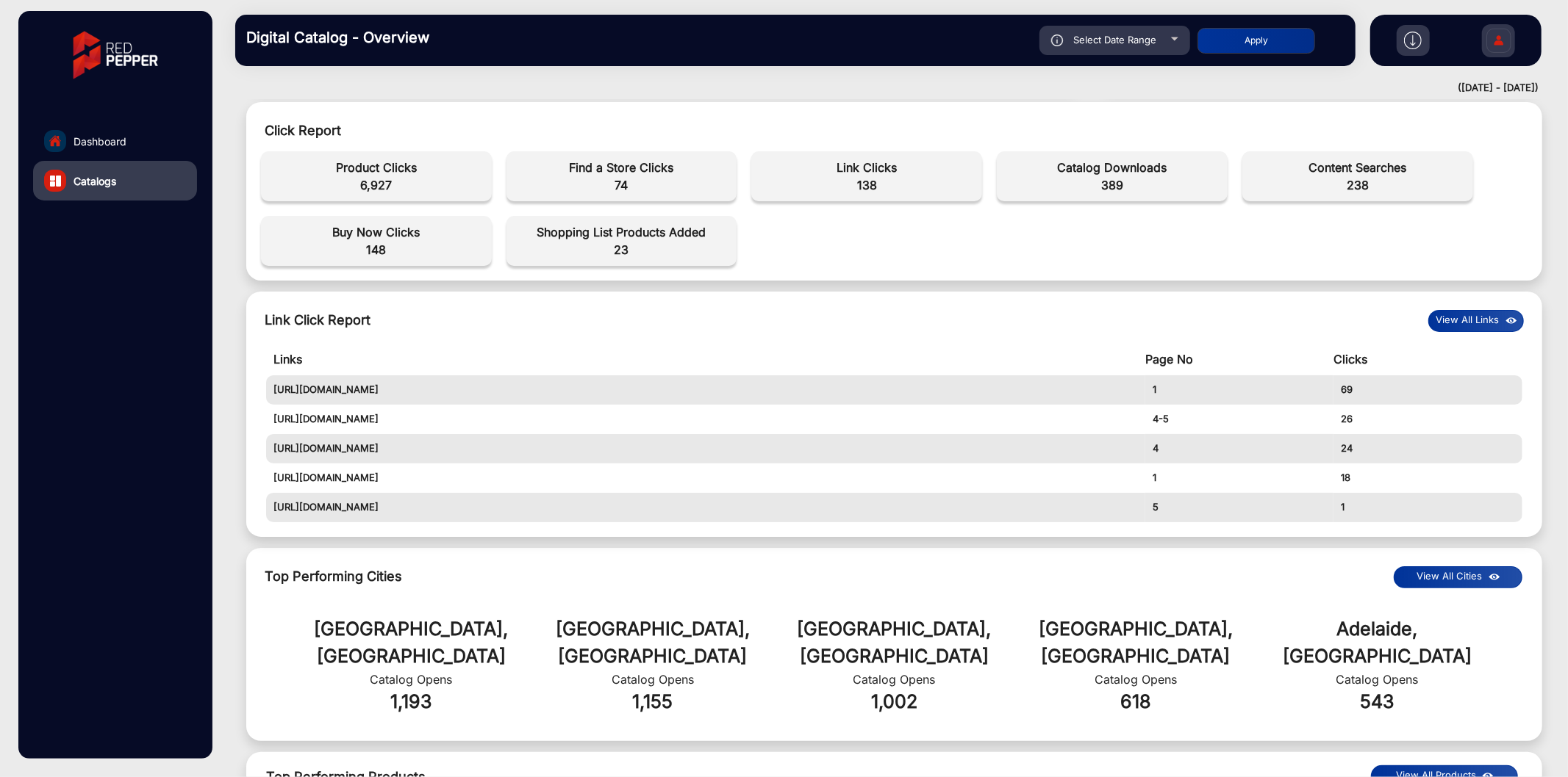
scroll to position [27, 0]
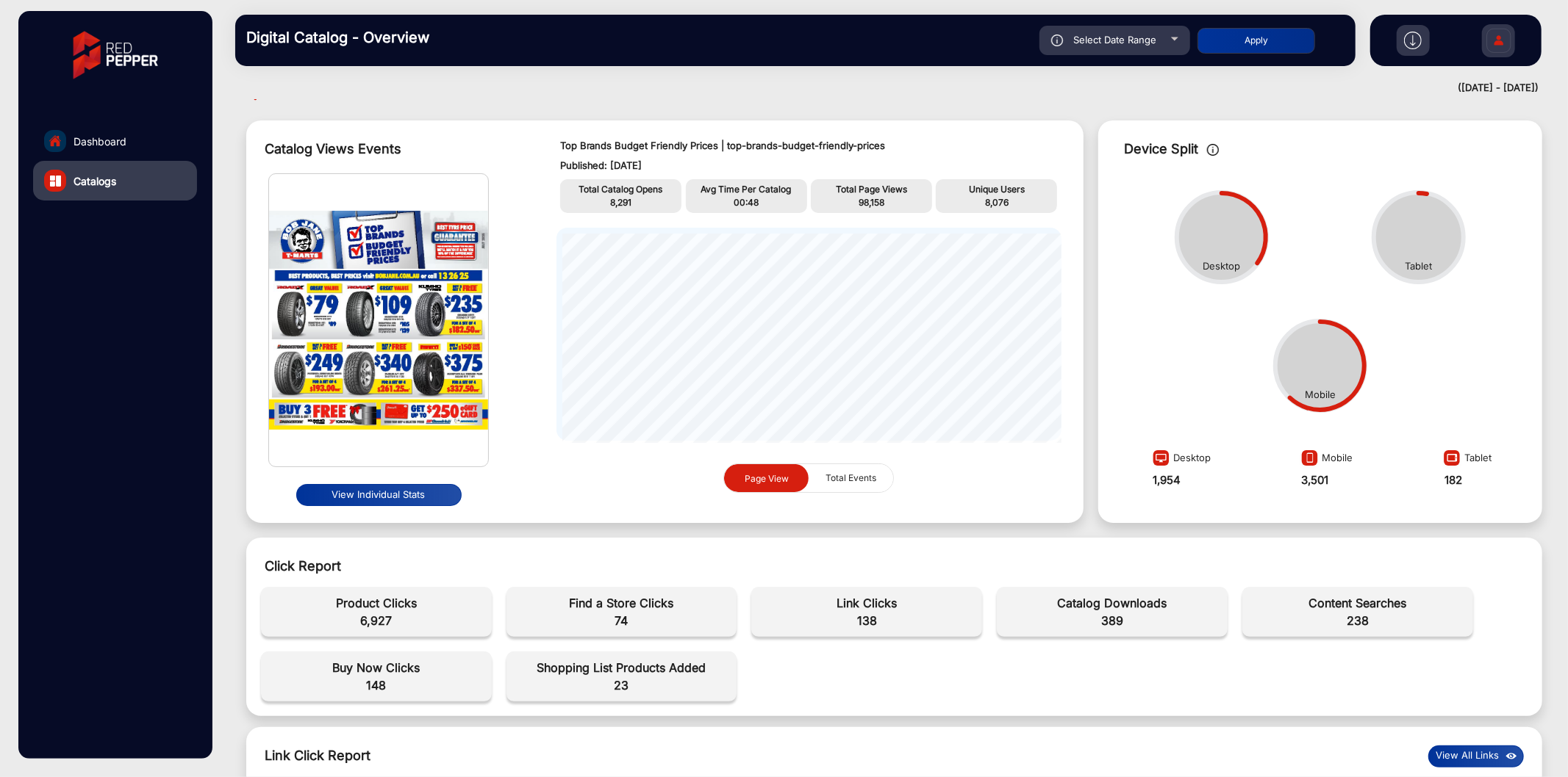
click at [131, 138] on link "Dashboard" at bounding box center [115, 141] width 164 height 40
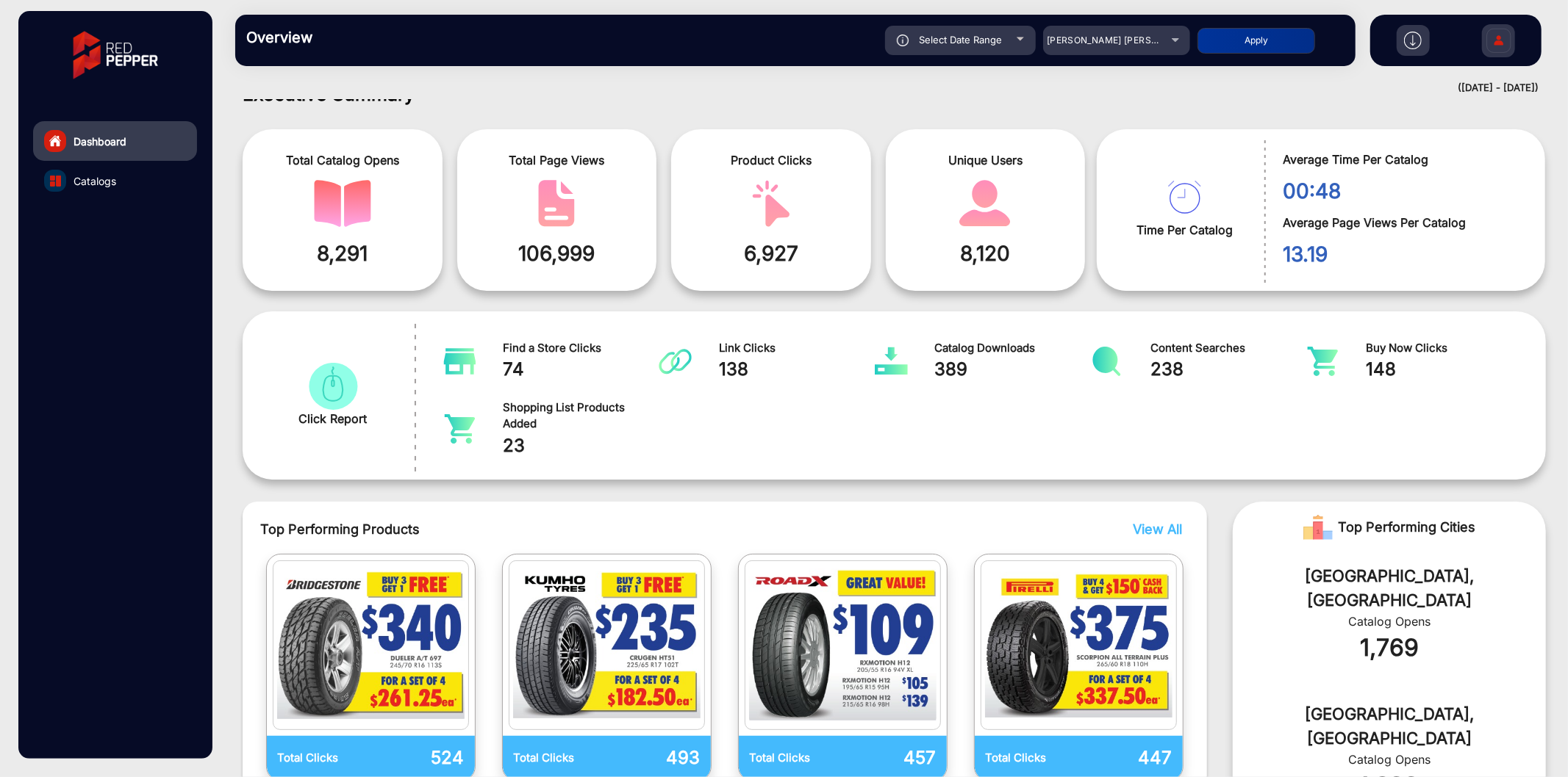
scroll to position [11, 0]
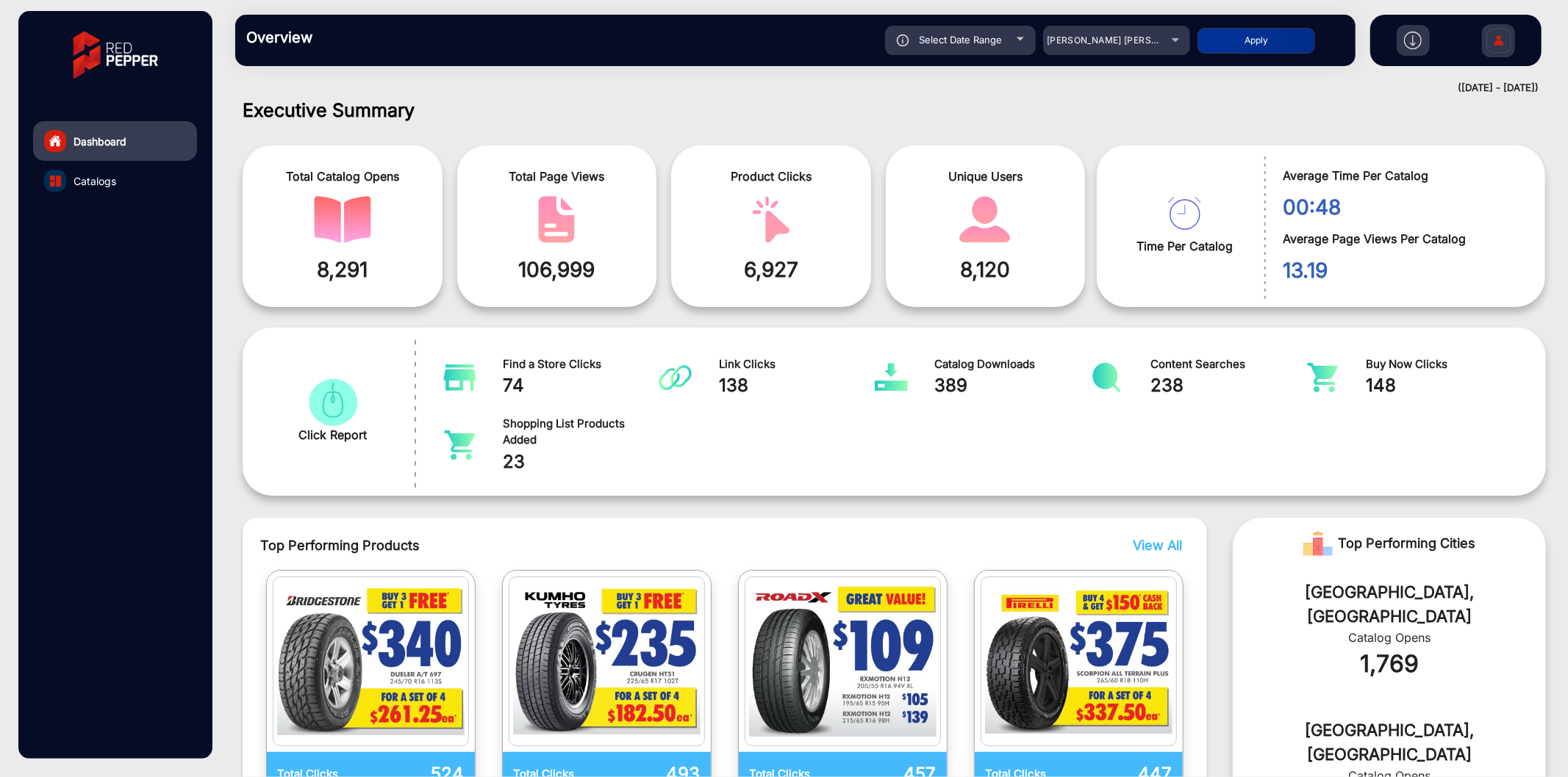
click at [1006, 32] on div "Select Date Range" at bounding box center [960, 41] width 151 height 29
type input "[DATE]"
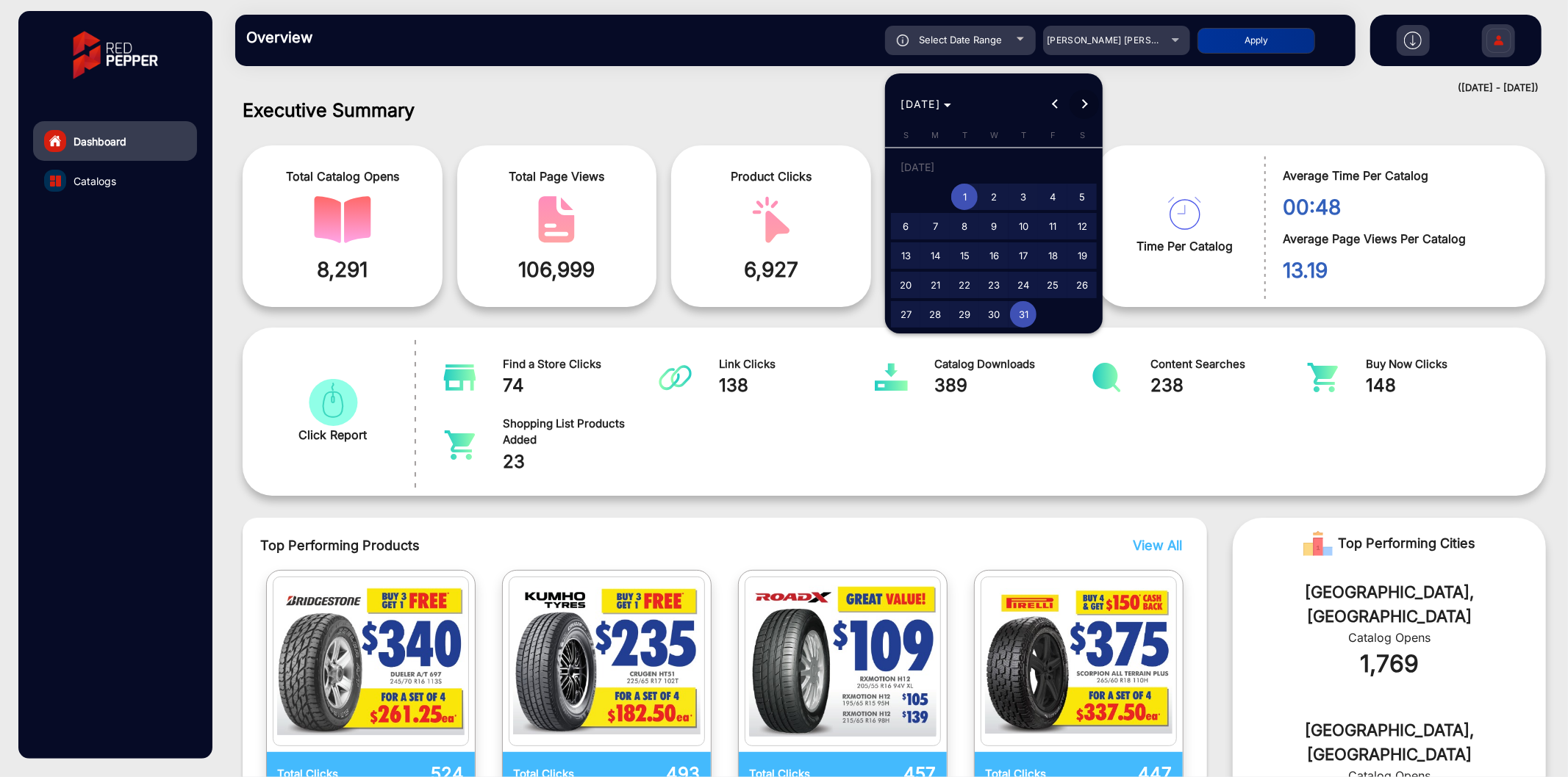
click at [1087, 104] on button "Next month" at bounding box center [1085, 104] width 29 height 29
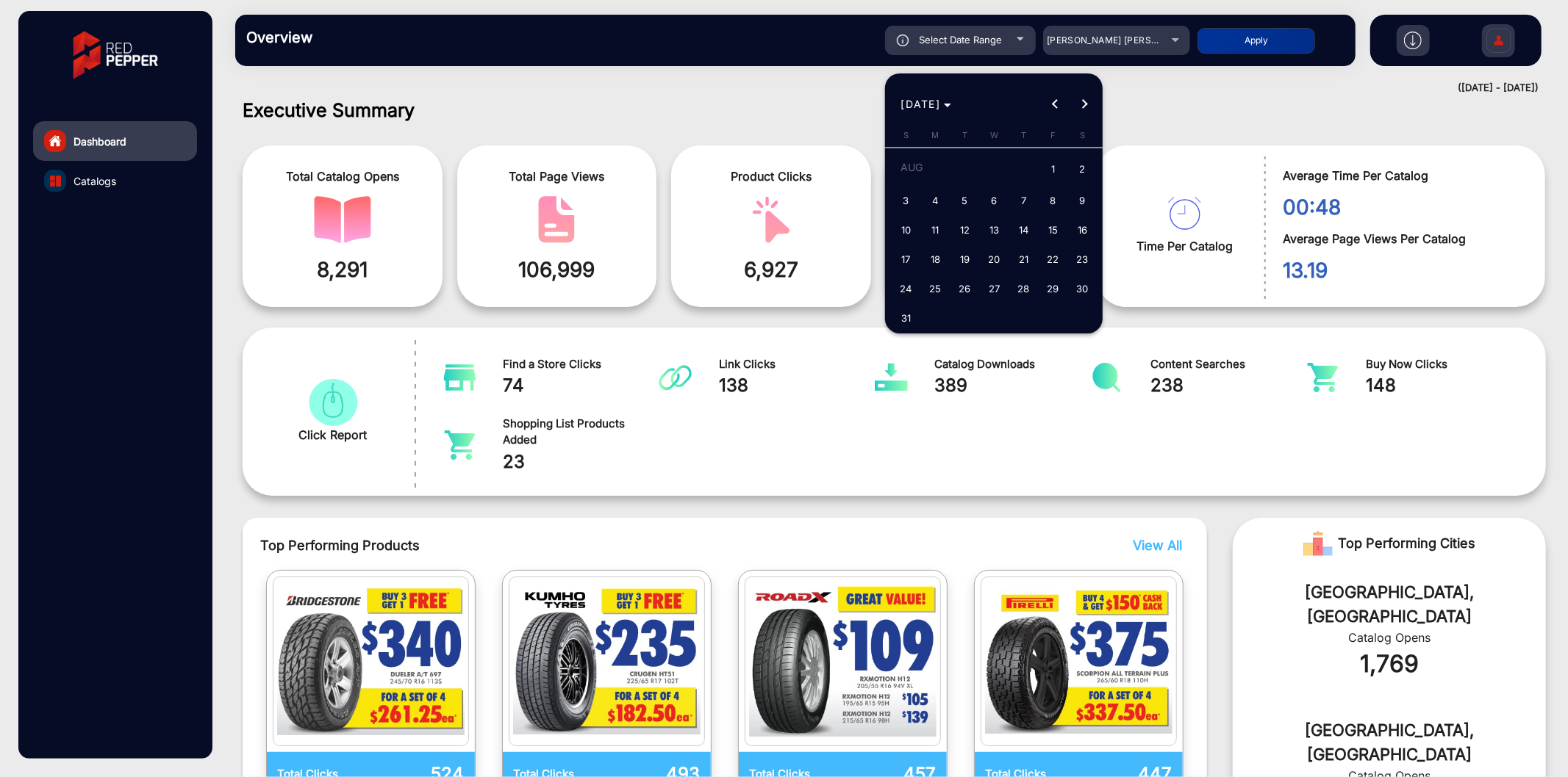
click at [1058, 159] on span "1" at bounding box center [1053, 170] width 26 height 30
type input "[DATE]"
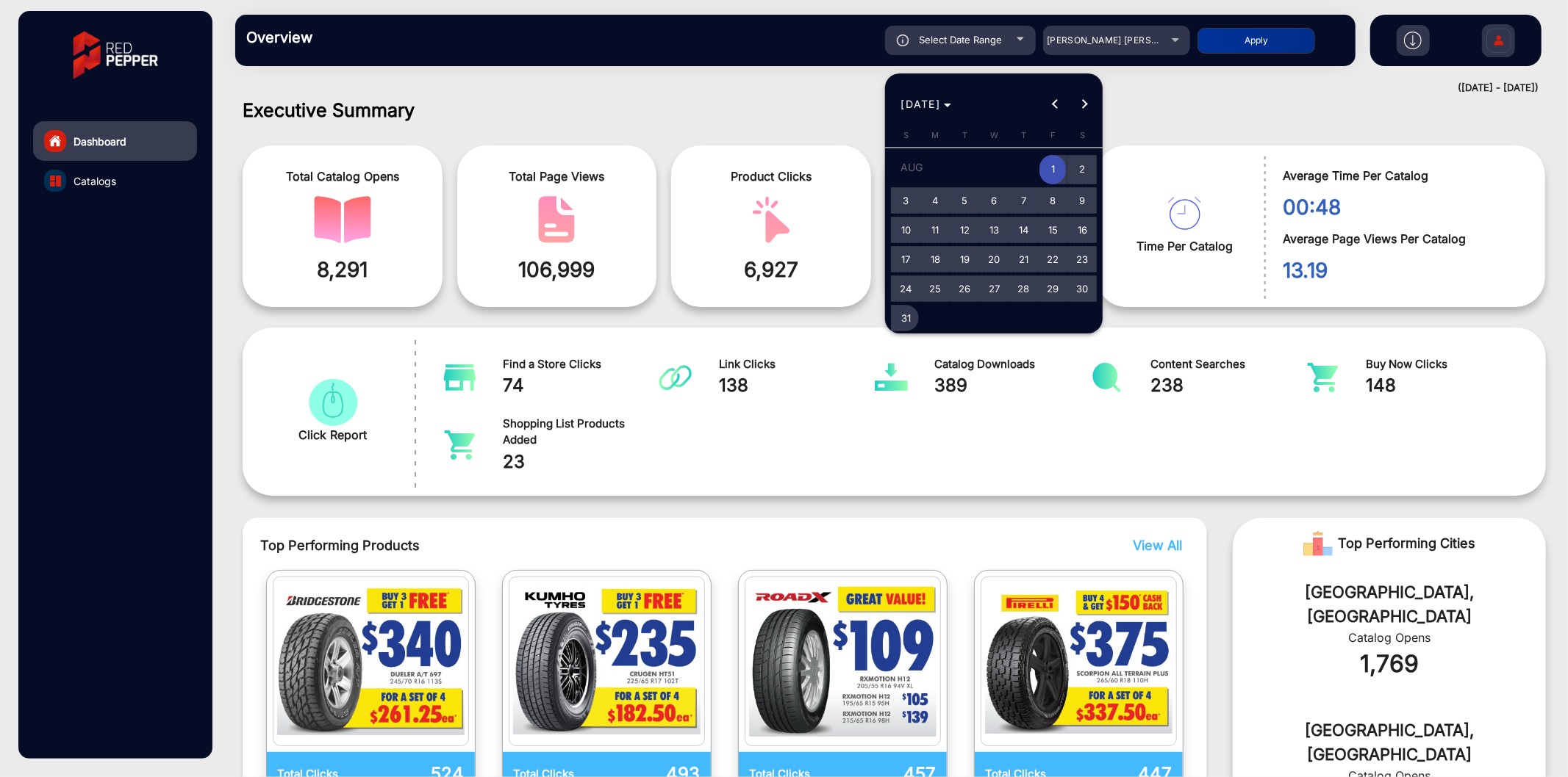
click at [913, 309] on span "31" at bounding box center [906, 318] width 26 height 26
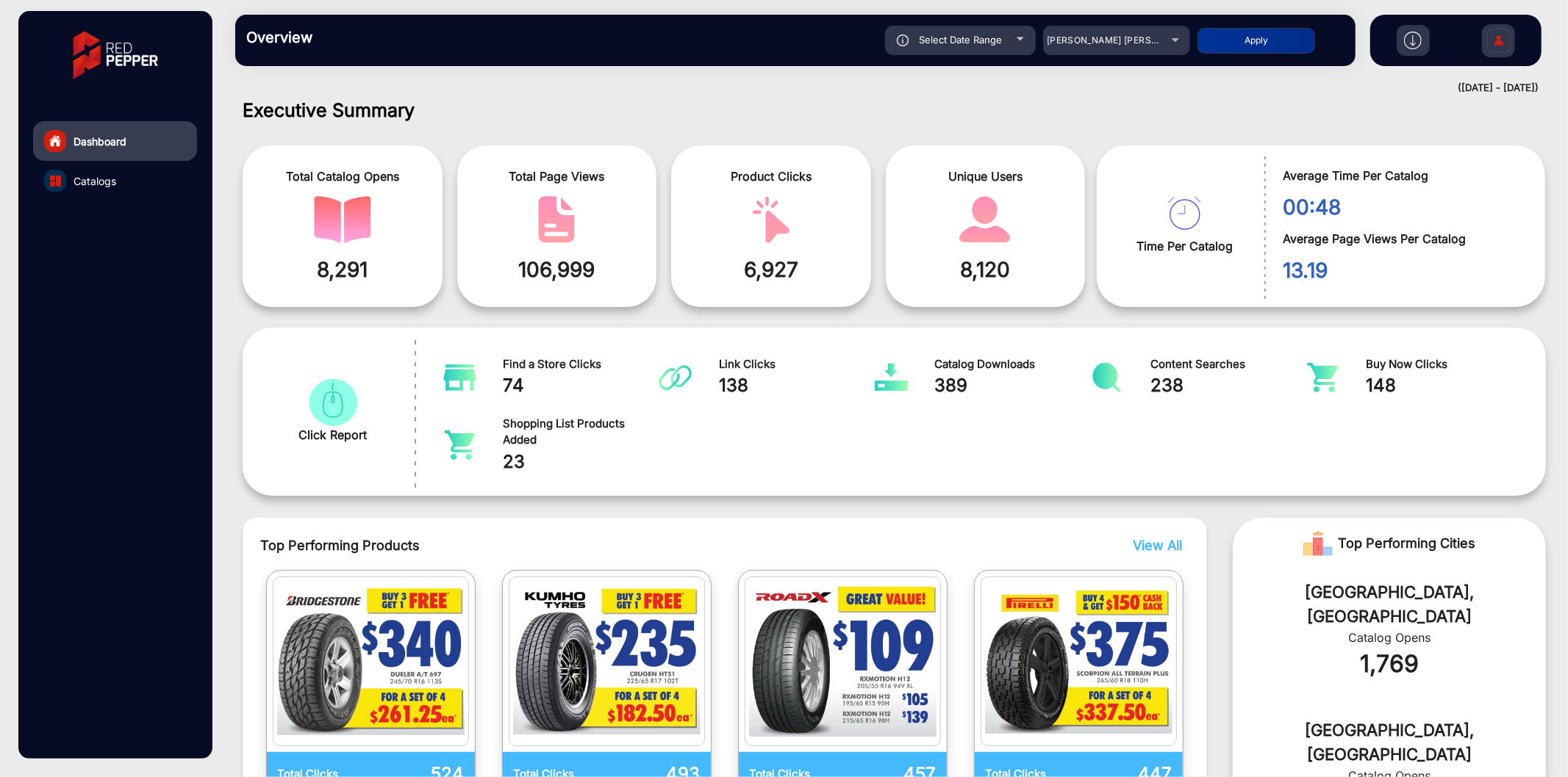
type input "[DATE]"
click at [1229, 38] on button "Apply" at bounding box center [1256, 41] width 118 height 26
type input "[DATE]"
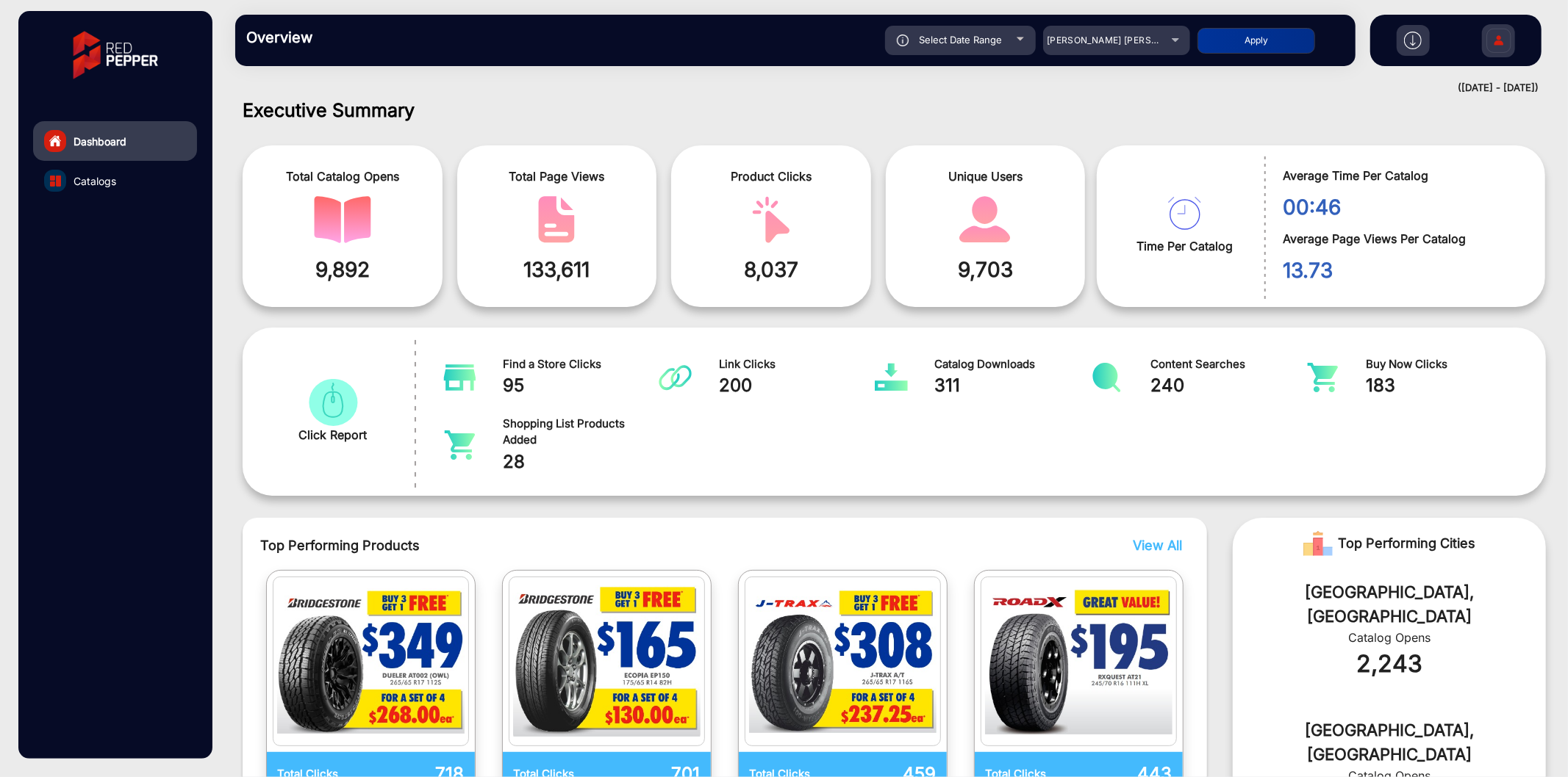
click at [118, 180] on link "Catalogs" at bounding box center [115, 180] width 164 height 40
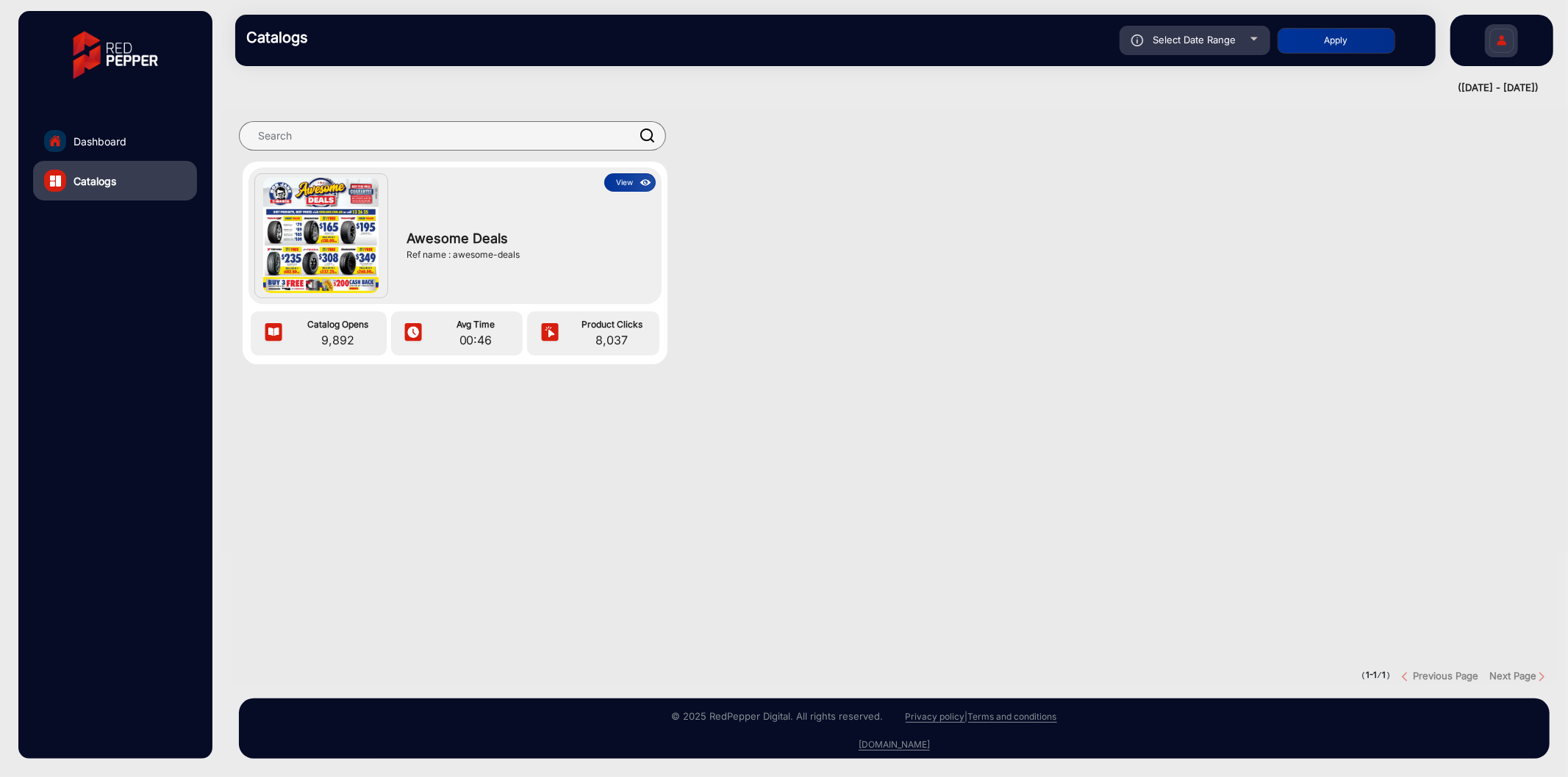
drag, startPoint x: 453, startPoint y: 255, endPoint x: 519, endPoint y: 254, distance: 66.0
click at [519, 254] on div "Ref name : awesome-deals" at bounding box center [528, 255] width 242 height 13
copy div "awesome-deals"
click at [618, 181] on button "View" at bounding box center [630, 182] width 51 height 19
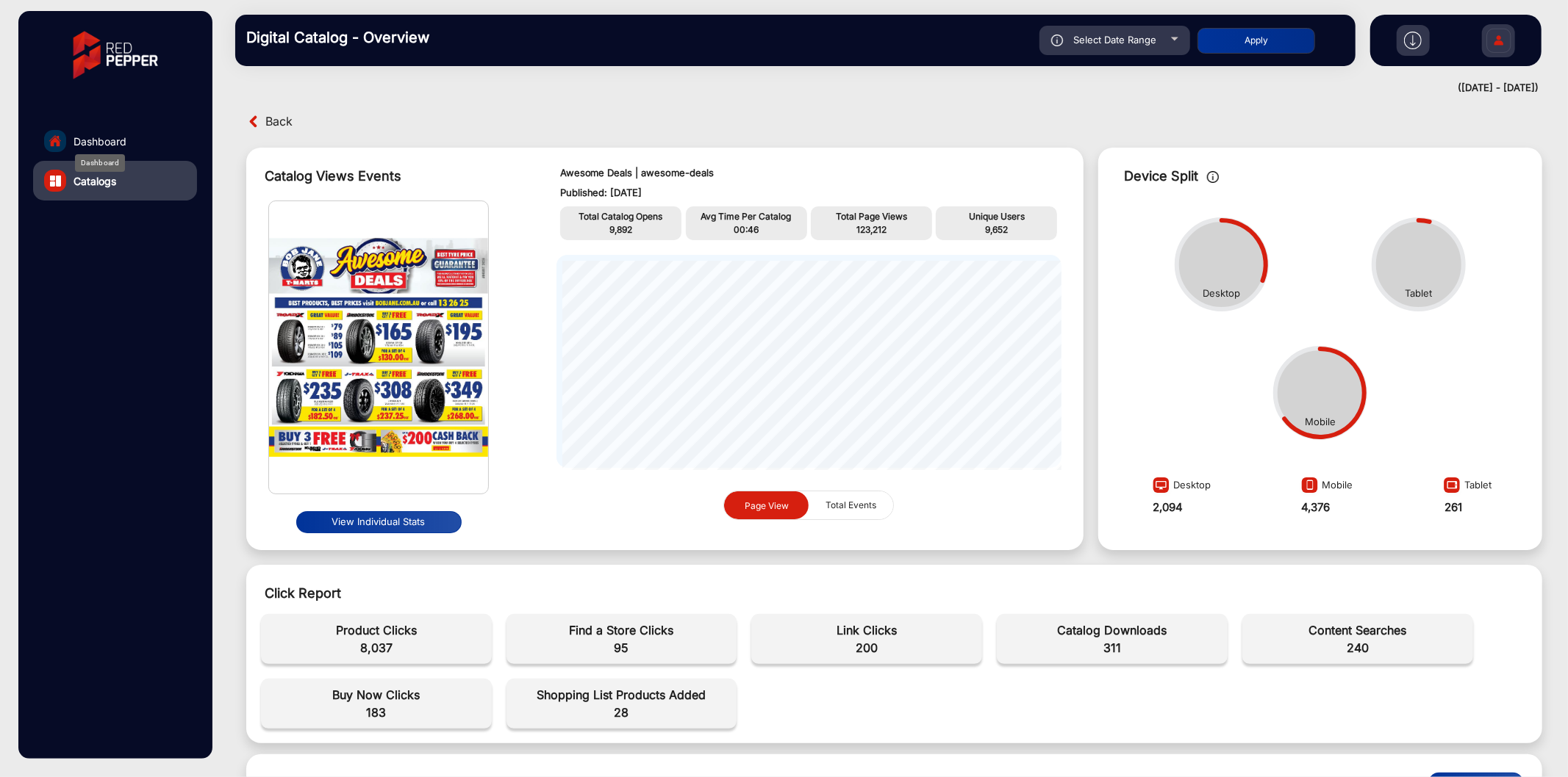
click at [90, 143] on span "Dashboard" at bounding box center [100, 141] width 53 height 16
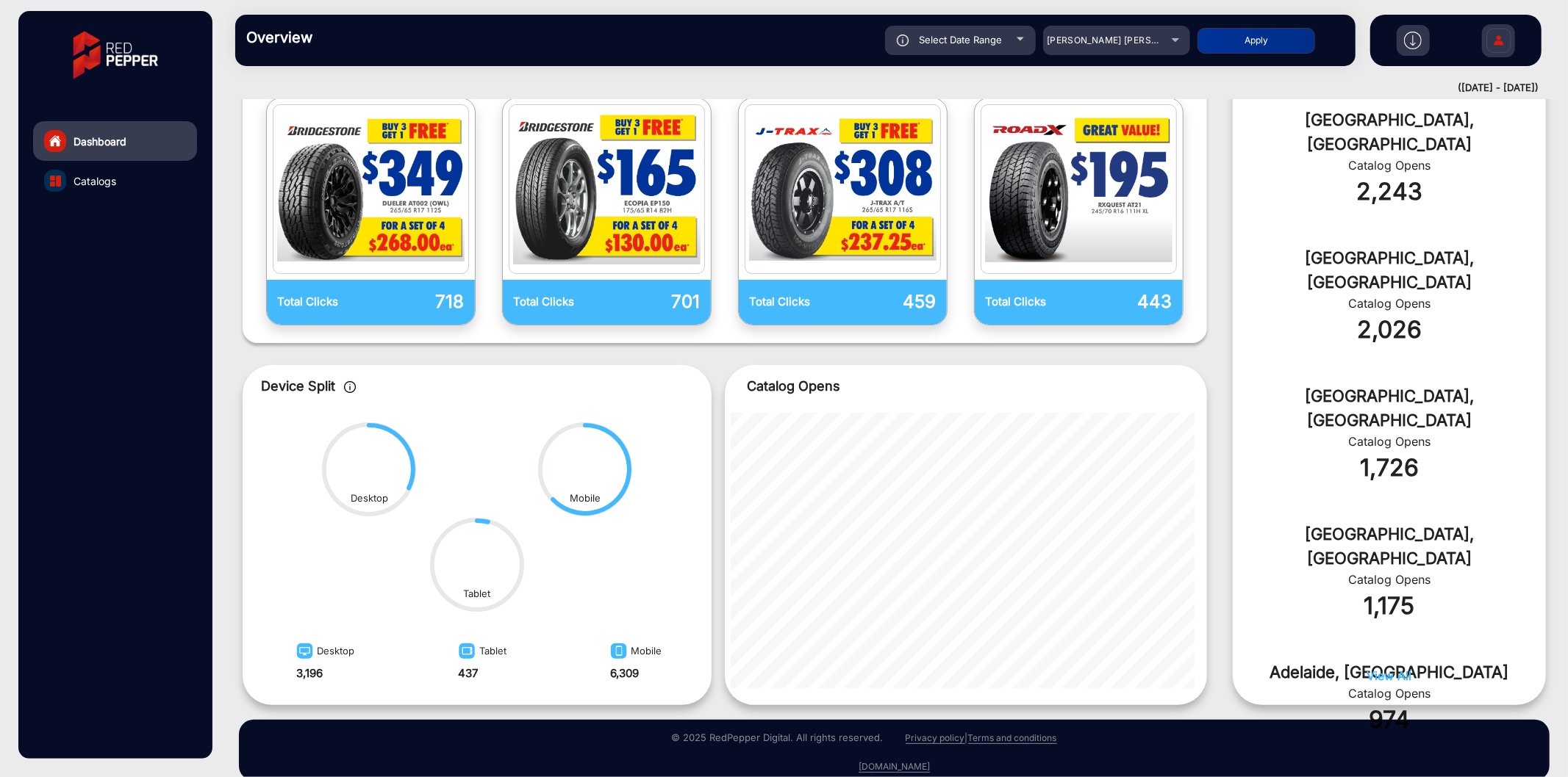
scroll to position [504, 0]
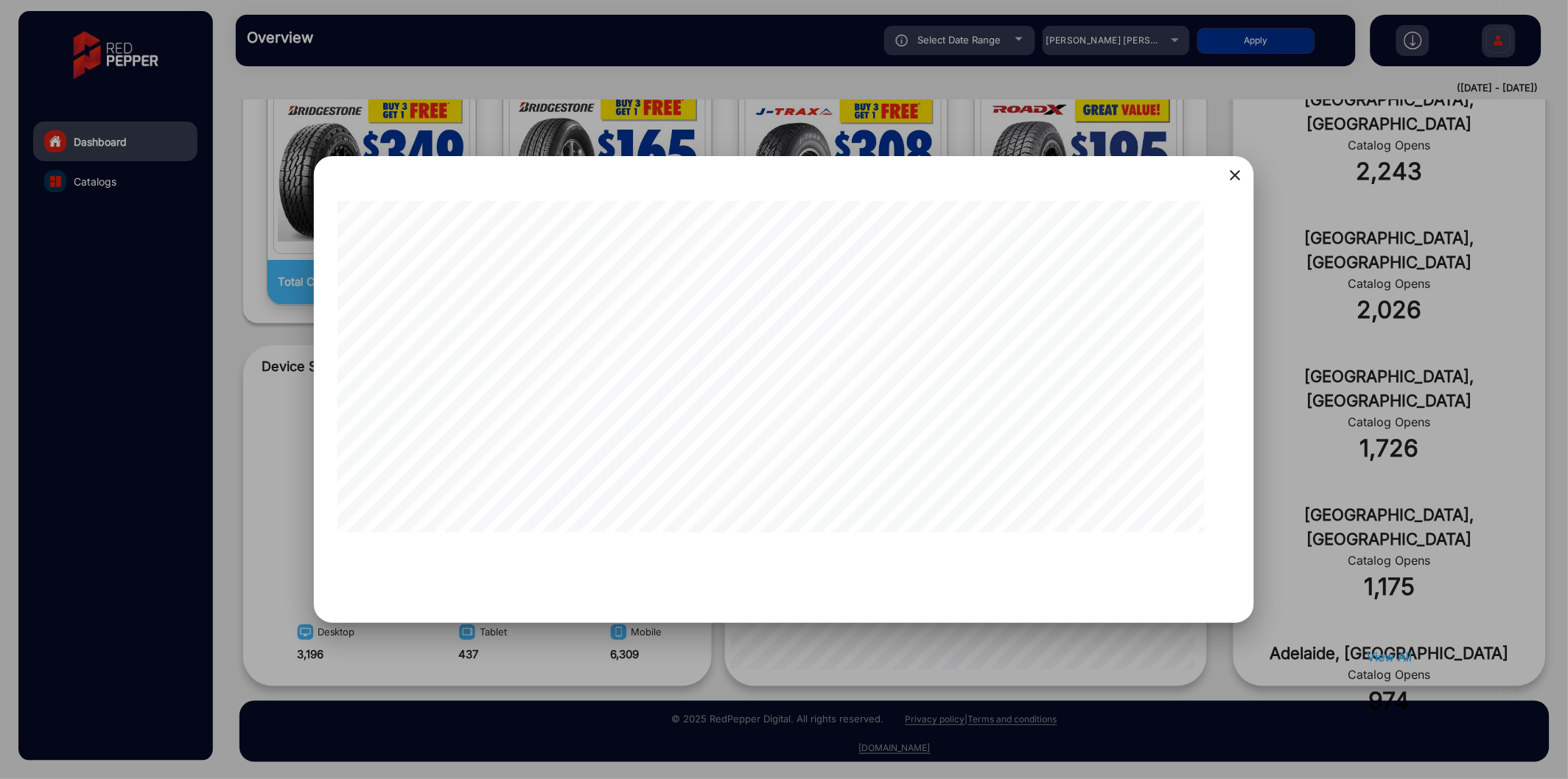
click at [804, 653] on div at bounding box center [784, 390] width 1568 height 779
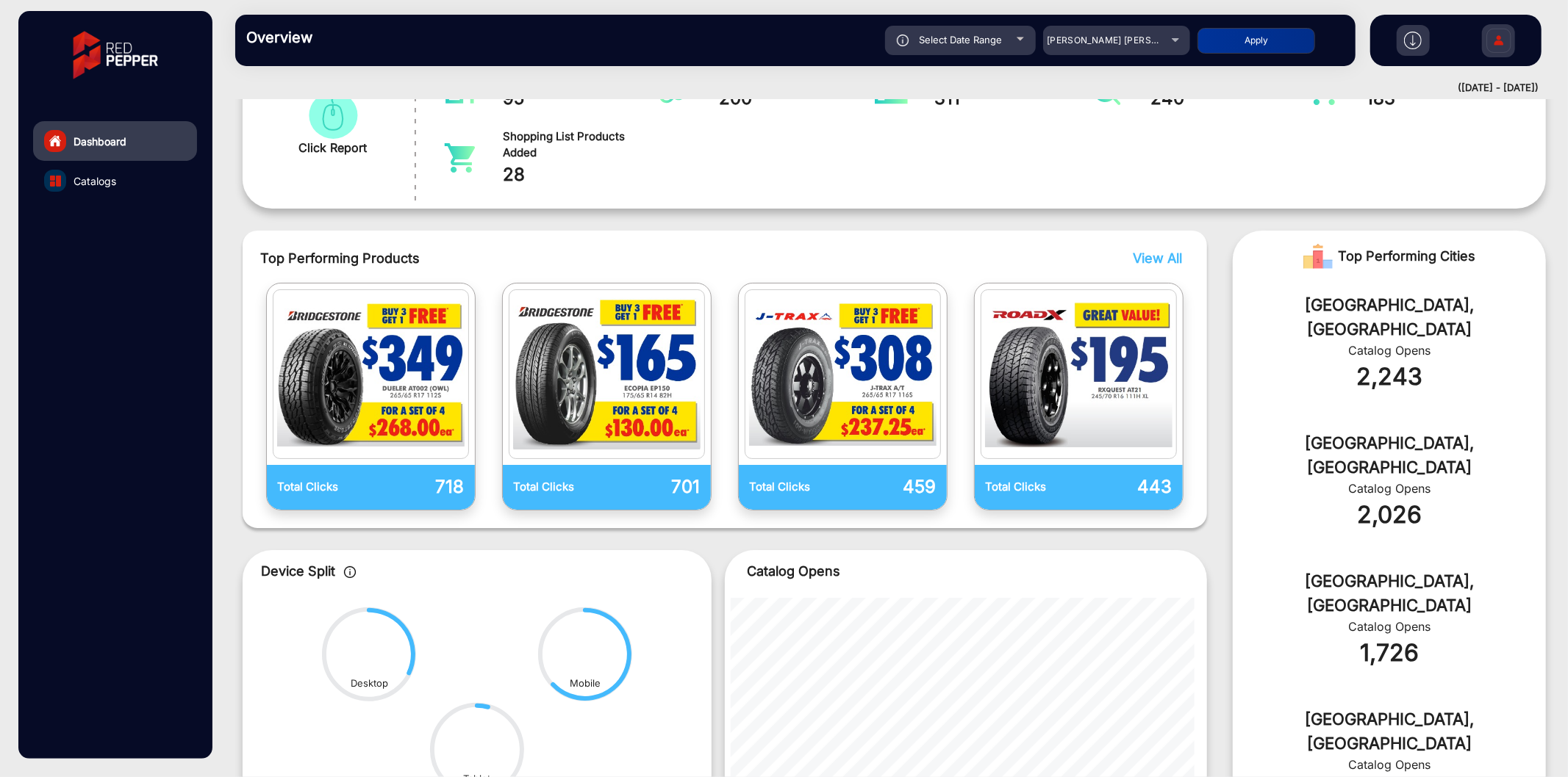
scroll to position [0, 0]
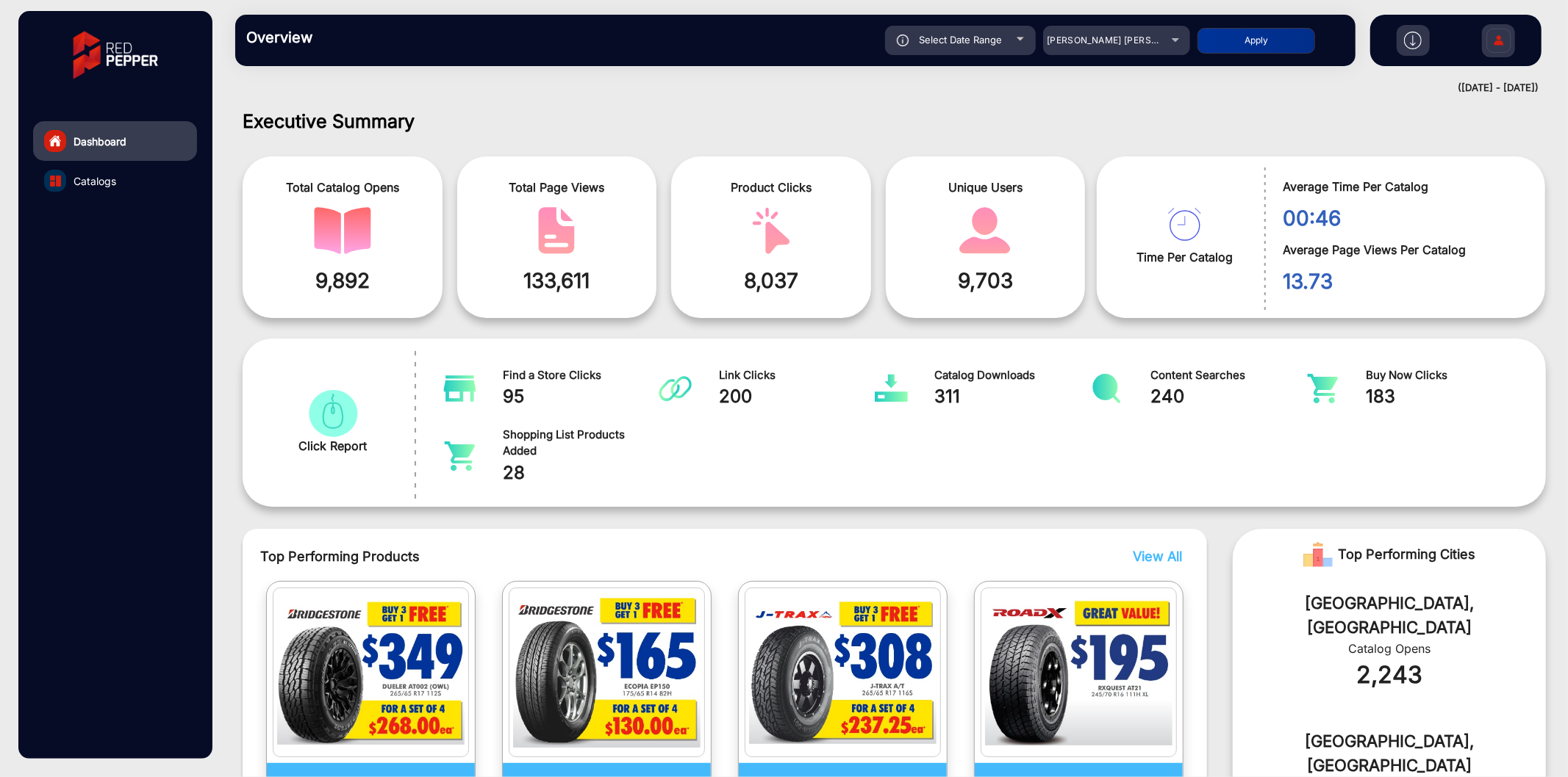
click at [919, 42] on div "Select Date Range" at bounding box center [960, 41] width 151 height 29
type input "[DATE]"
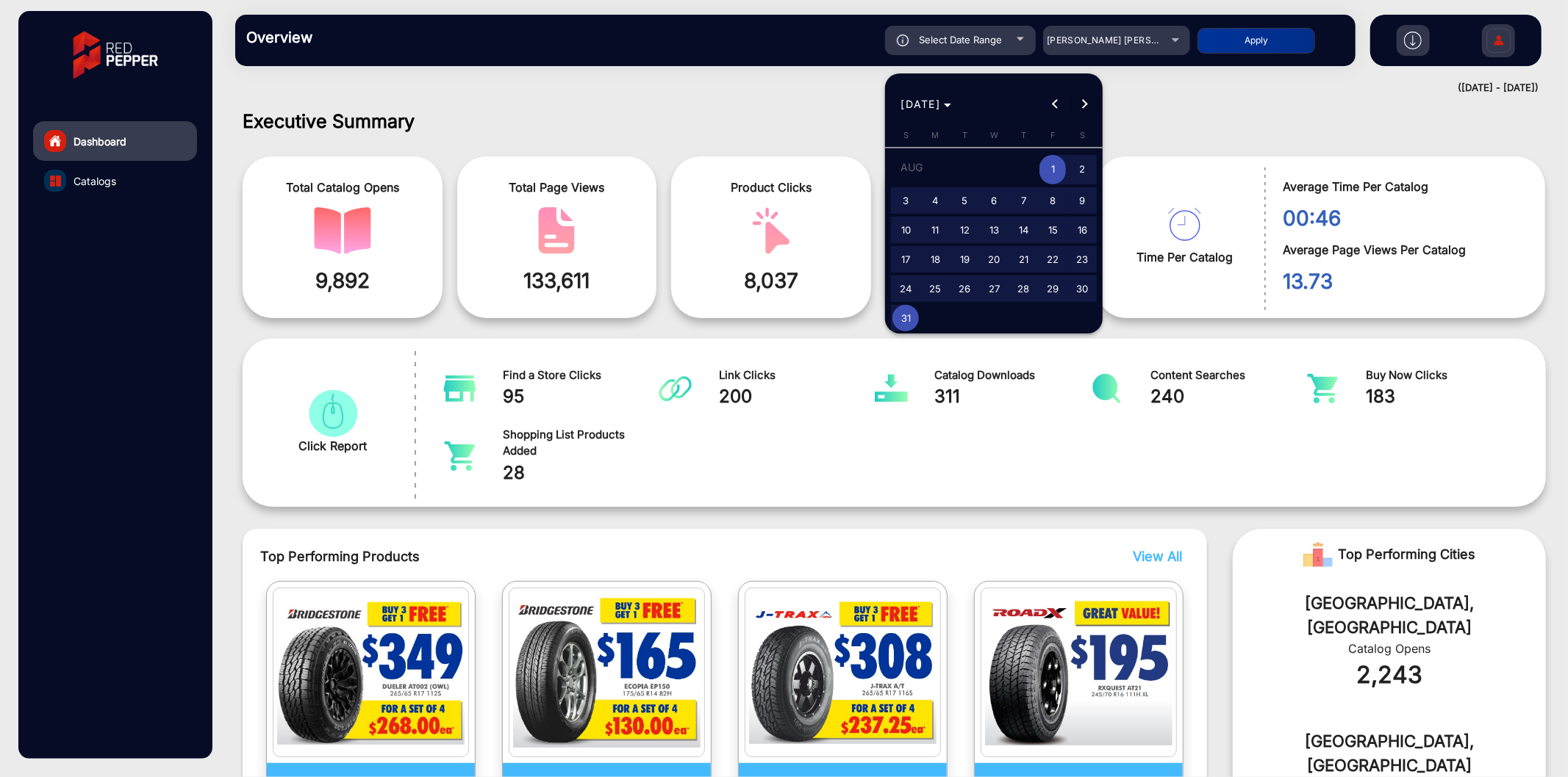
click at [1082, 103] on button "Next month" at bounding box center [1085, 104] width 29 height 29
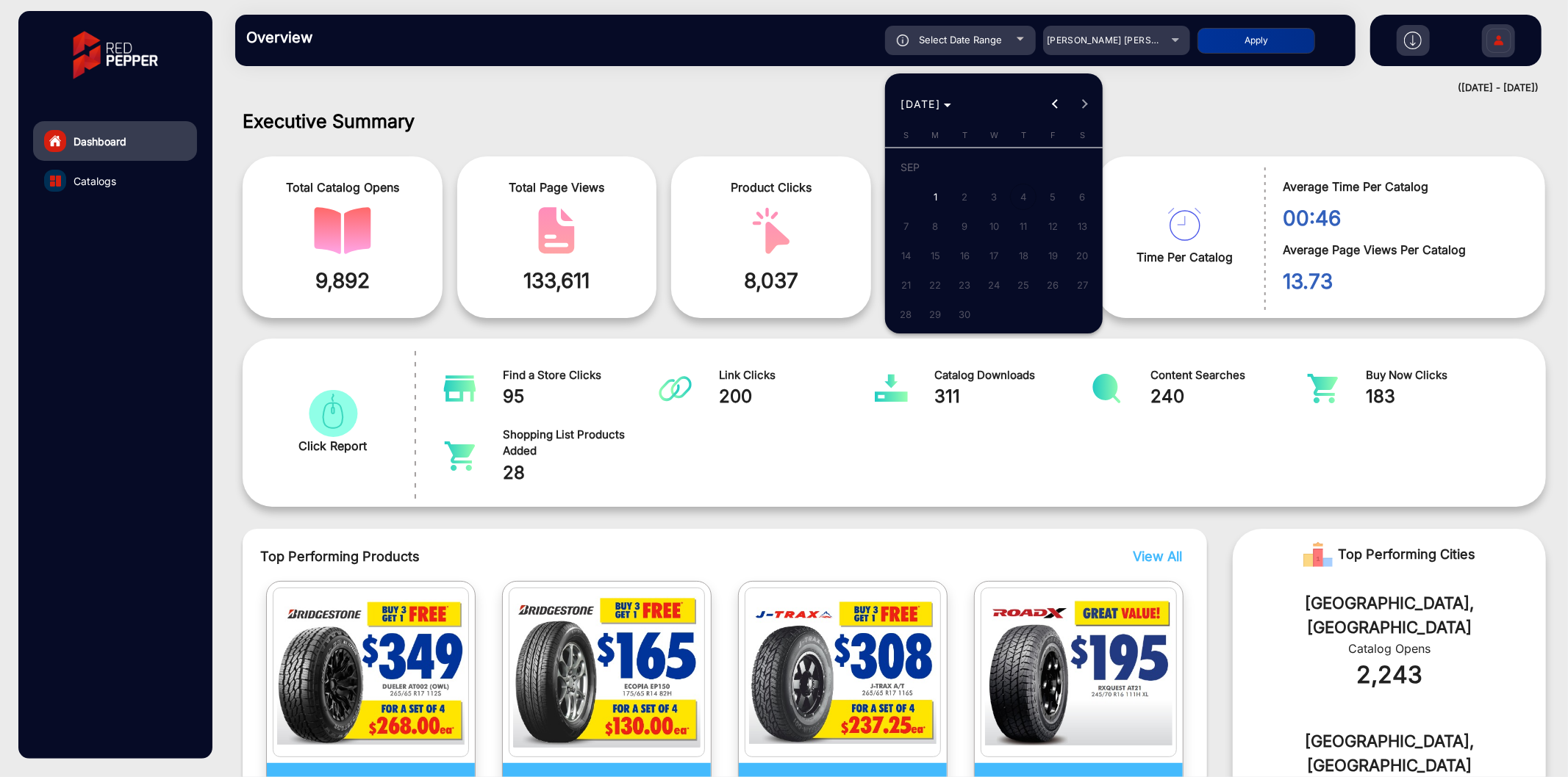
click at [933, 193] on span "1" at bounding box center [935, 197] width 26 height 26
type input "[DATE]"
click at [933, 193] on span "1" at bounding box center [935, 197] width 26 height 26
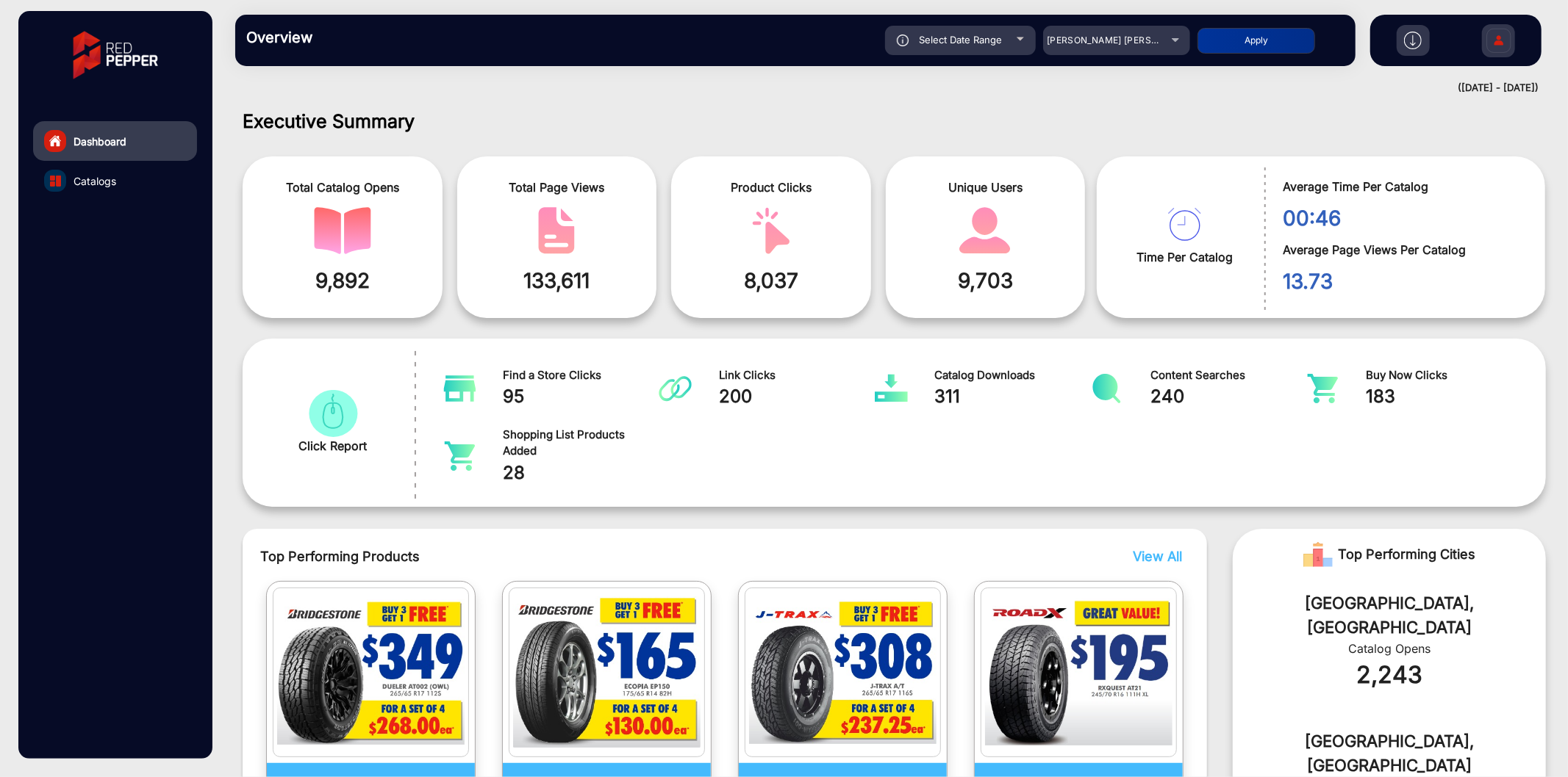
type input "[DATE]"
click at [1290, 41] on button "Apply" at bounding box center [1256, 41] width 118 height 26
type input "[DATE]"
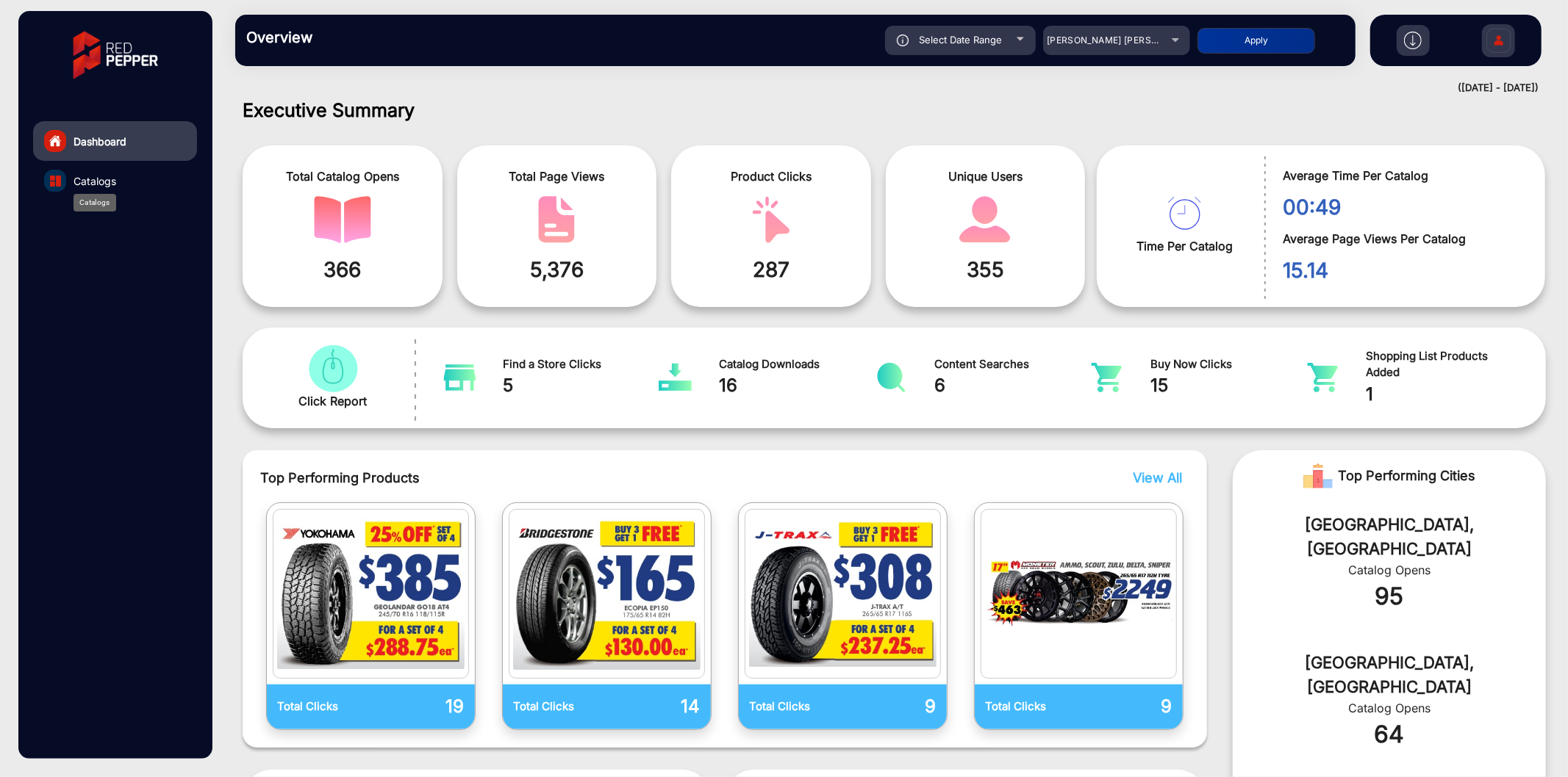
click at [96, 174] on span "Catalogs" at bounding box center [95, 180] width 42 height 16
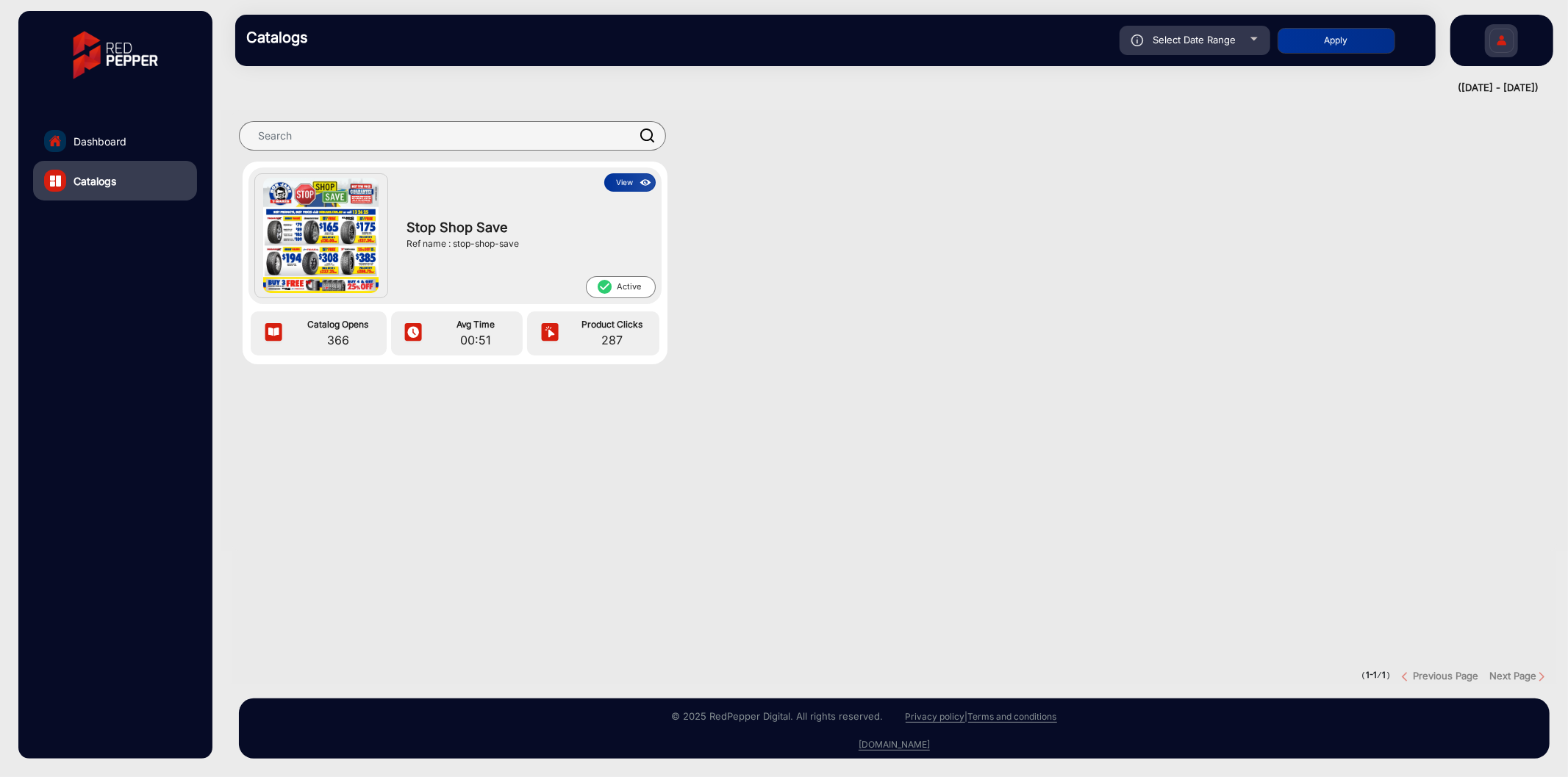
drag, startPoint x: 452, startPoint y: 241, endPoint x: 522, endPoint y: 237, distance: 70.1
click at [522, 238] on div "Ref name : stop-shop-save" at bounding box center [528, 244] width 242 height 13
copy div "stop-shop-save"
click at [630, 180] on button "View" at bounding box center [630, 182] width 51 height 19
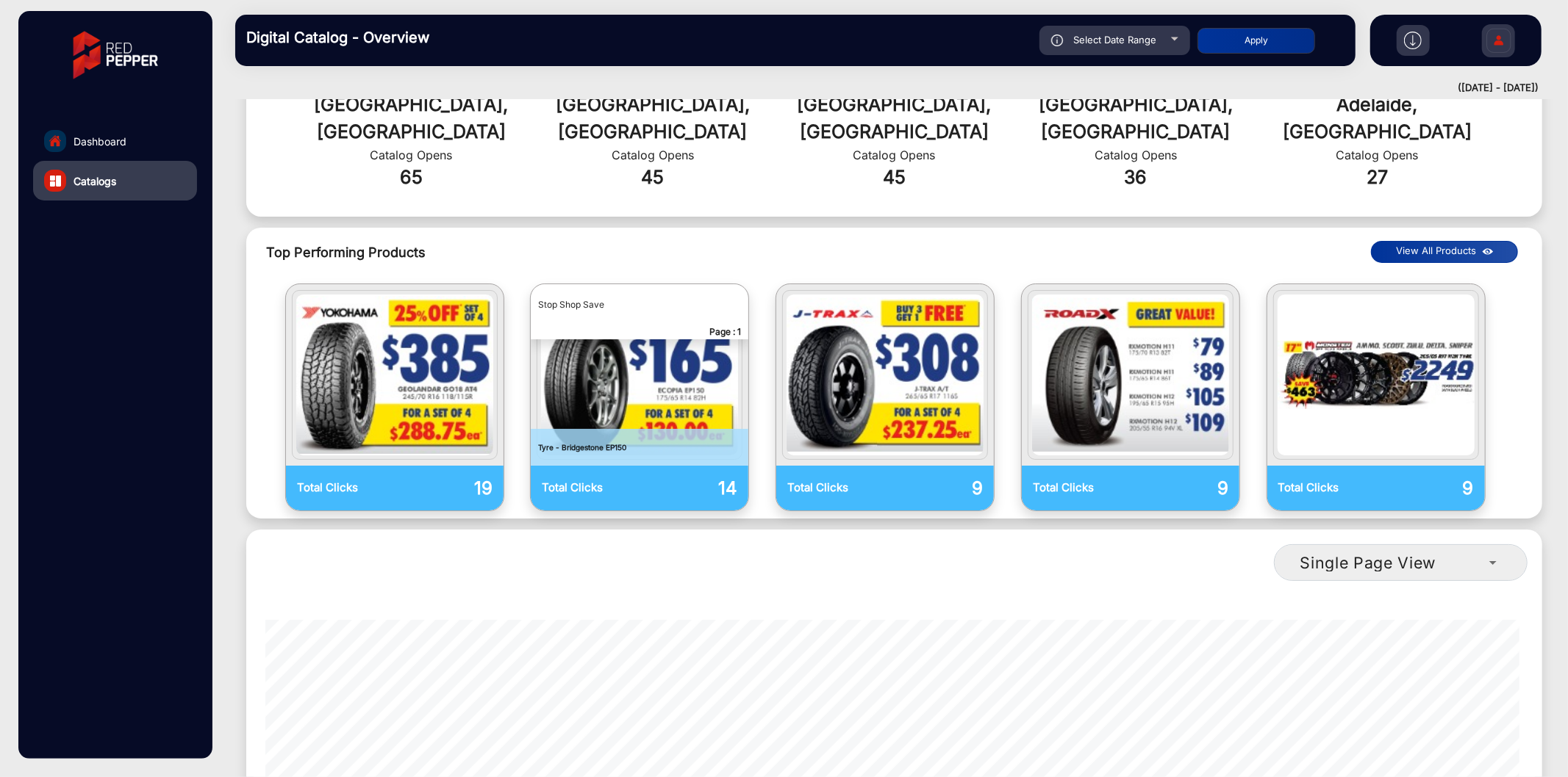
scroll to position [544, 0]
